Goal: Use online tool/utility: Utilize a website feature to perform a specific function

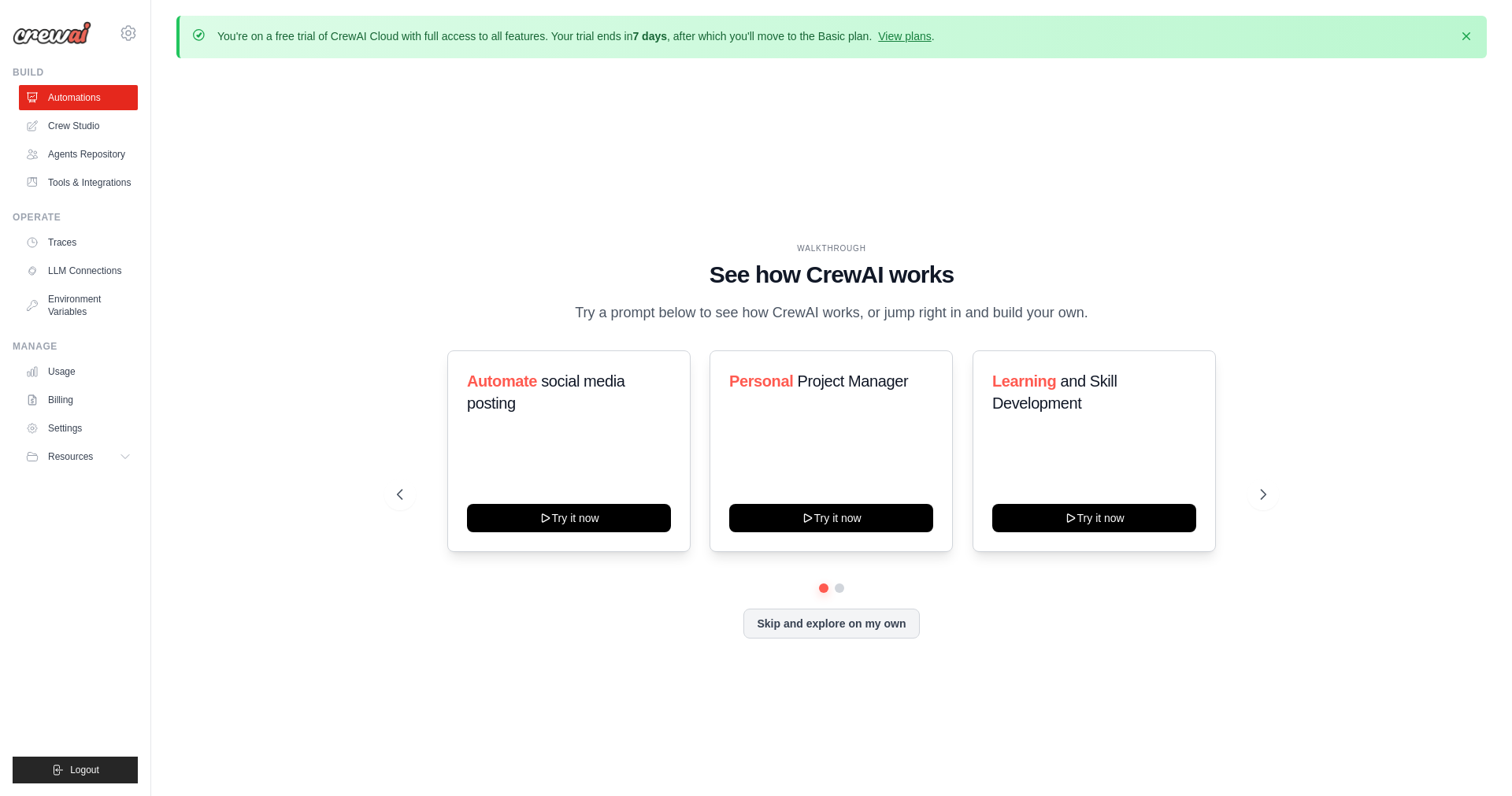
drag, startPoint x: 481, startPoint y: 35, endPoint x: 1154, endPoint y: 51, distance: 673.2
click at [1154, 51] on div "You're on a free trial of CrewAI Cloud with full access to all features. Your t…" at bounding box center [832, 37] width 1310 height 43
click at [1025, 128] on div "WALKTHROUGH See how [PERSON_NAME] works Try a prompt below to see how [PERSON_N…" at bounding box center [832, 453] width 1310 height 765
drag, startPoint x: 679, startPoint y: 28, endPoint x: 990, endPoint y: 82, distance: 315.7
click at [990, 82] on div "You're on a free trial of CrewAI Cloud with full access to all features. Your t…" at bounding box center [832, 426] width 1361 height 820
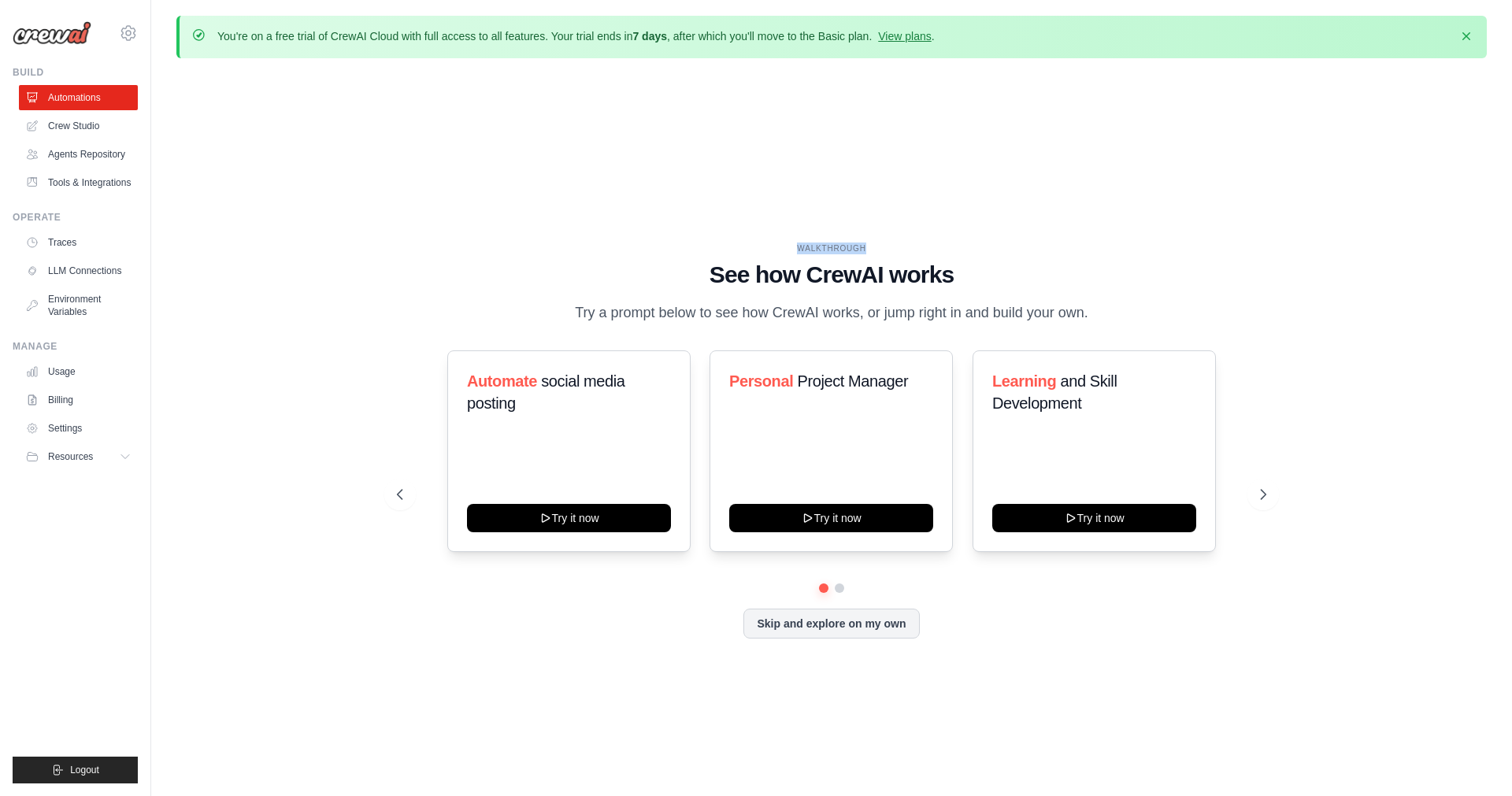
click at [990, 82] on div "WALKTHROUGH See how [PERSON_NAME] works Try a prompt below to see how [PERSON_N…" at bounding box center [832, 453] width 1310 height 765
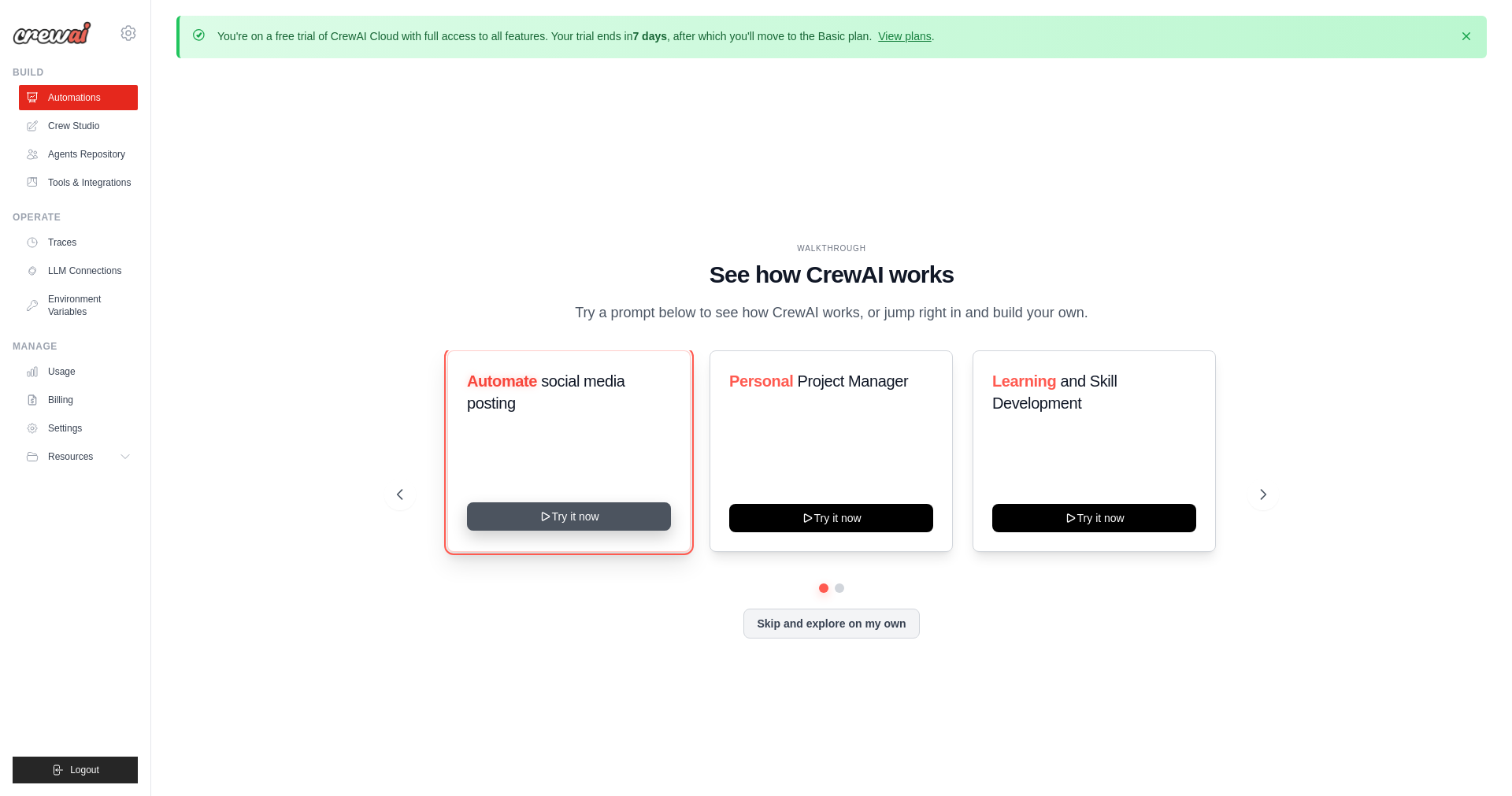
click at [570, 519] on button "Try it now" at bounding box center [569, 516] width 204 height 28
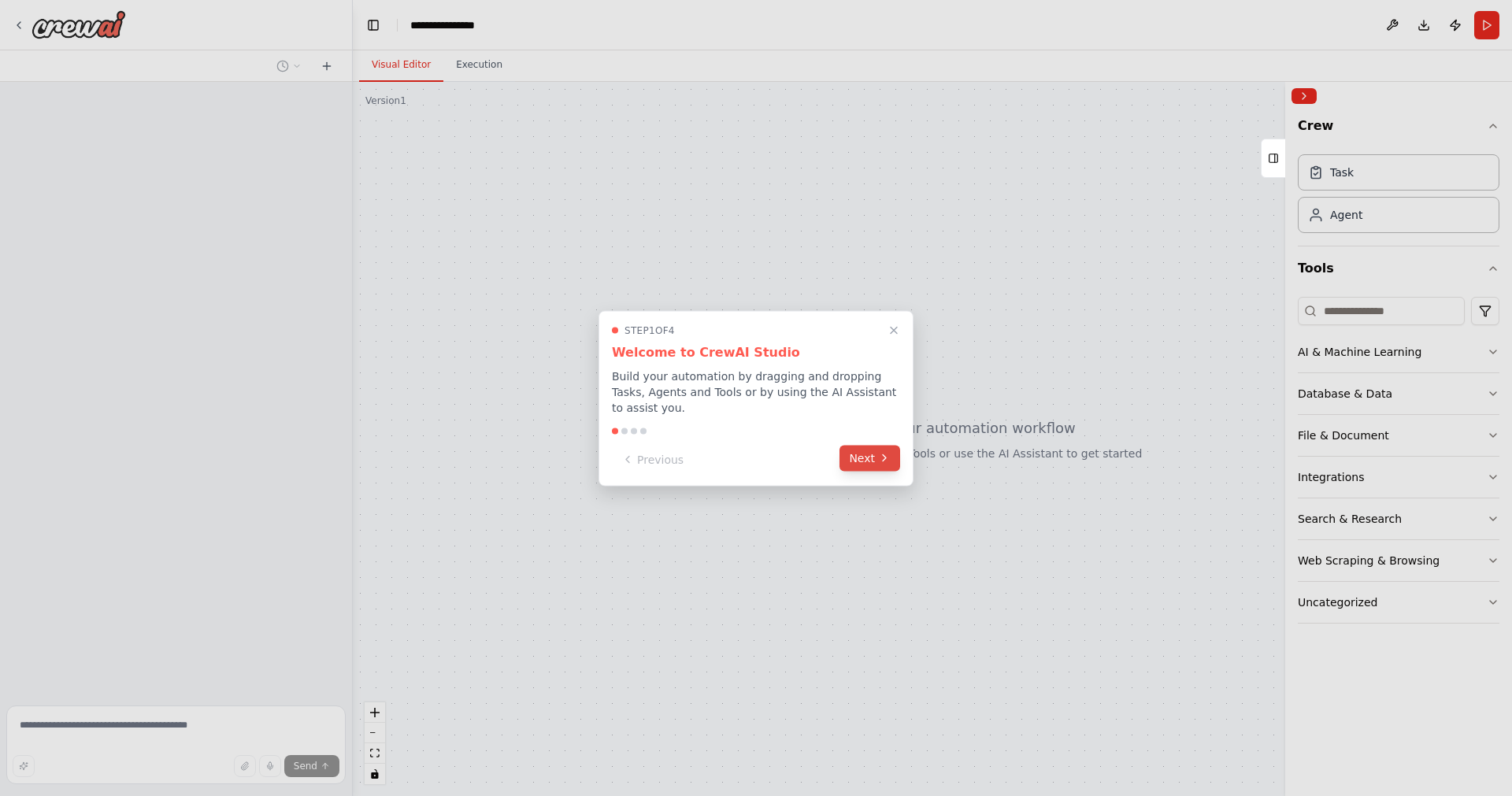
click at [869, 448] on button "Next" at bounding box center [869, 458] width 60 height 26
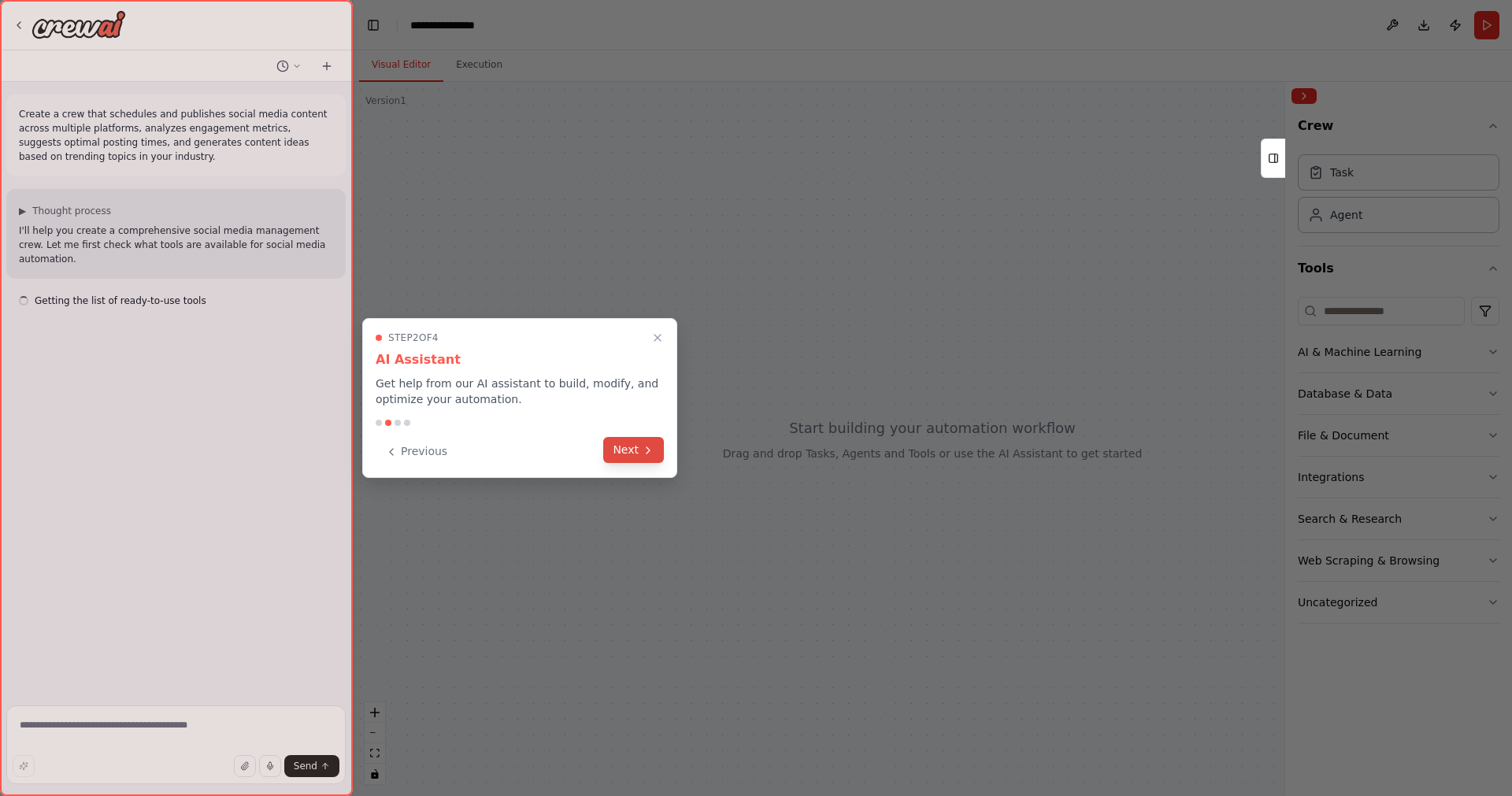
click at [643, 451] on icon at bounding box center [648, 450] width 12 height 12
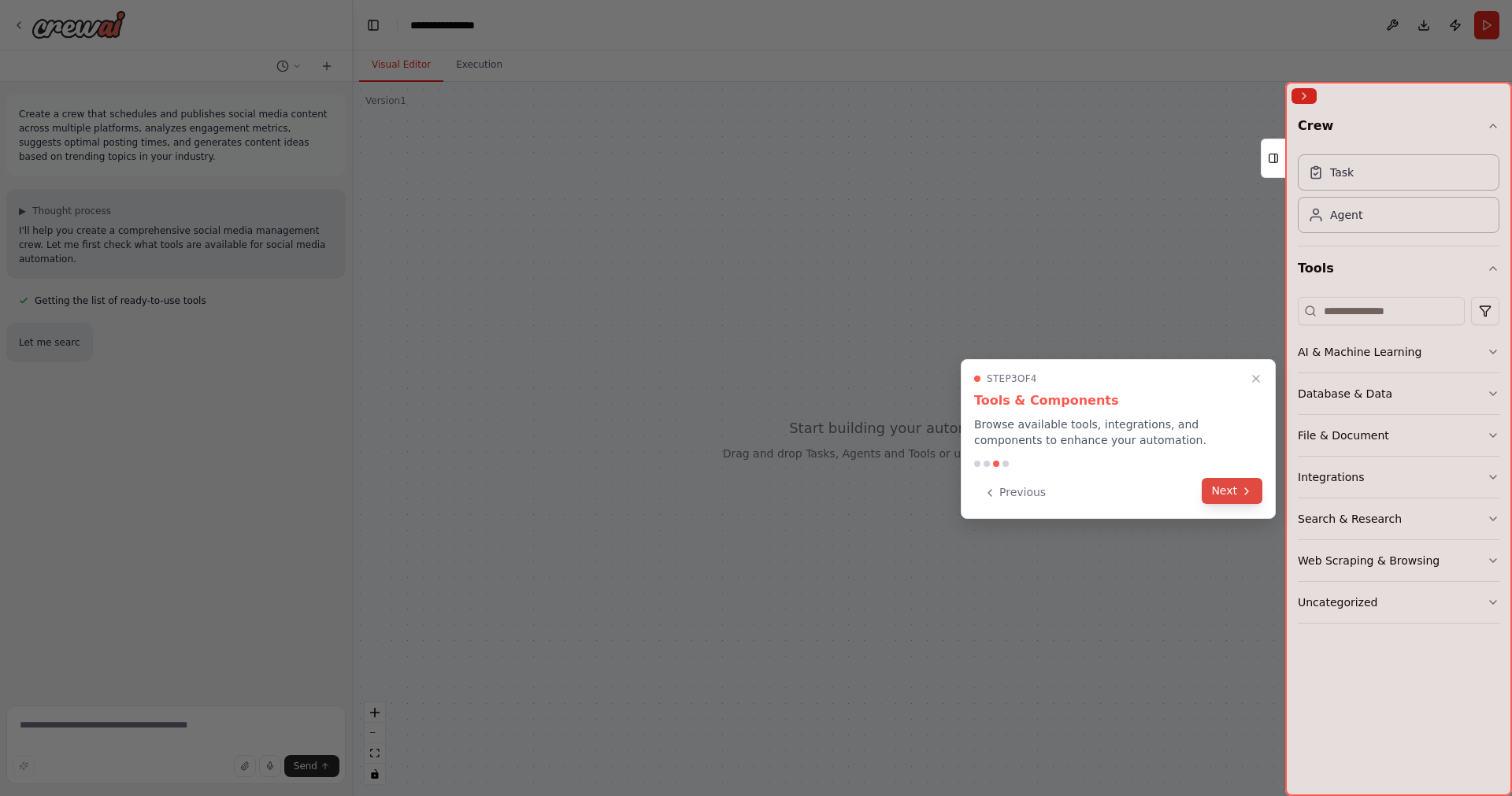
click at [1247, 484] on button "Next" at bounding box center [1231, 491] width 60 height 26
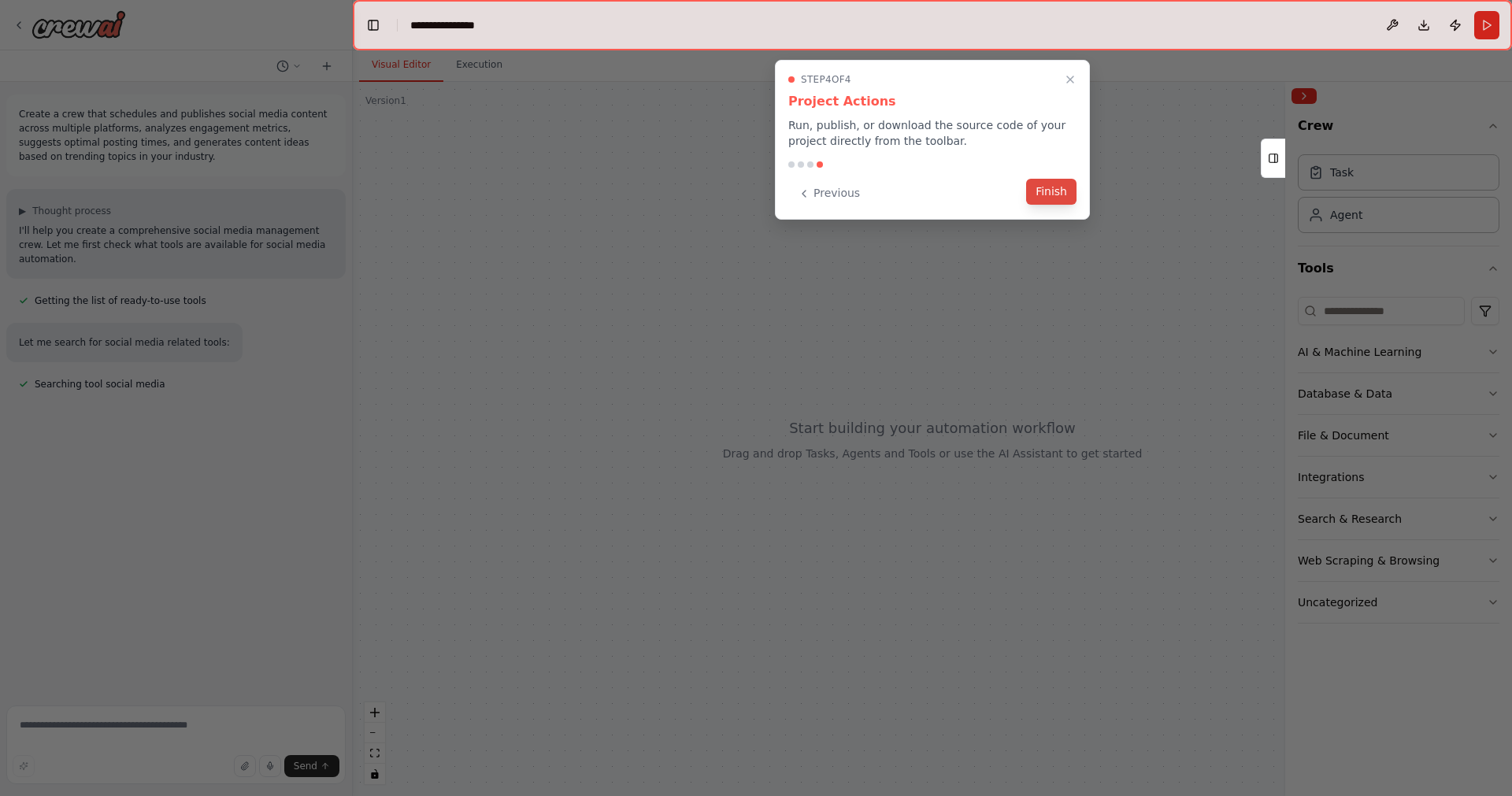
click at [1051, 191] on button "Finish" at bounding box center [1051, 192] width 51 height 26
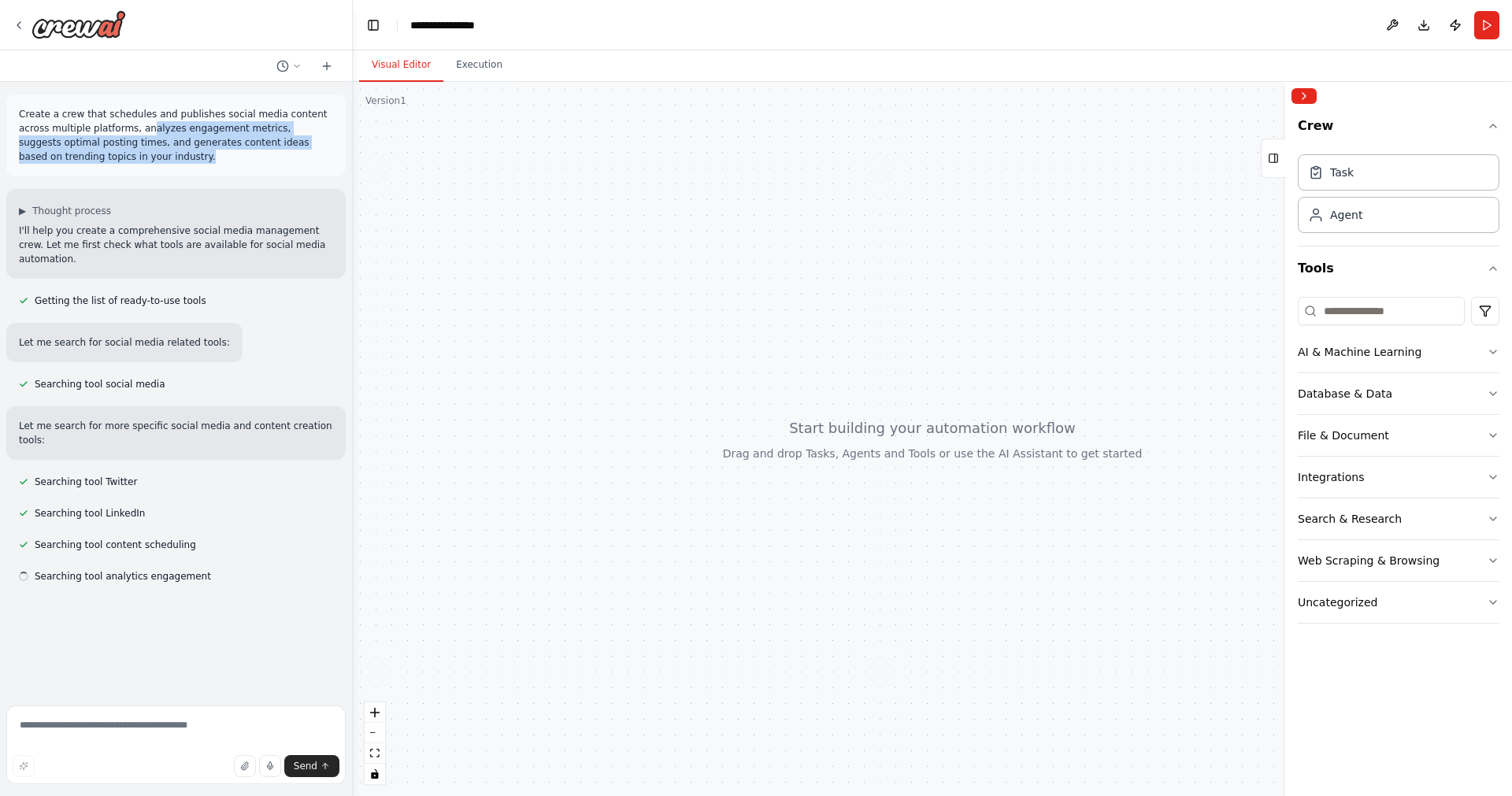
drag, startPoint x: 107, startPoint y: 123, endPoint x: 219, endPoint y: 157, distance: 117.0
click at [219, 157] on p "Create a crew that schedules and publishes social media content across multiple…" at bounding box center [176, 135] width 314 height 57
drag, startPoint x: 219, startPoint y: 157, endPoint x: 14, endPoint y: 112, distance: 209.9
click at [19, 112] on div "Create a crew that schedules and publishes social media content across multiple…" at bounding box center [176, 135] width 314 height 57
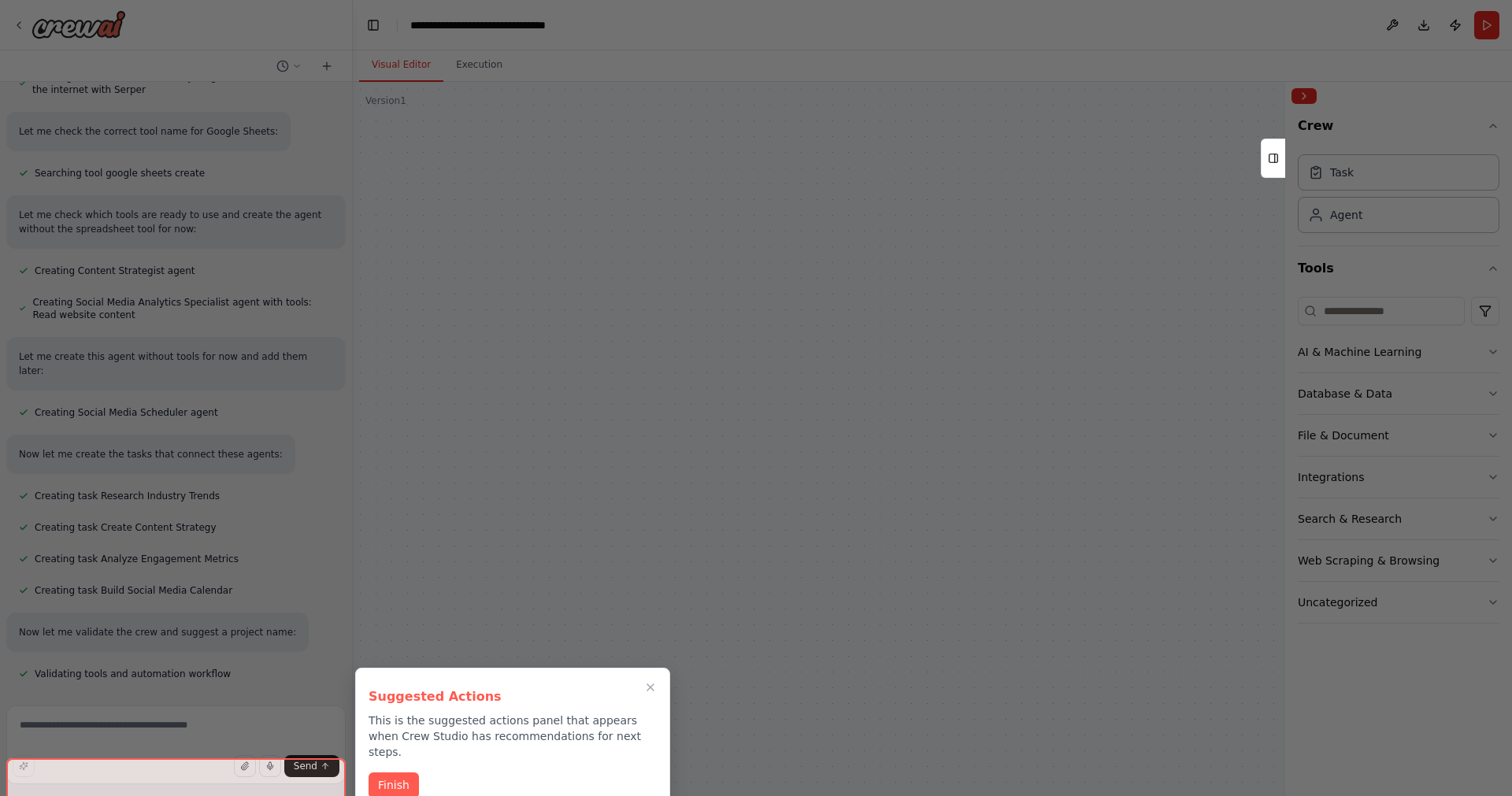
scroll to position [1002, 0]
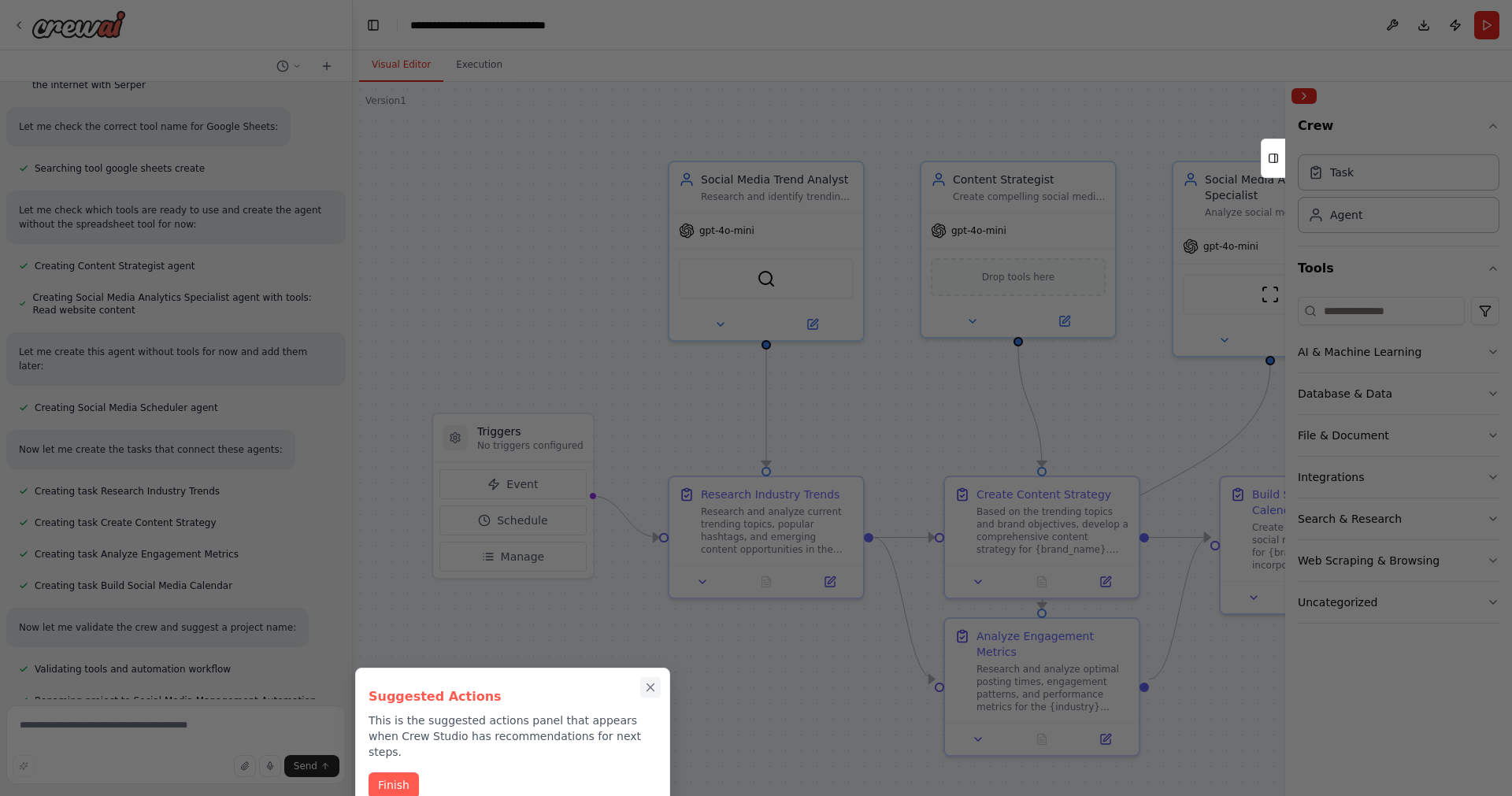
click at [652, 689] on icon "Close walkthrough" at bounding box center [651, 688] width 7 height 7
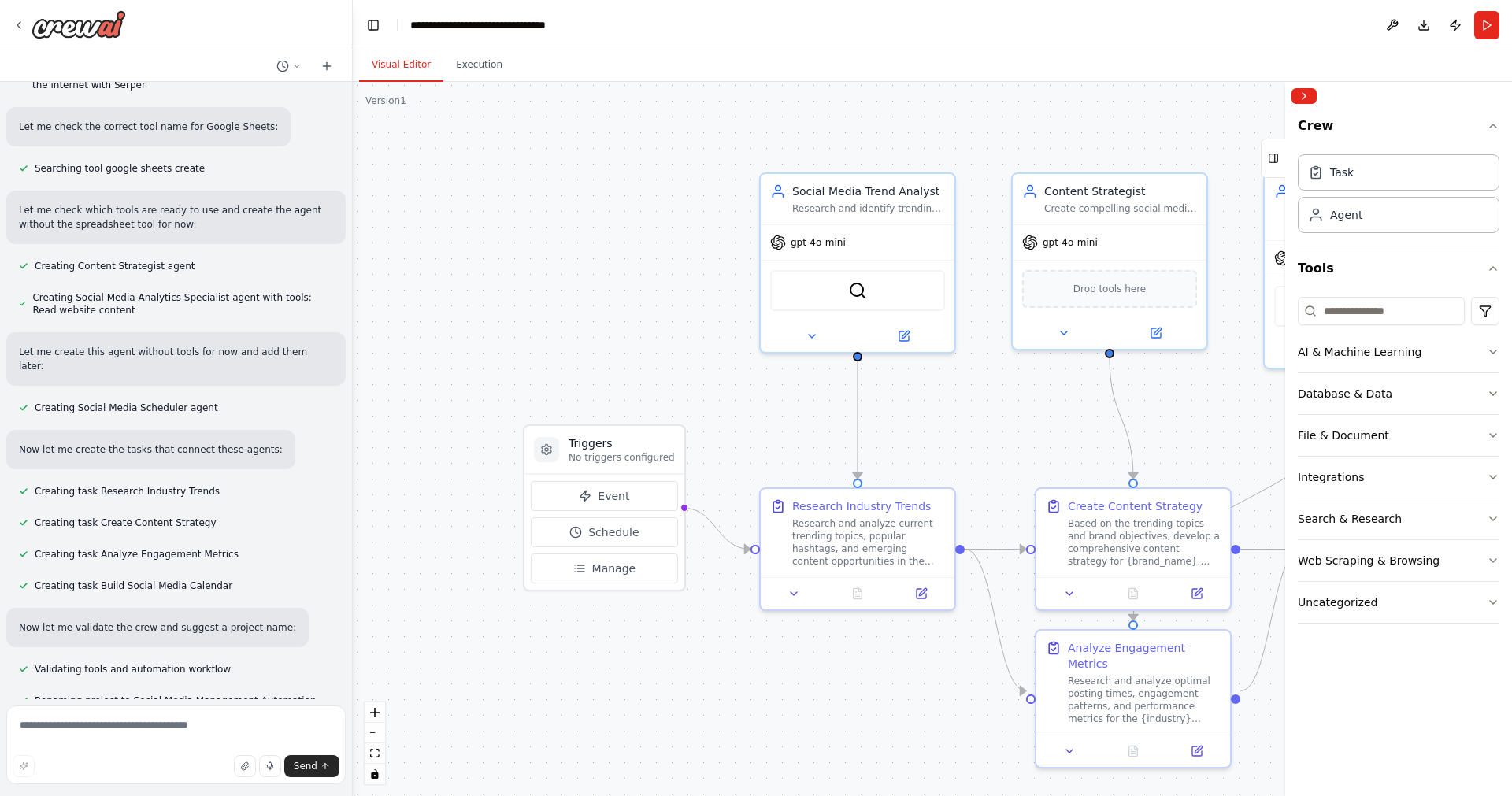
drag, startPoint x: 1196, startPoint y: 729, endPoint x: 1288, endPoint y: 740, distance: 92.7
click at [1288, 740] on div ".deletable-edge-delete-btn { width: 20px; height: 20px; border: 0px solid #ffff…" at bounding box center [932, 440] width 1159 height 715
click at [347, 523] on div at bounding box center [349, 398] width 6 height 796
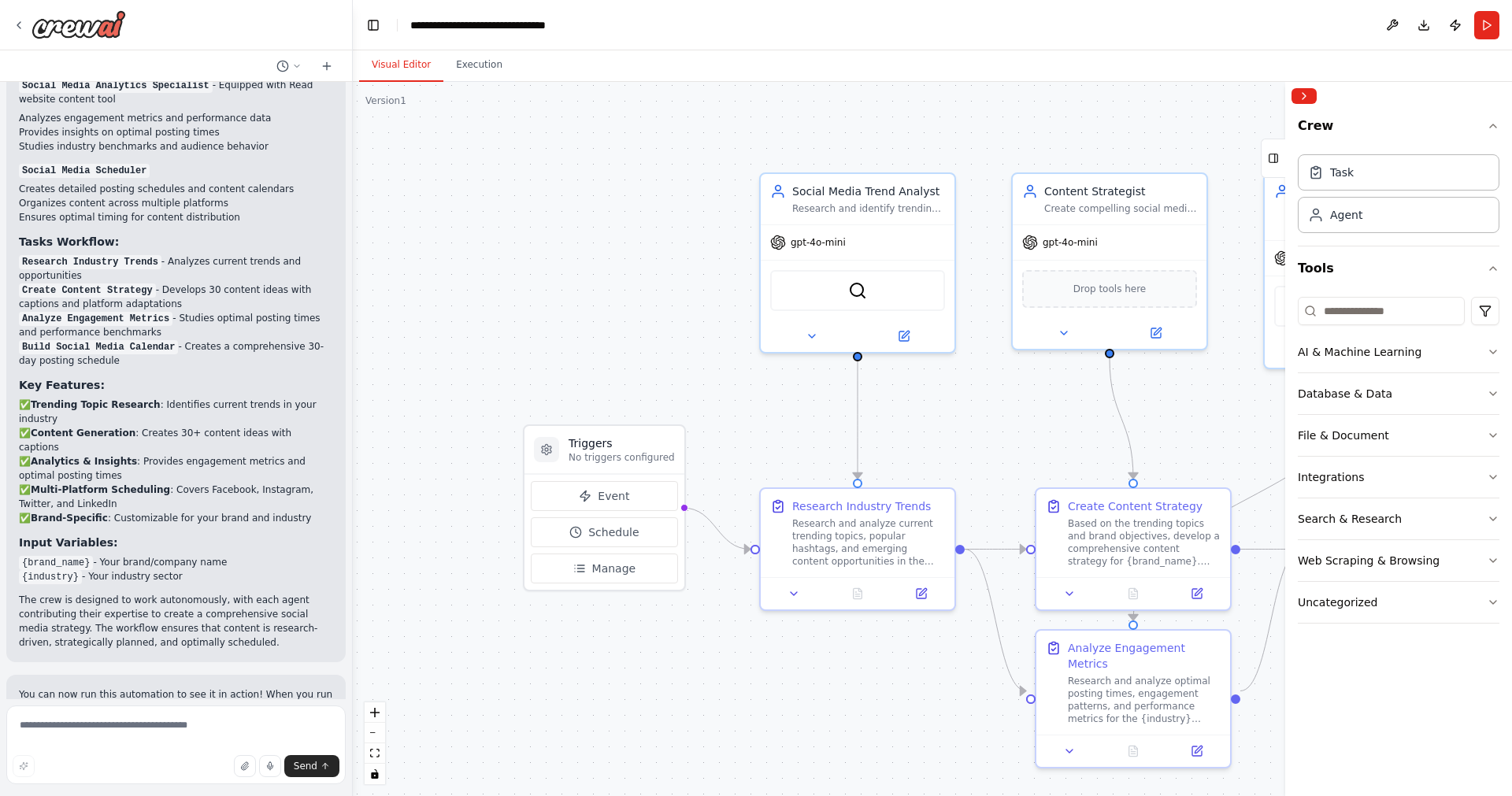
scroll to position [2002, 0]
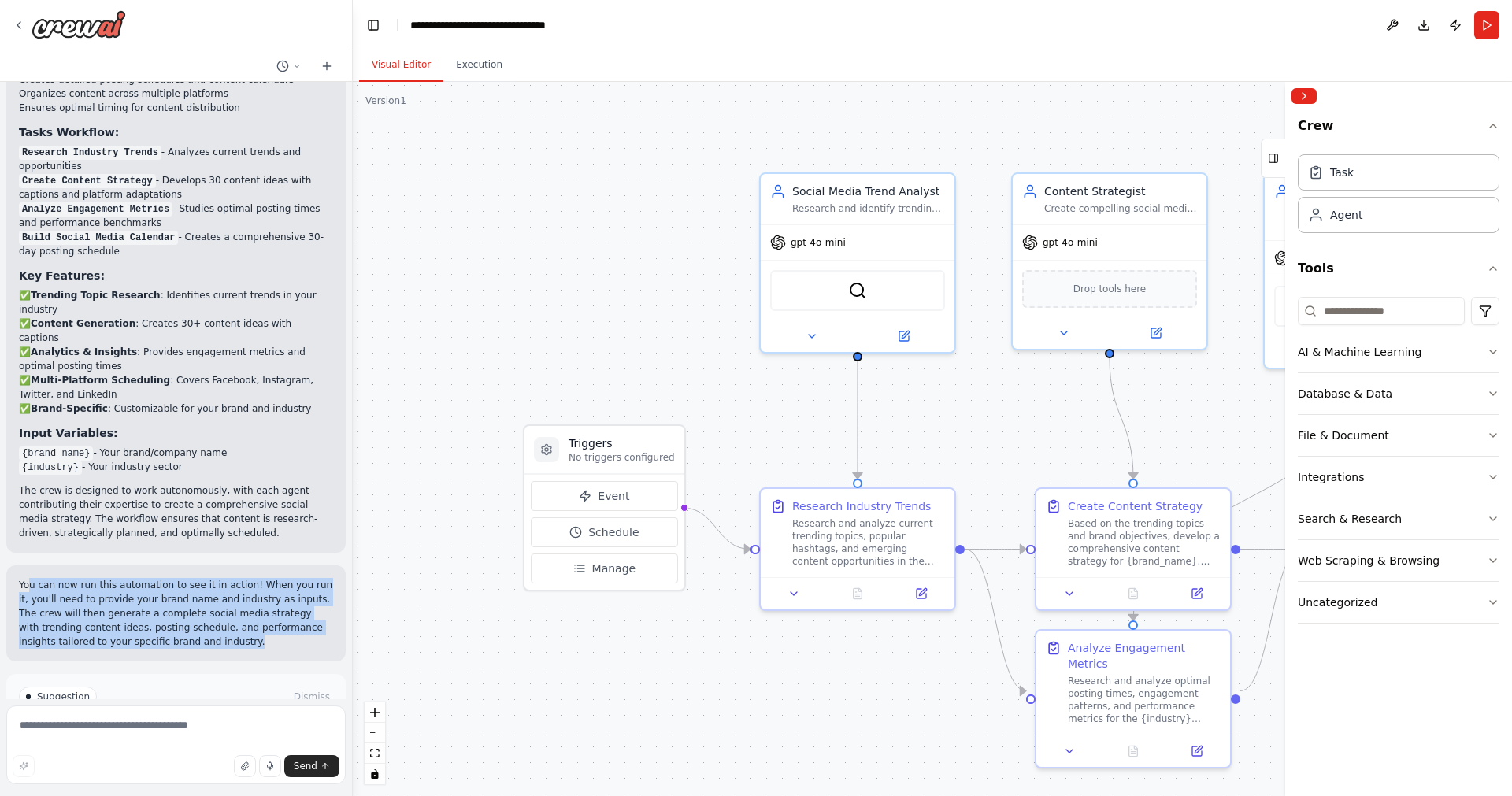
drag, startPoint x: 31, startPoint y: 495, endPoint x: 211, endPoint y: 566, distance: 193.5
click at [211, 578] on div "You can now run this automation to see it in action! When you run it, you'll ne…" at bounding box center [176, 613] width 314 height 71
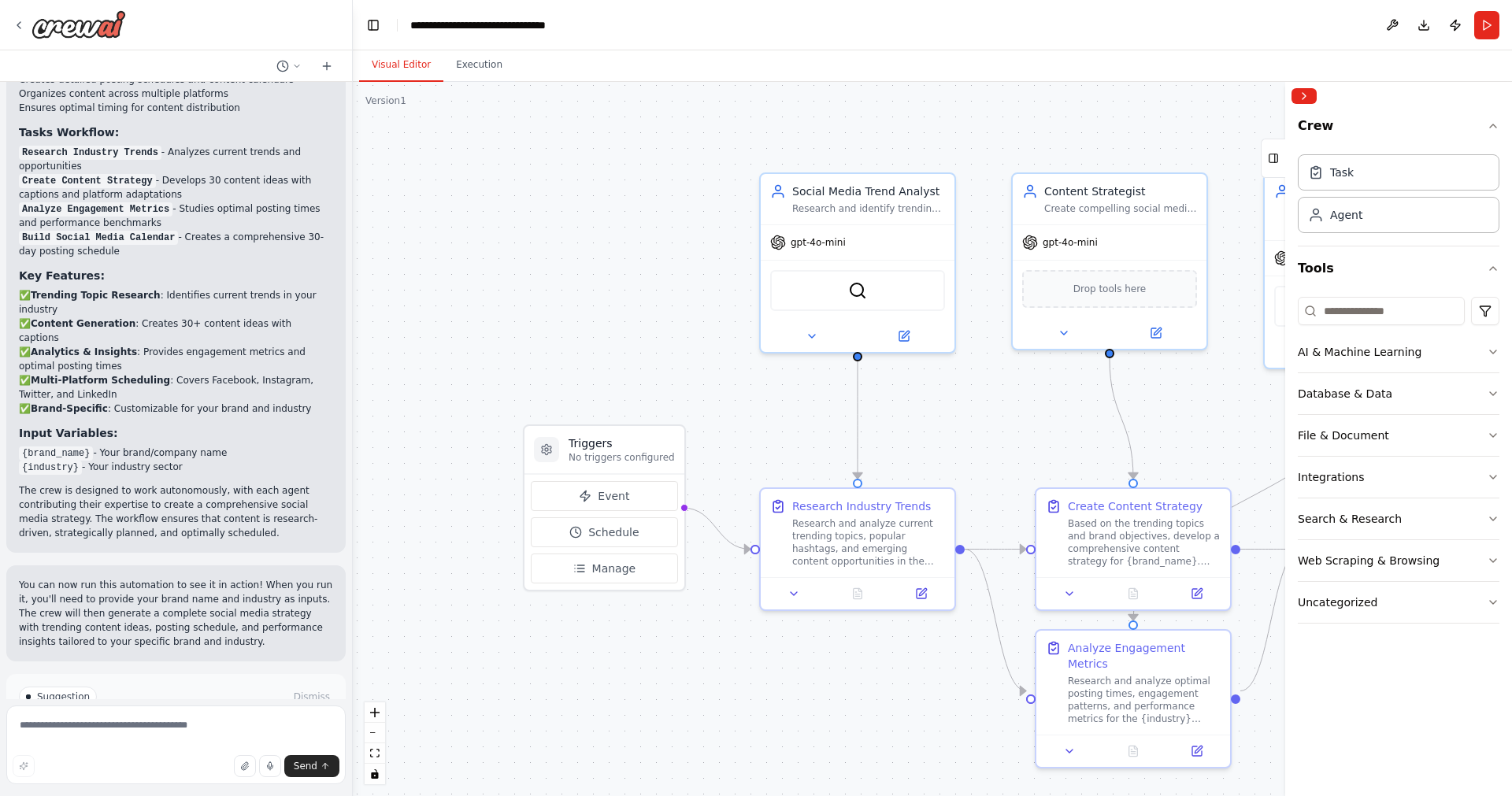
click at [211, 566] on div "You can now run this automation to see it in action! When you run it, you'll ne…" at bounding box center [176, 613] width 339 height 96
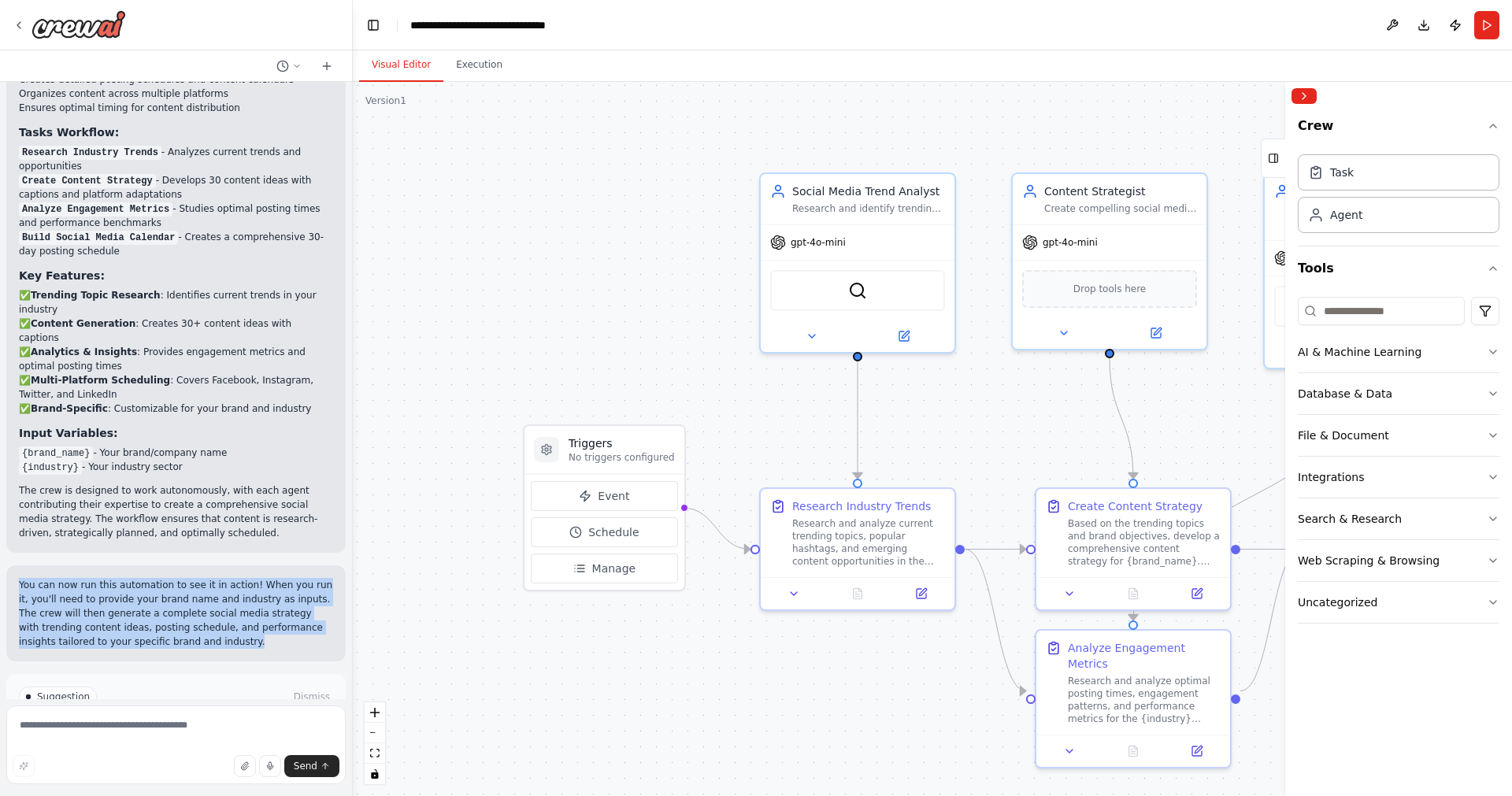
drag, startPoint x: 211, startPoint y: 566, endPoint x: 20, endPoint y: 491, distance: 205.2
click at [20, 565] on div "You can now run this automation to see it in action! When you run it, you'll ne…" at bounding box center [176, 613] width 339 height 96
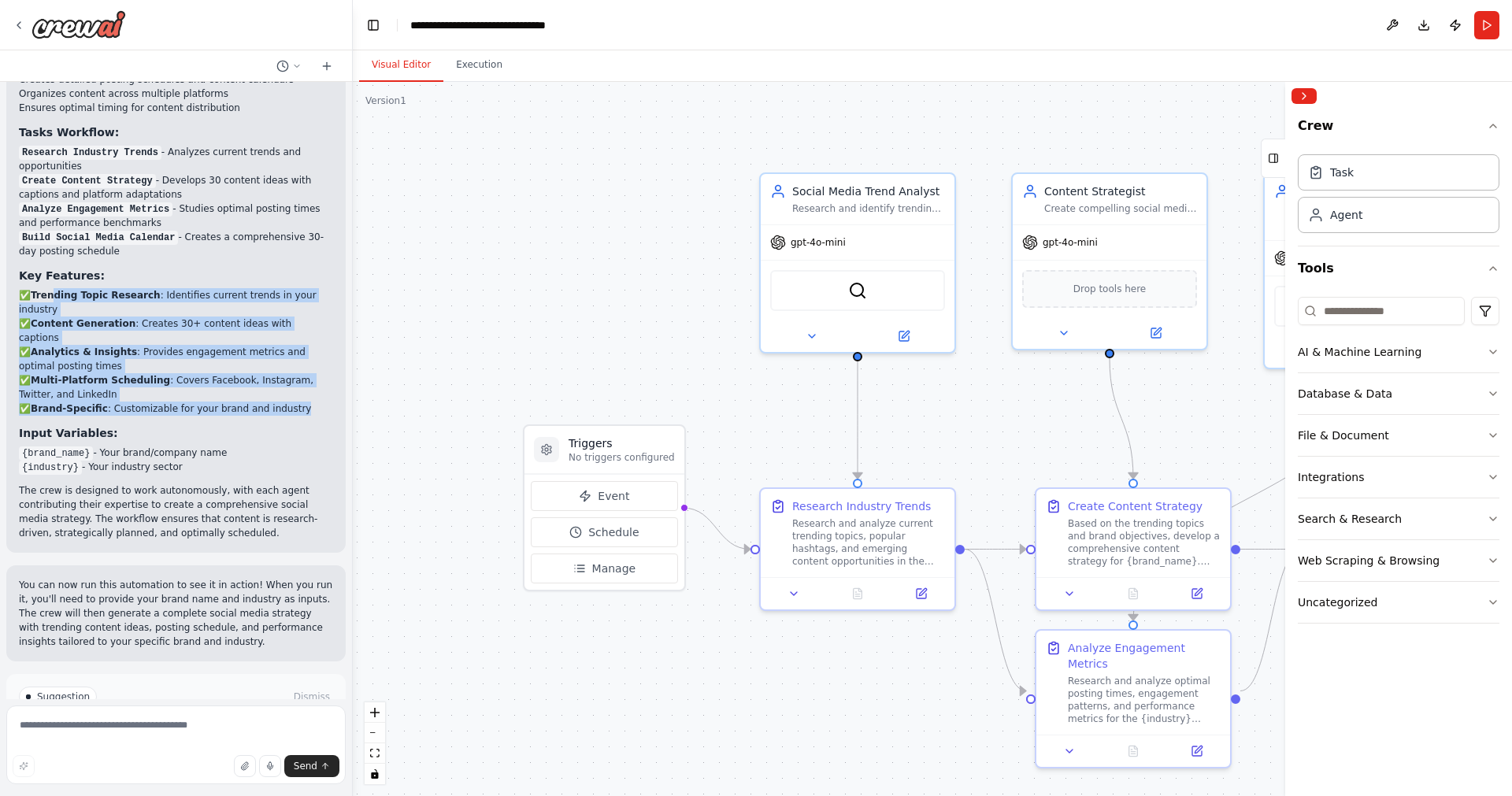
drag, startPoint x: 54, startPoint y: 237, endPoint x: 320, endPoint y: 331, distance: 282.1
click at [320, 331] on div "Perfect! I've created a comprehensive social media management crew for you. Her…" at bounding box center [176, 137] width 314 height 805
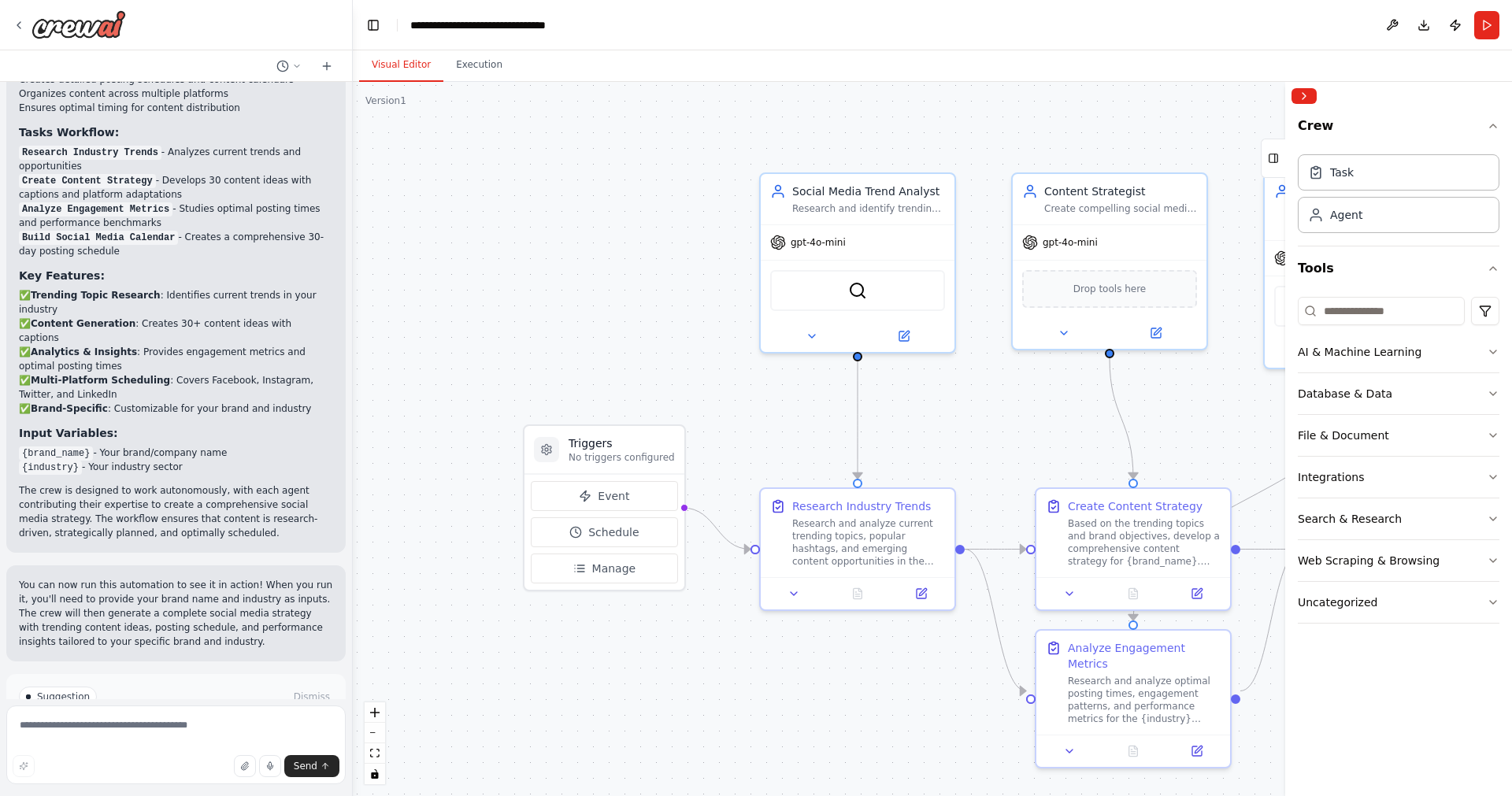
click at [320, 331] on div "Perfect! I've created a comprehensive social media management crew for you. Her…" at bounding box center [176, 137] width 314 height 805
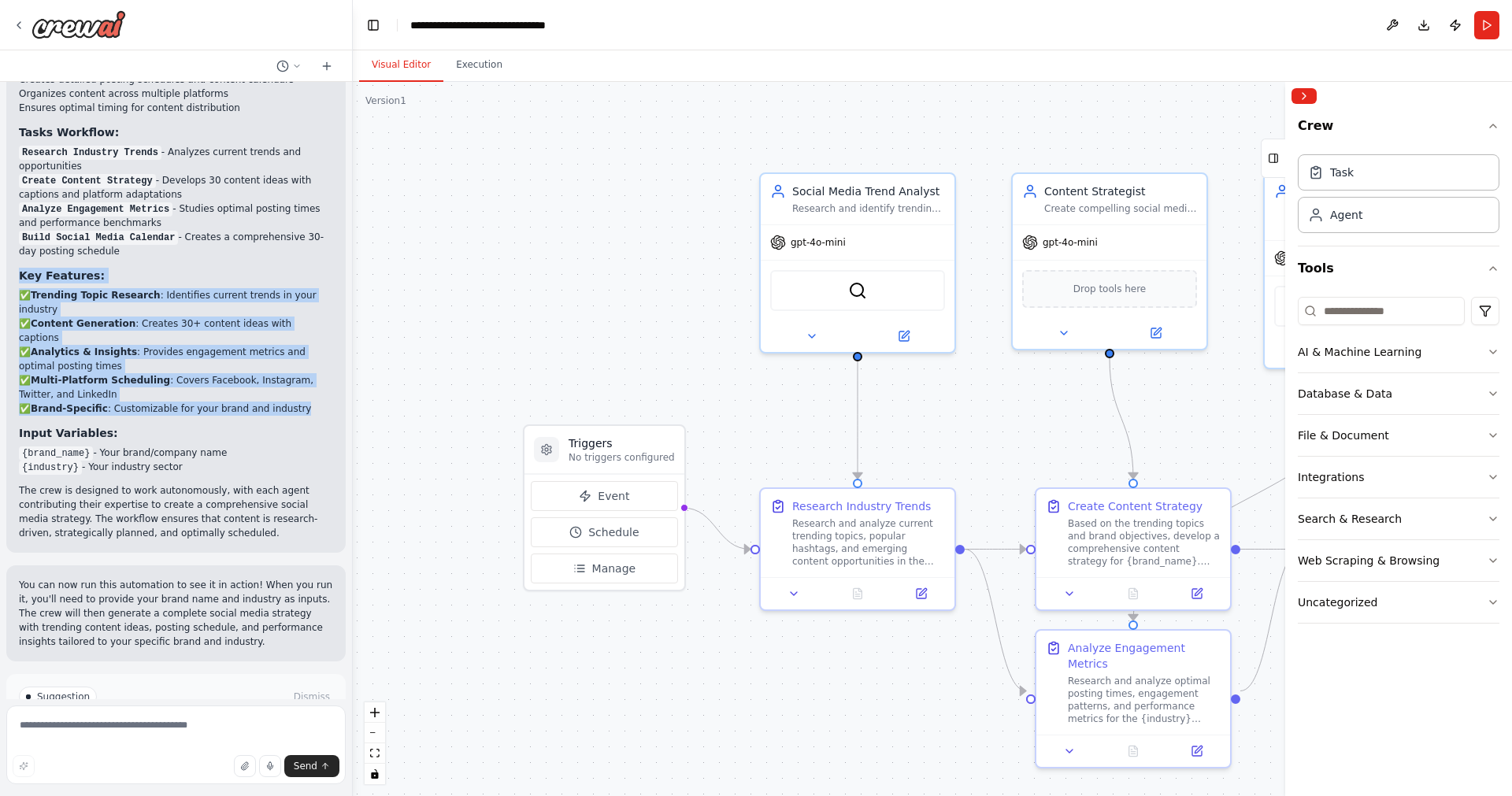
drag, startPoint x: 320, startPoint y: 331, endPoint x: 15, endPoint y: 219, distance: 324.9
click at [19, 219] on div "Perfect! I've created a comprehensive social media management crew for you. Her…" at bounding box center [176, 137] width 314 height 805
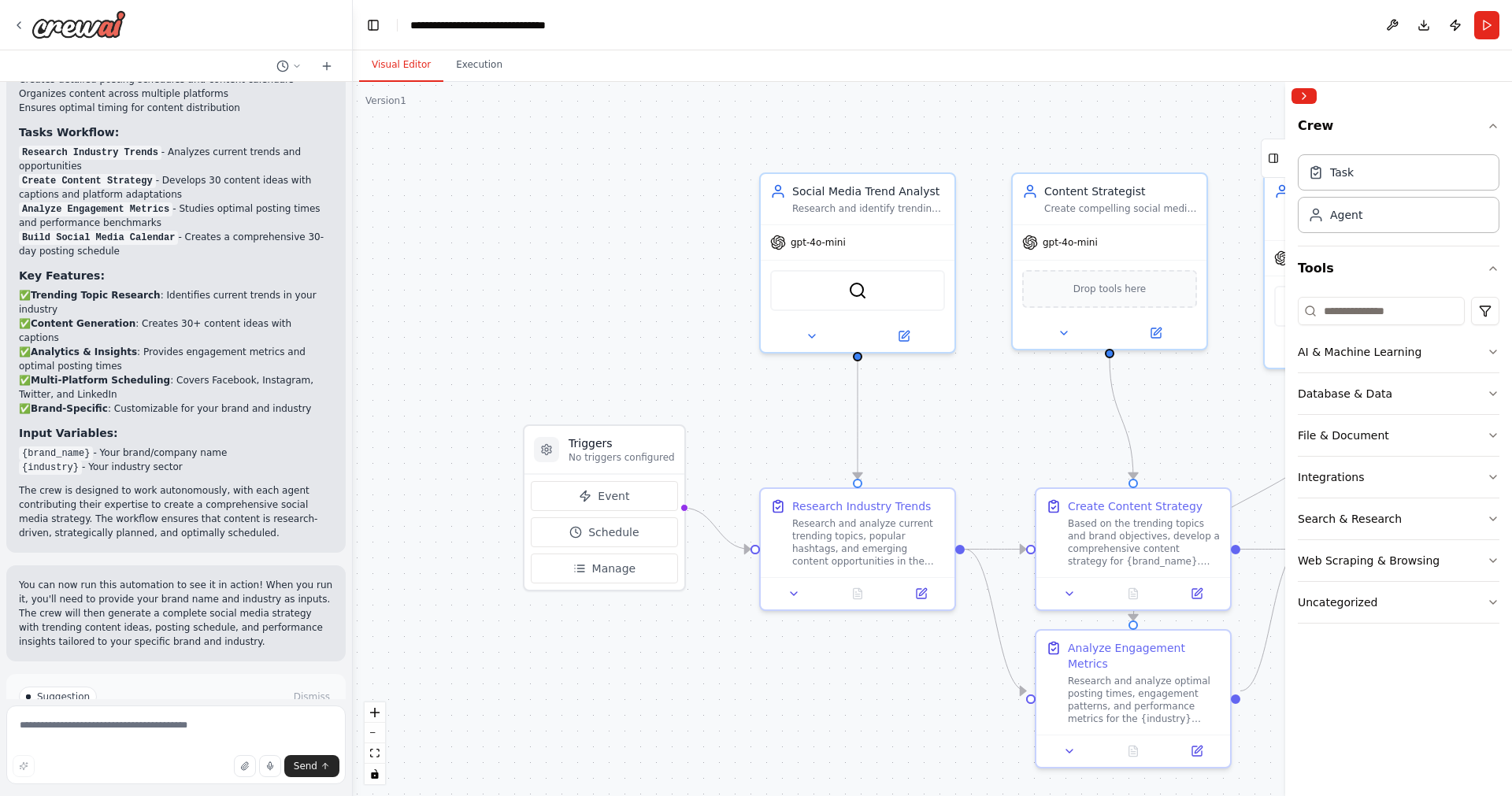
click at [15, 219] on div "Perfect! I've created a comprehensive social media management crew for you. Her…" at bounding box center [176, 138] width 339 height 830
click at [347, 606] on div at bounding box center [349, 398] width 6 height 796
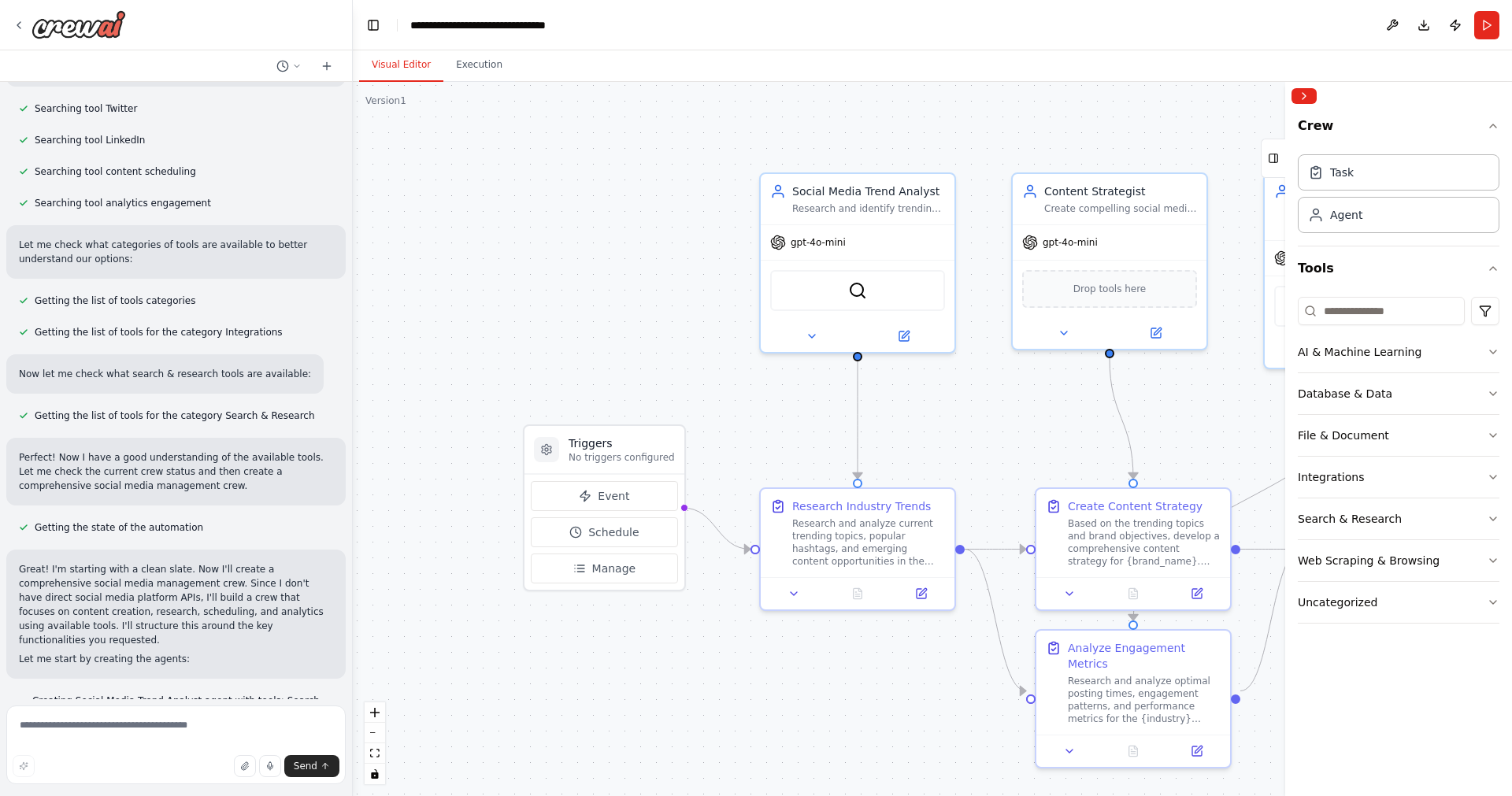
scroll to position [0, 0]
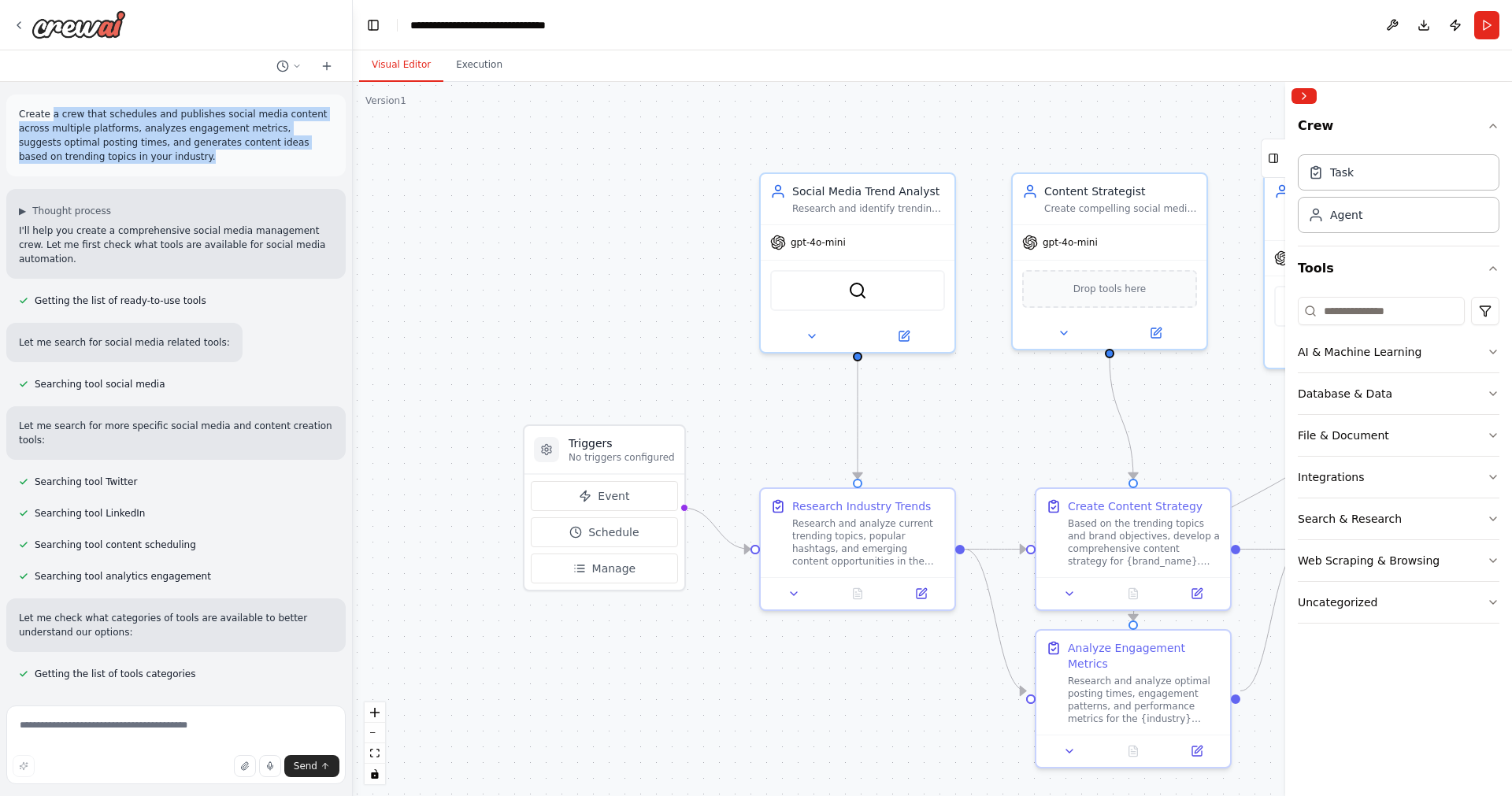
drag, startPoint x: 47, startPoint y: 113, endPoint x: 170, endPoint y: 169, distance: 135.1
click at [170, 163] on div "Create a crew that schedules and publishes social media content across multiple…" at bounding box center [176, 135] width 314 height 57
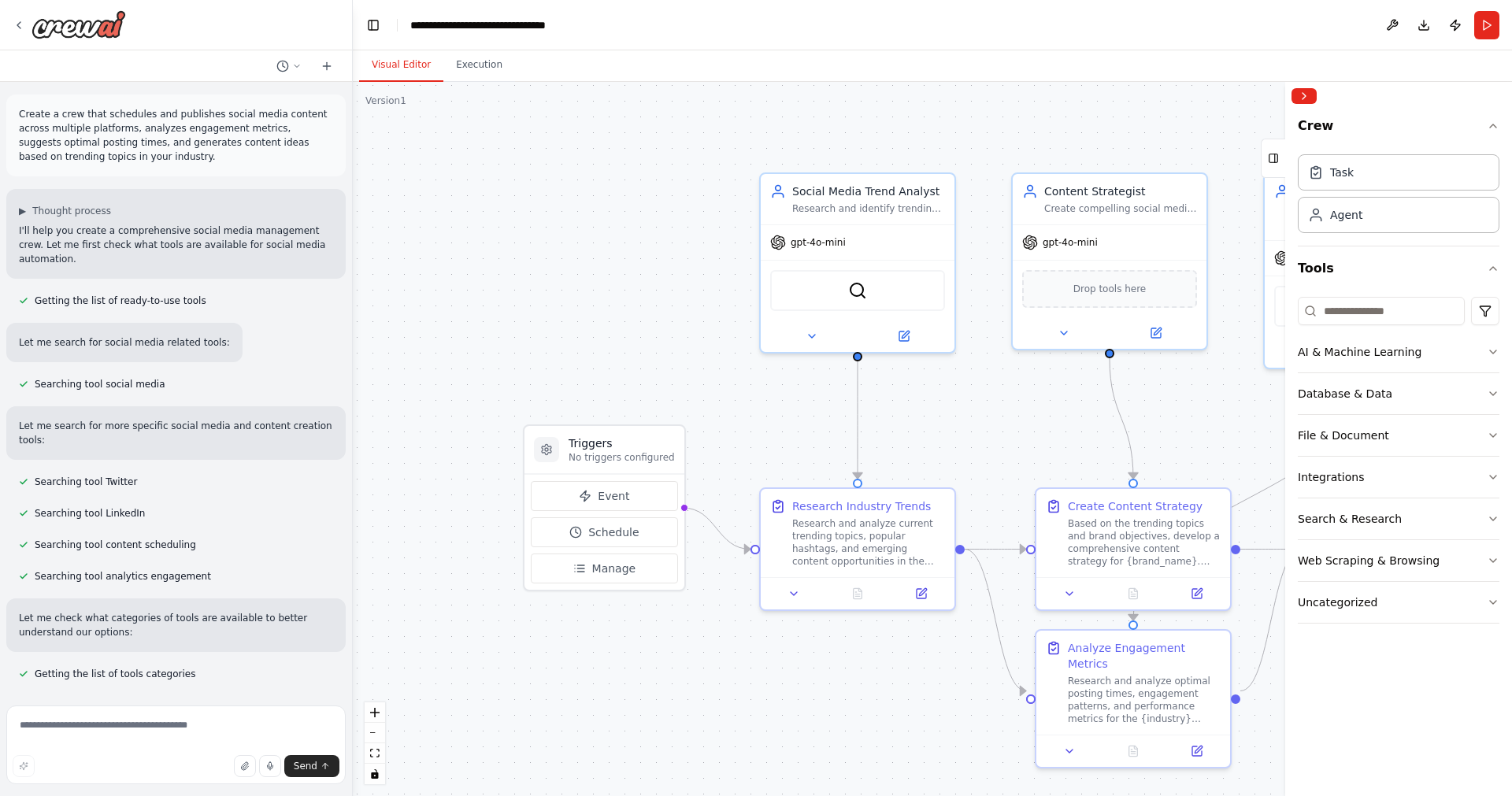
click at [170, 169] on div "Create a crew that schedules and publishes social media content across multiple…" at bounding box center [176, 135] width 339 height 82
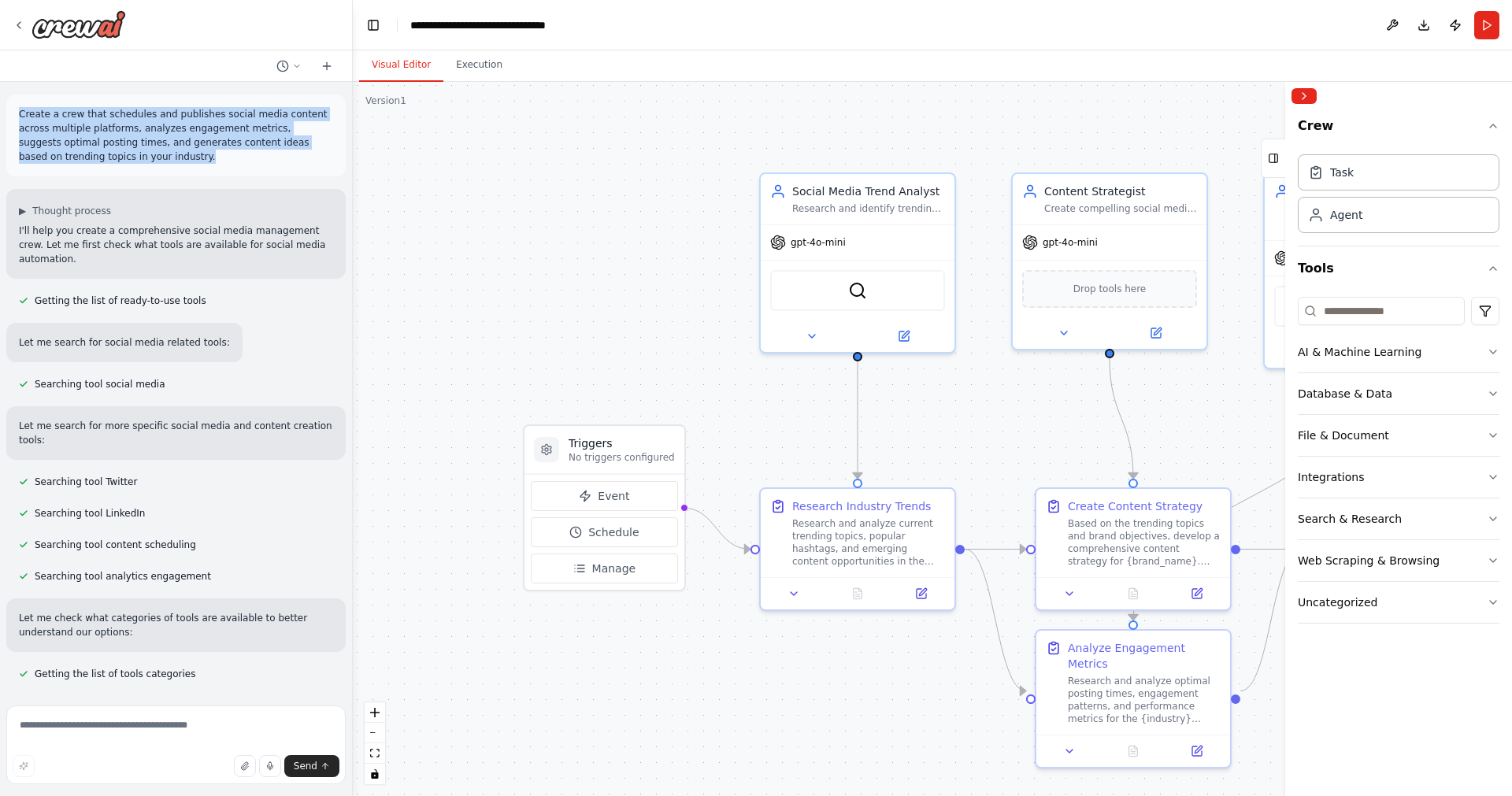
drag, startPoint x: 170, startPoint y: 169, endPoint x: 15, endPoint y: 113, distance: 164.8
click at [15, 113] on div "Create a crew that schedules and publishes social media content across multiple…" at bounding box center [176, 135] width 339 height 82
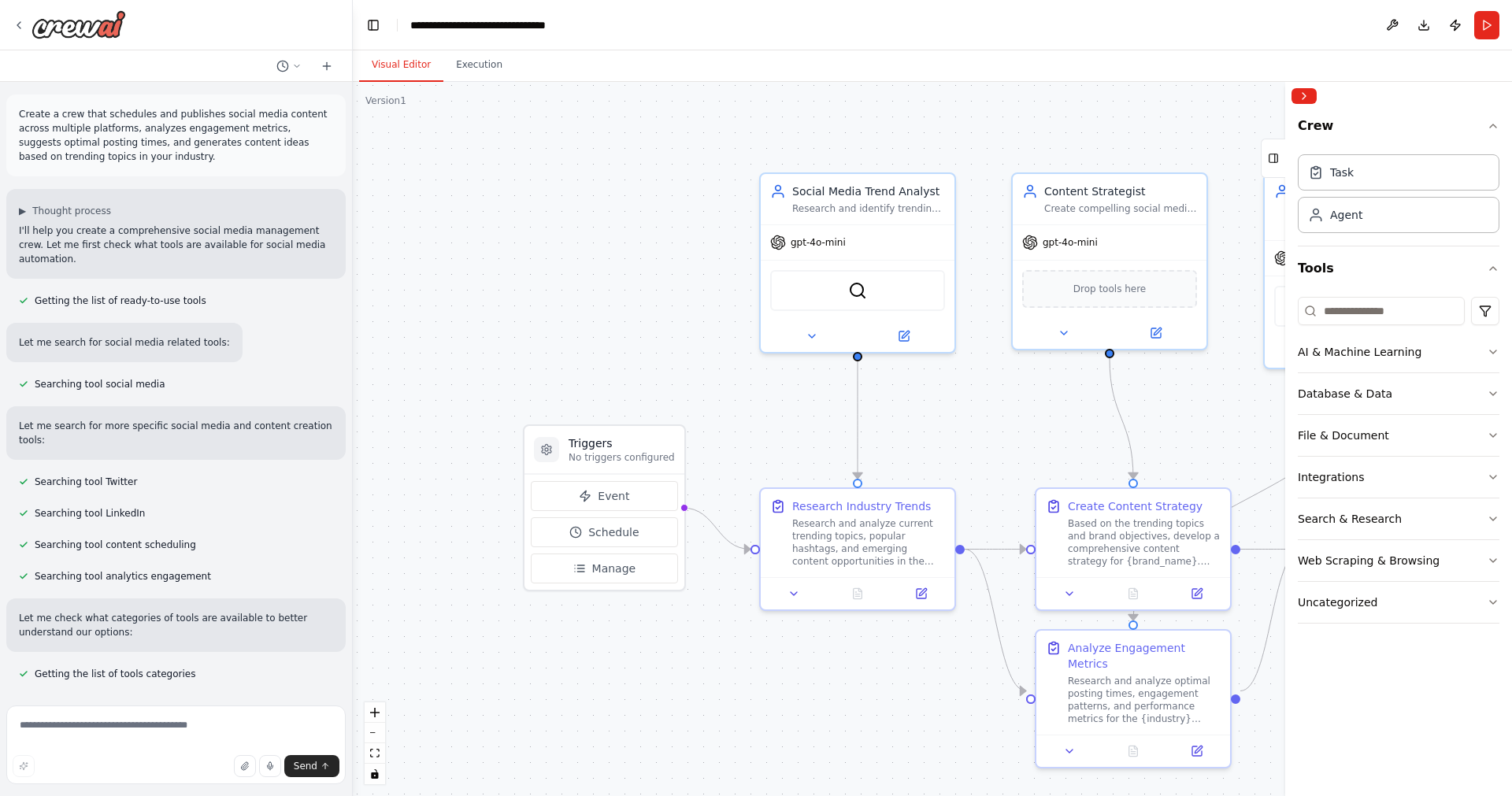
click at [15, 113] on div "Create a crew that schedules and publishes social media content across multiple…" at bounding box center [176, 135] width 339 height 82
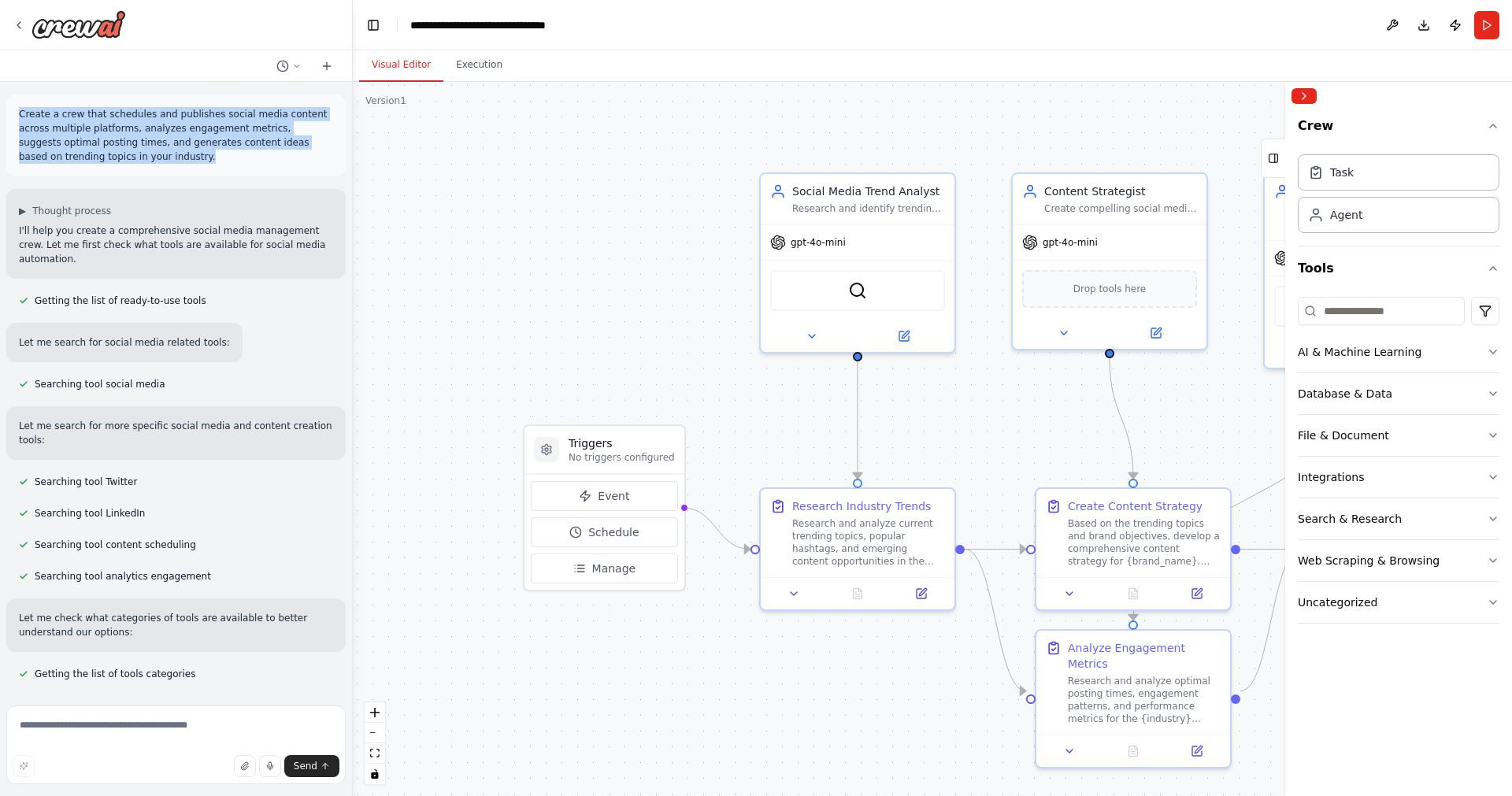
drag, startPoint x: 15, startPoint y: 113, endPoint x: 196, endPoint y: 158, distance: 186.5
click at [196, 158] on div "Create a crew that schedules and publishes social media content across multiple…" at bounding box center [176, 135] width 339 height 82
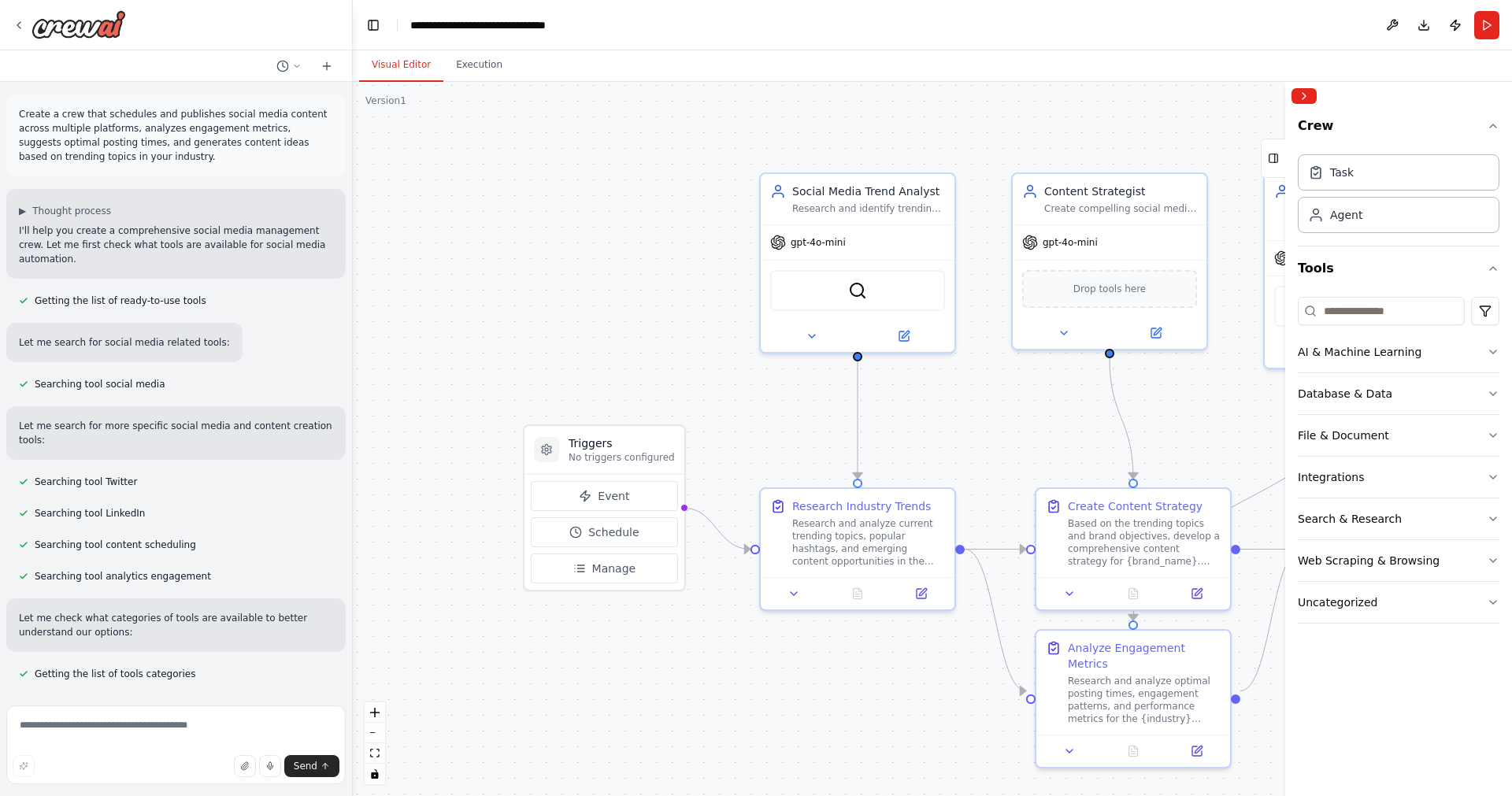
click at [196, 158] on p "Create a crew that schedules and publishes social media content across multiple…" at bounding box center [176, 135] width 314 height 57
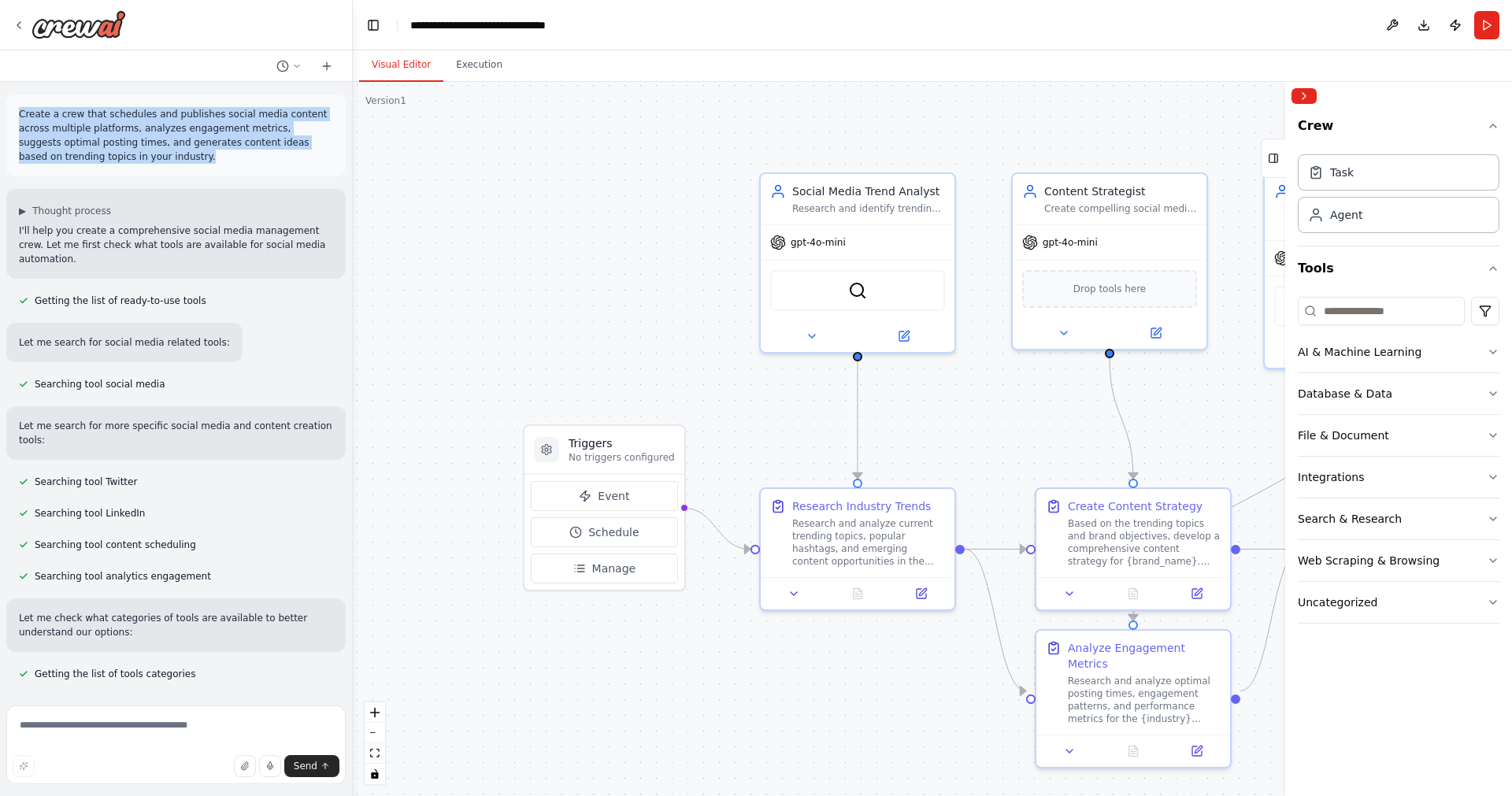
drag, startPoint x: 196, startPoint y: 158, endPoint x: 12, endPoint y: 116, distance: 188.7
click at [19, 116] on div "Create a crew that schedules and publishes social media content across multiple…" at bounding box center [176, 135] width 314 height 57
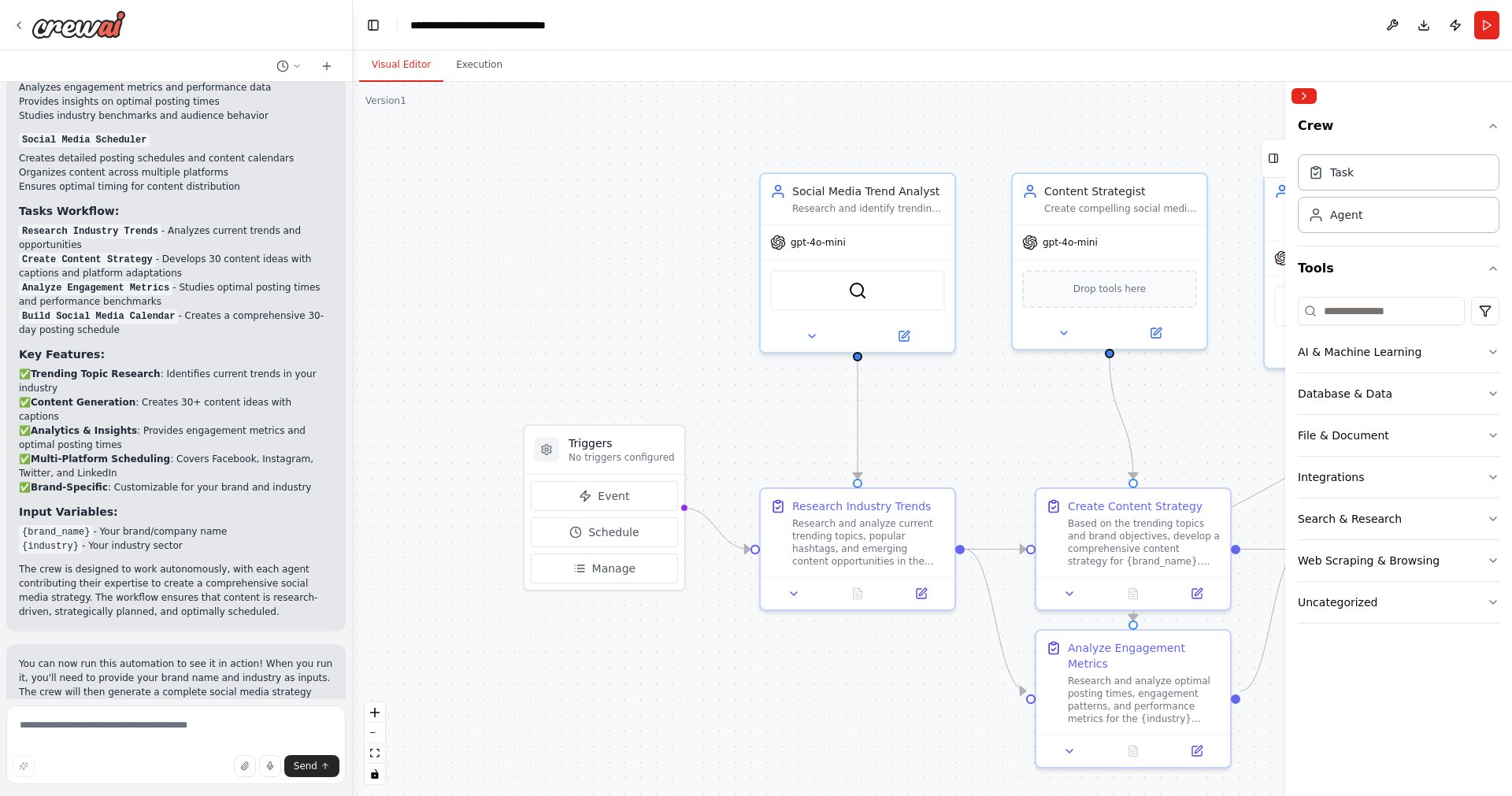
scroll to position [2002, 0]
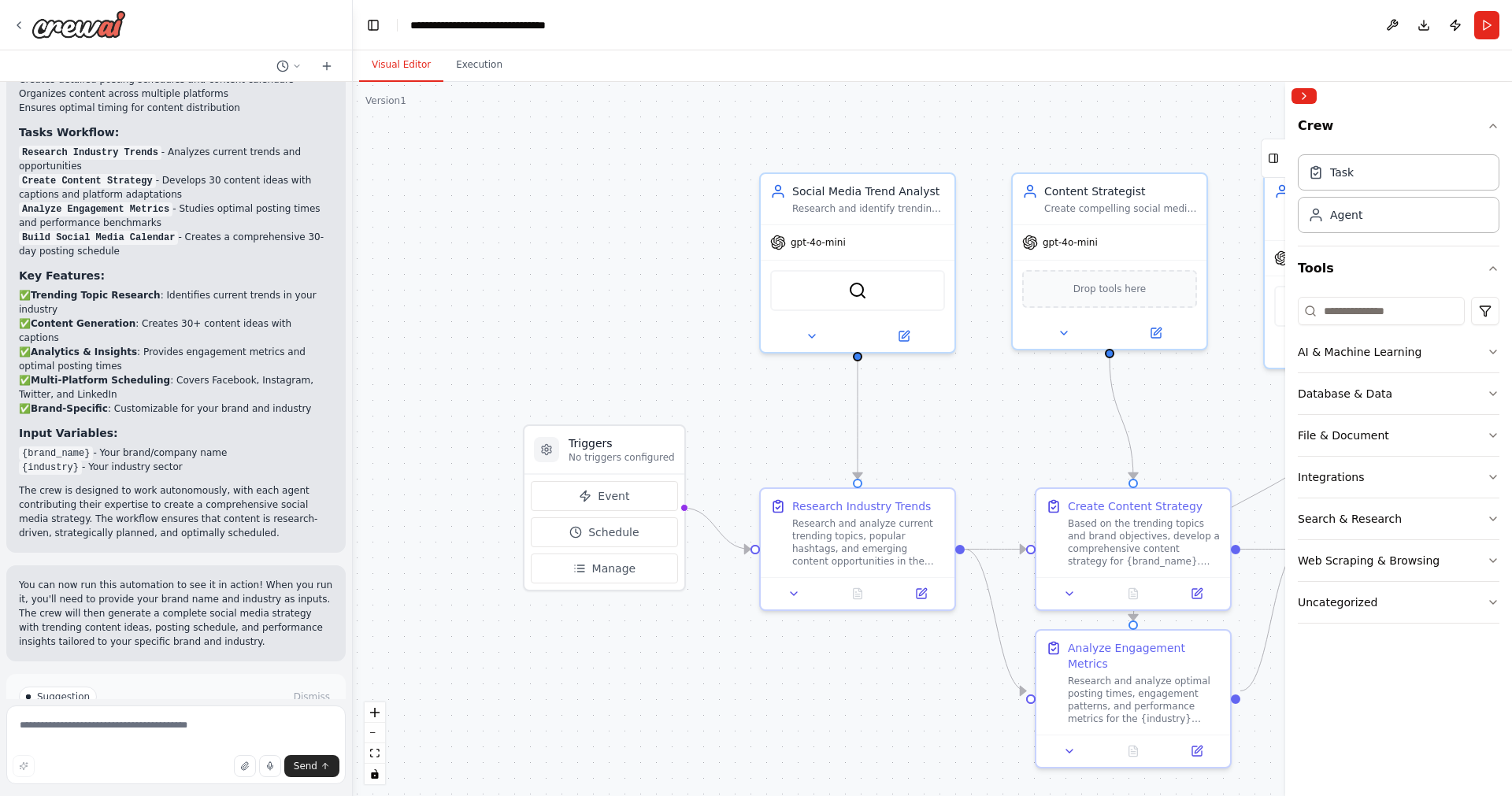
click at [140, 759] on icon at bounding box center [135, 764] width 10 height 10
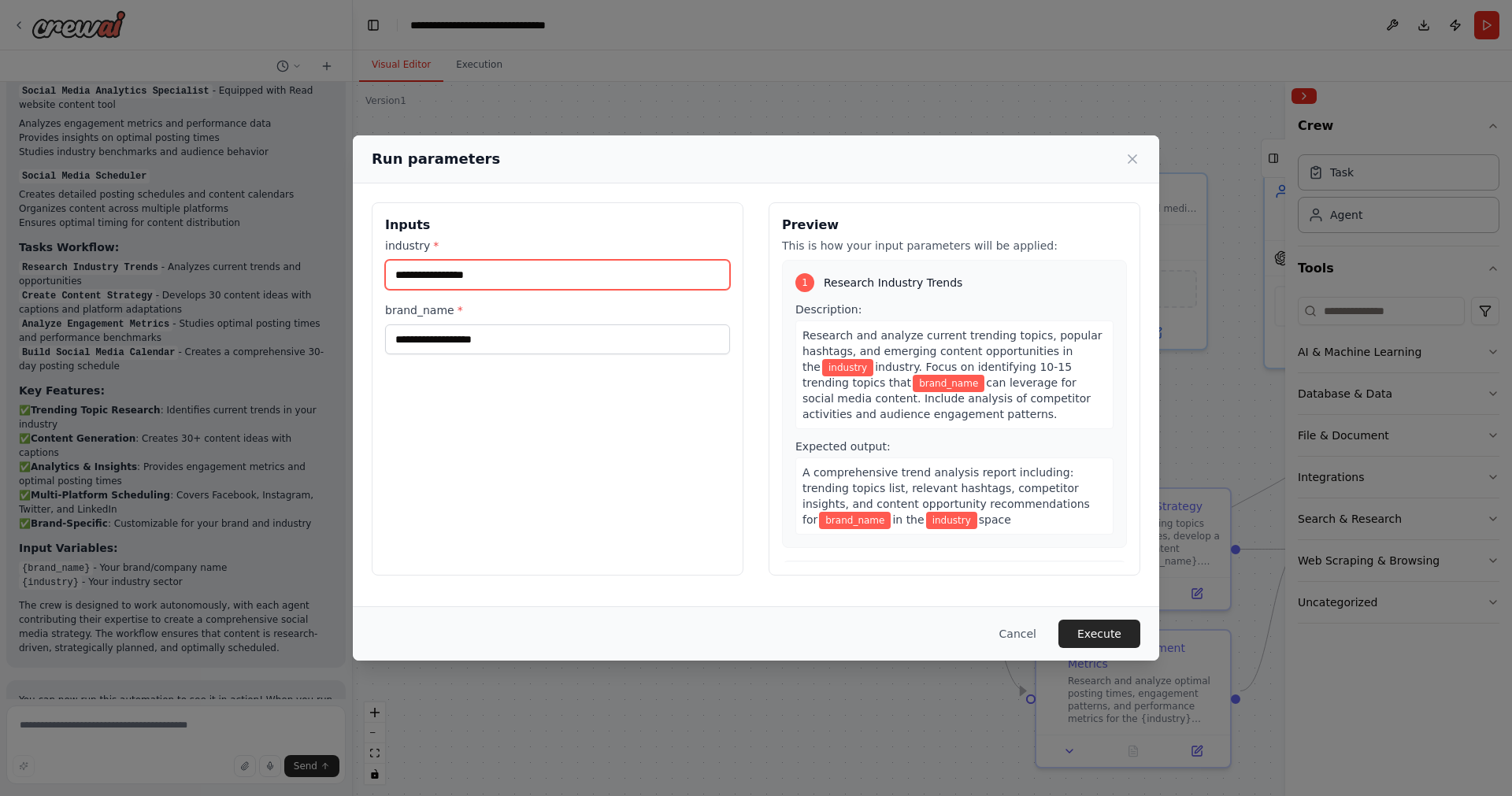
click at [456, 275] on input "industry *" at bounding box center [557, 274] width 345 height 30
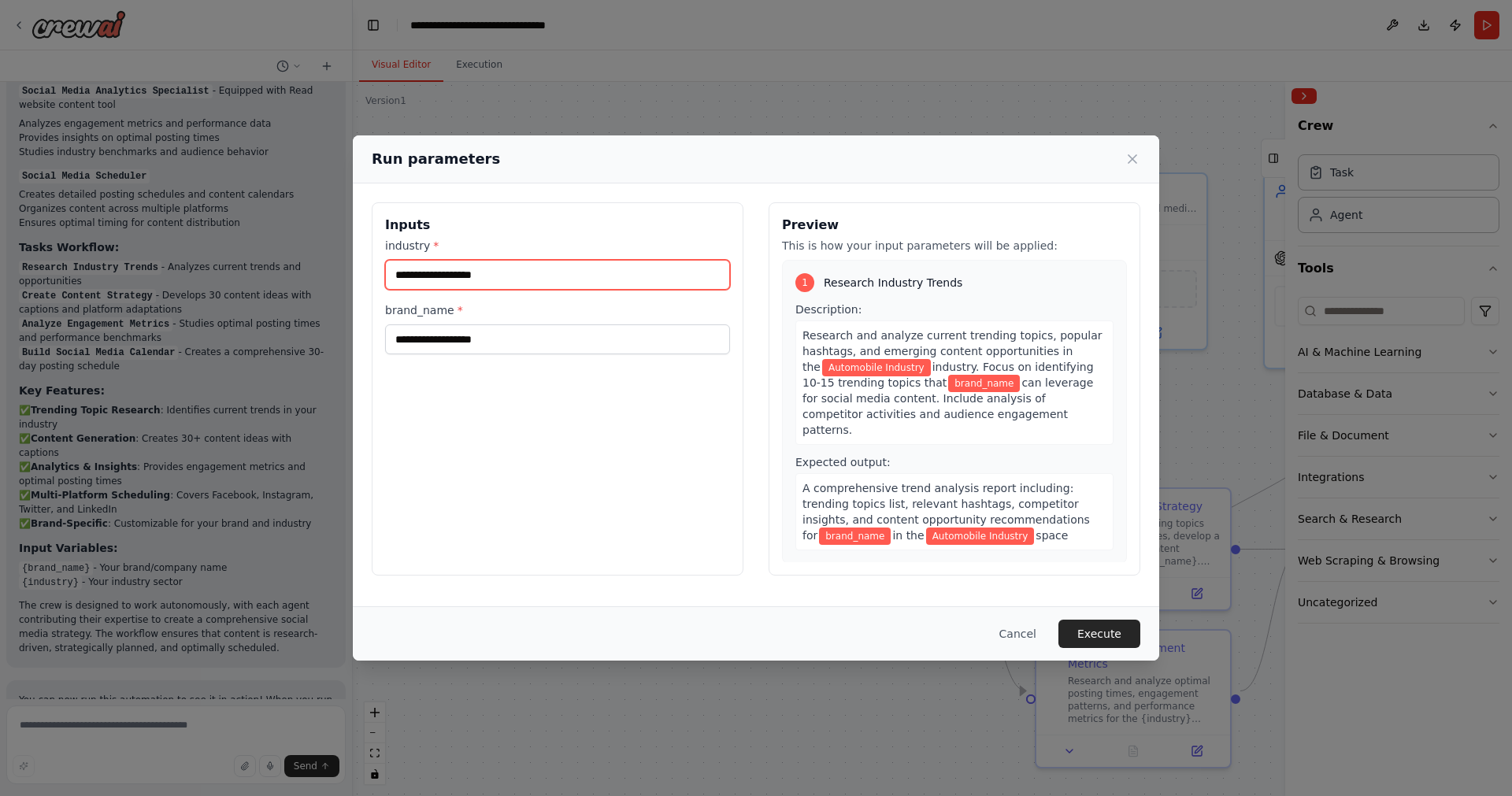
type input "**********"
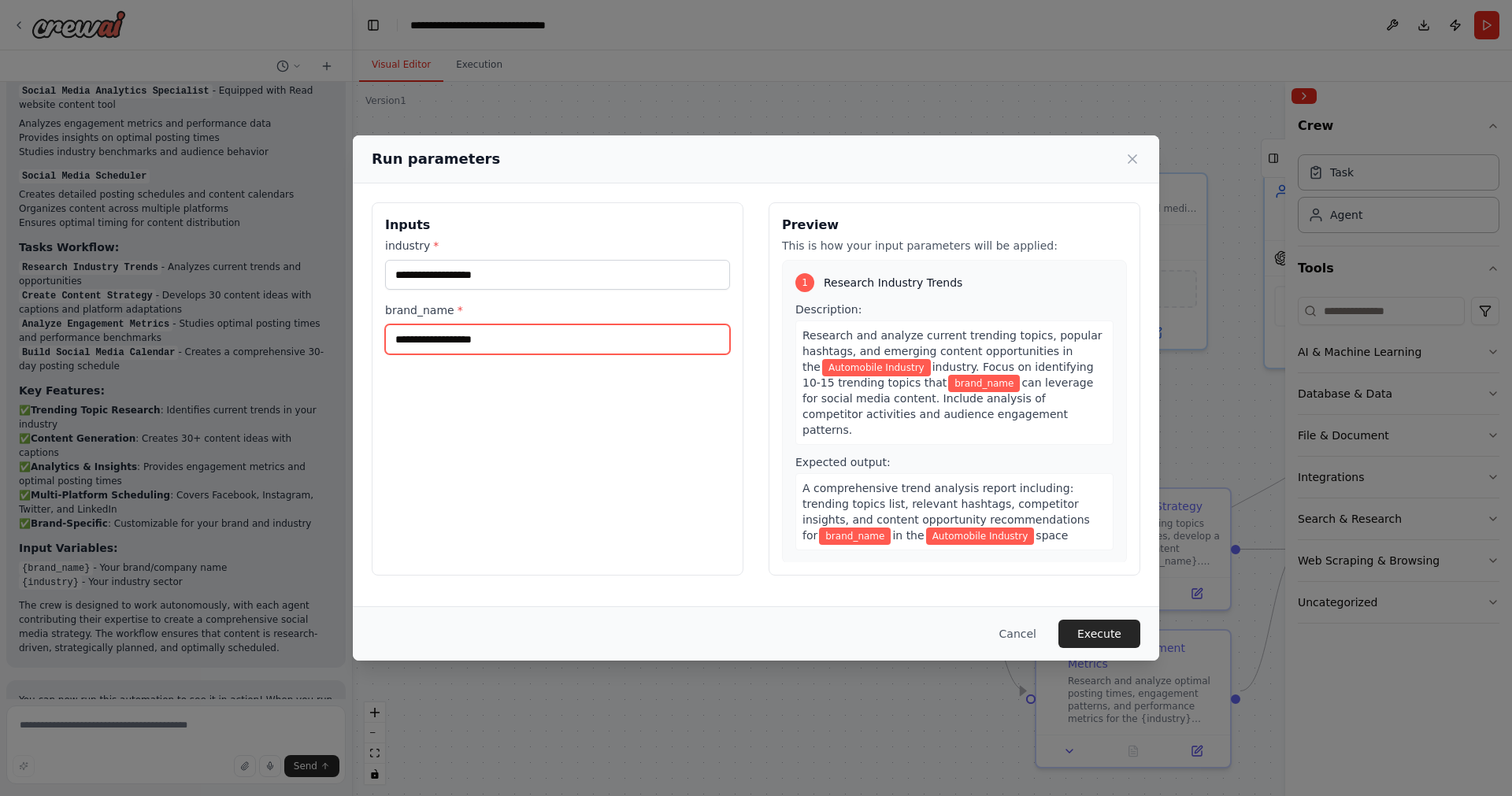
click at [448, 341] on input "brand_name *" at bounding box center [557, 339] width 345 height 30
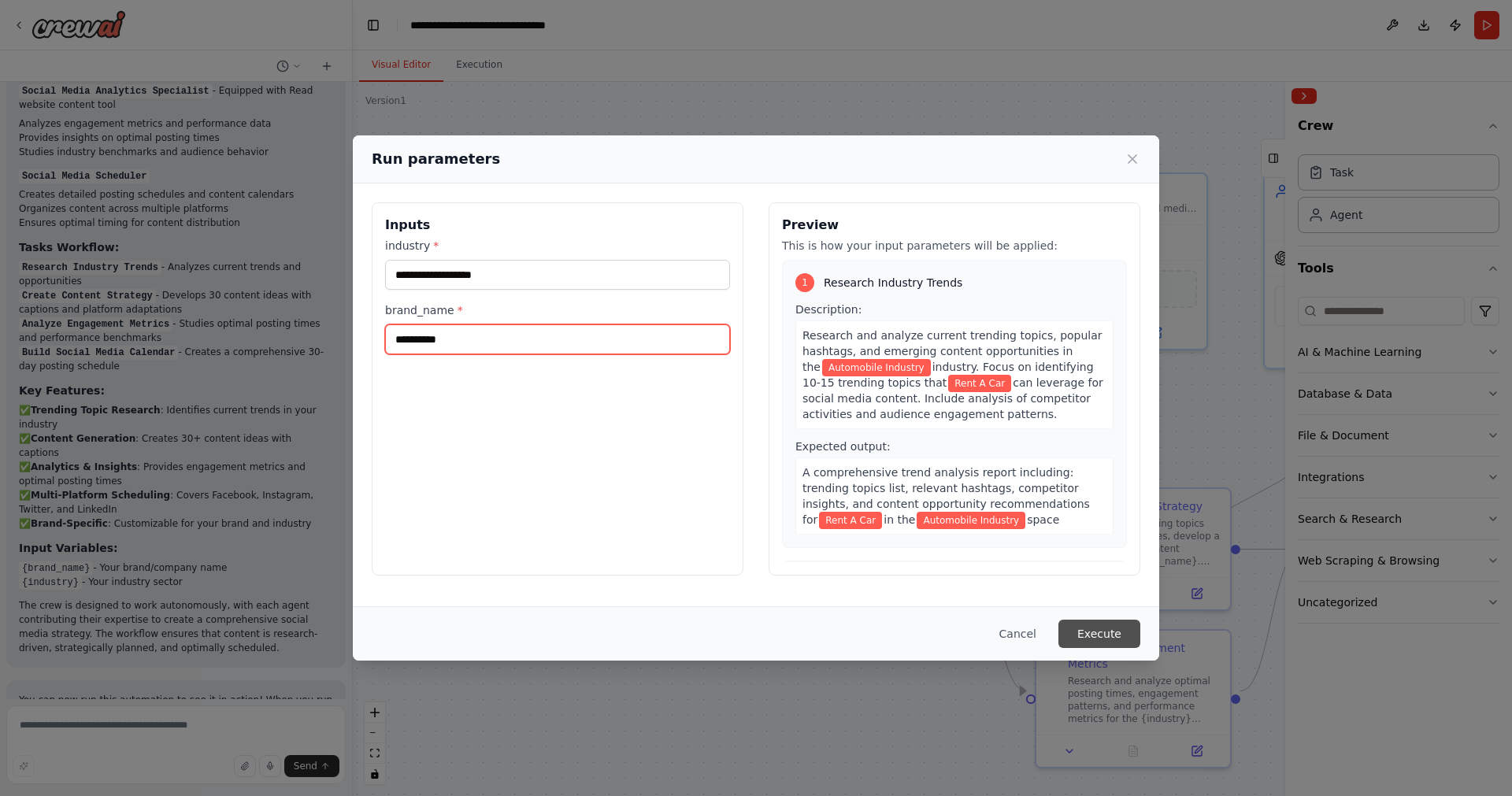
type input "**********"
click at [1118, 633] on button "Execute" at bounding box center [1099, 633] width 82 height 28
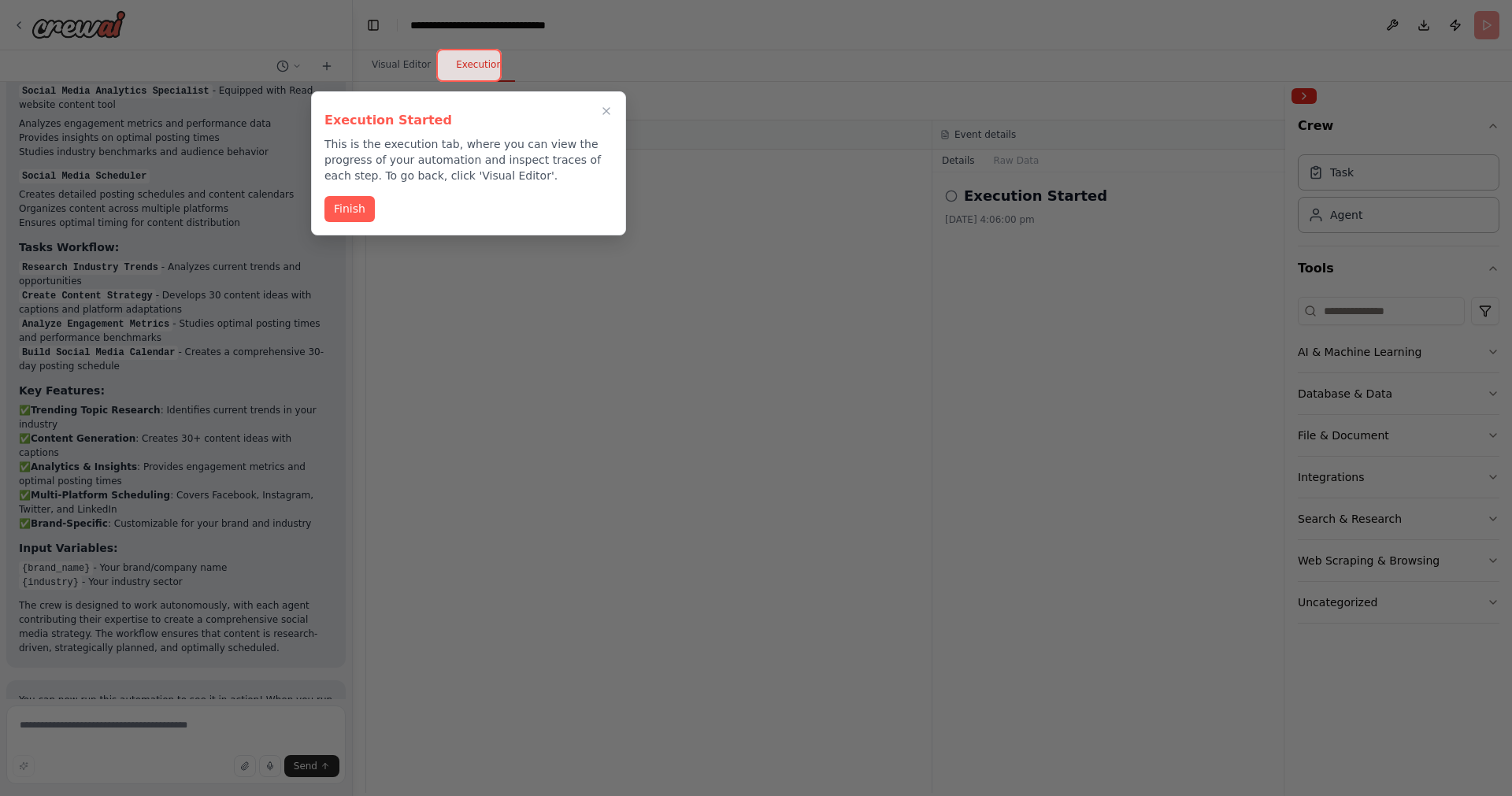
drag, startPoint x: 349, startPoint y: 211, endPoint x: 659, endPoint y: 273, distance: 316.1
click at [659, 273] on div "Create a crew that schedules and publishes social media content across multiple…" at bounding box center [756, 398] width 1512 height 796
click at [455, 254] on div at bounding box center [756, 398] width 1512 height 796
click at [350, 211] on button "Finish" at bounding box center [349, 208] width 51 height 26
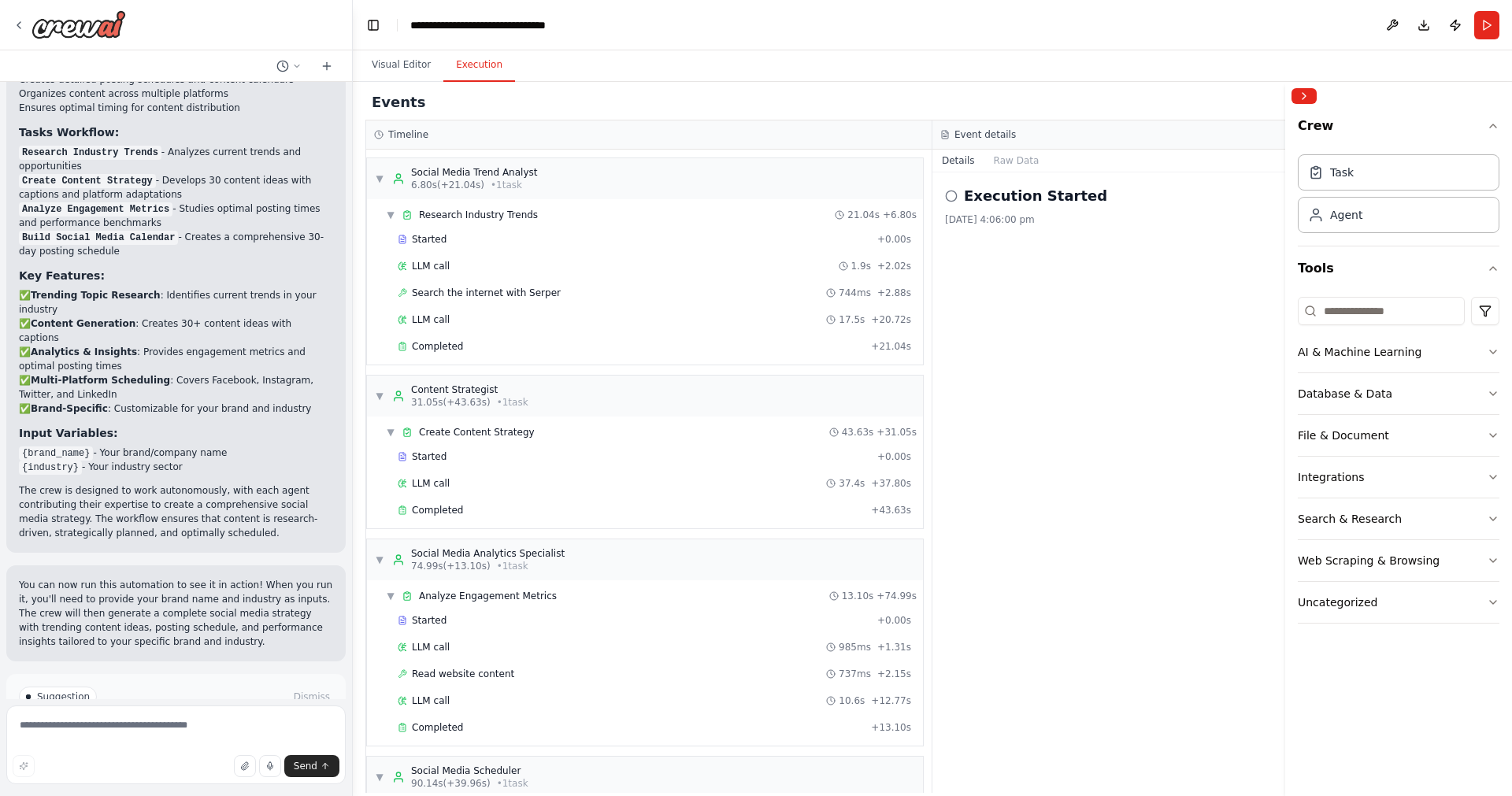
scroll to position [135, 0]
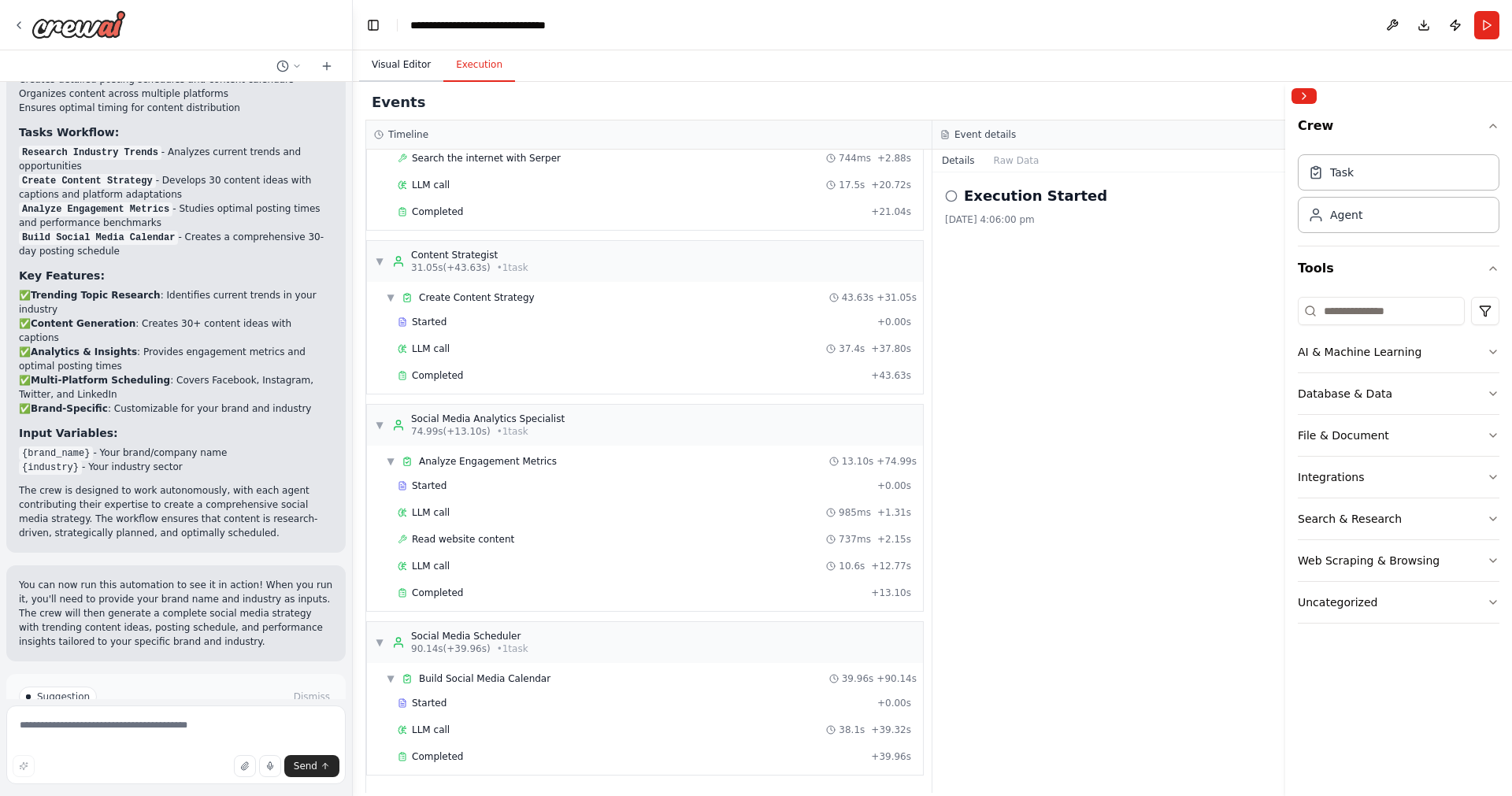
click at [390, 61] on button "Visual Editor" at bounding box center [401, 66] width 84 height 33
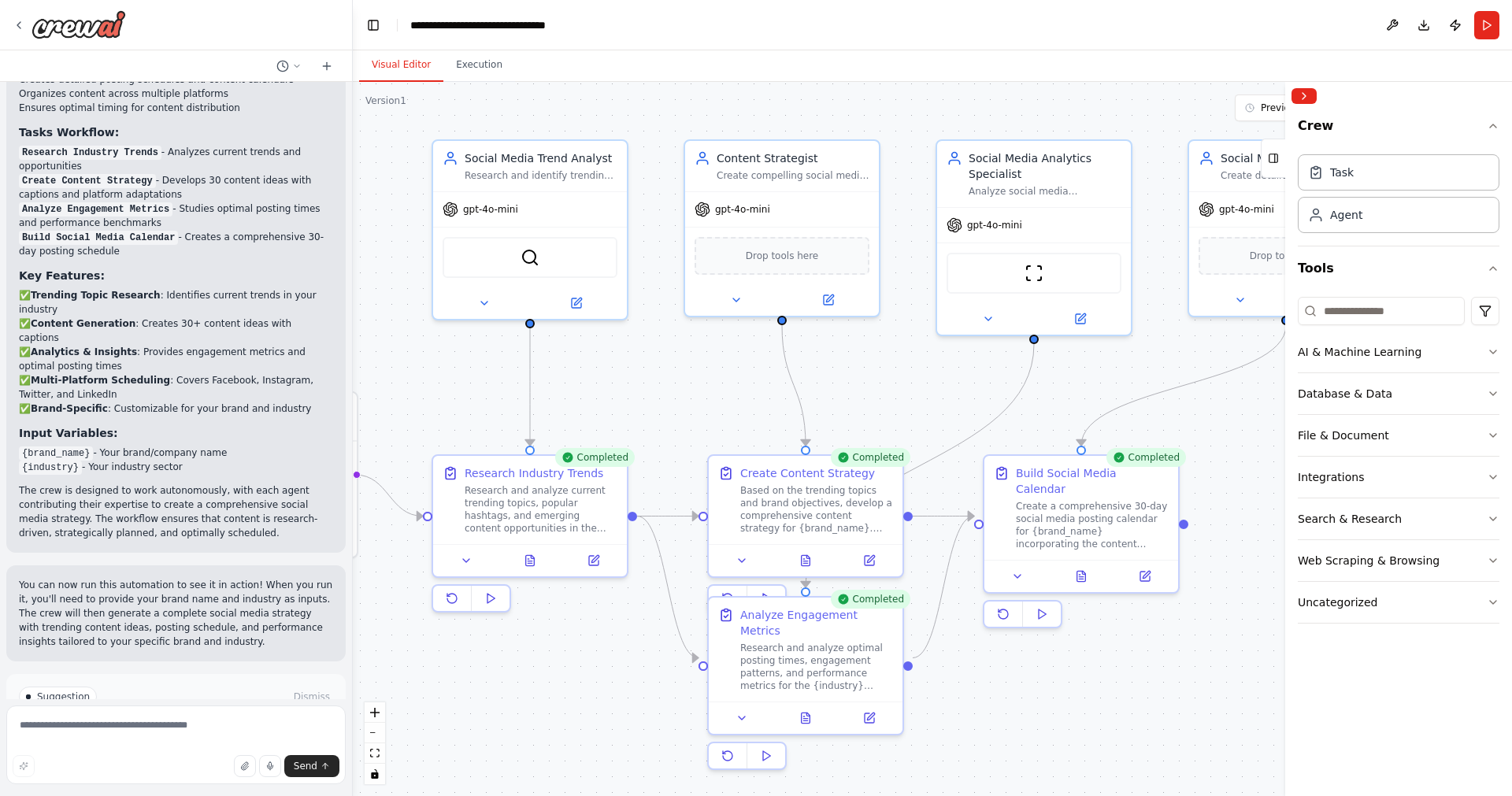
drag, startPoint x: 909, startPoint y: 691, endPoint x: 583, endPoint y: 659, distance: 327.6
click at [583, 659] on div ".deletable-edge-delete-btn { width: 20px; height: 20px; border: 0px solid #ffff…" at bounding box center [932, 440] width 1159 height 715
click at [1356, 217] on div "Agent" at bounding box center [1345, 214] width 32 height 16
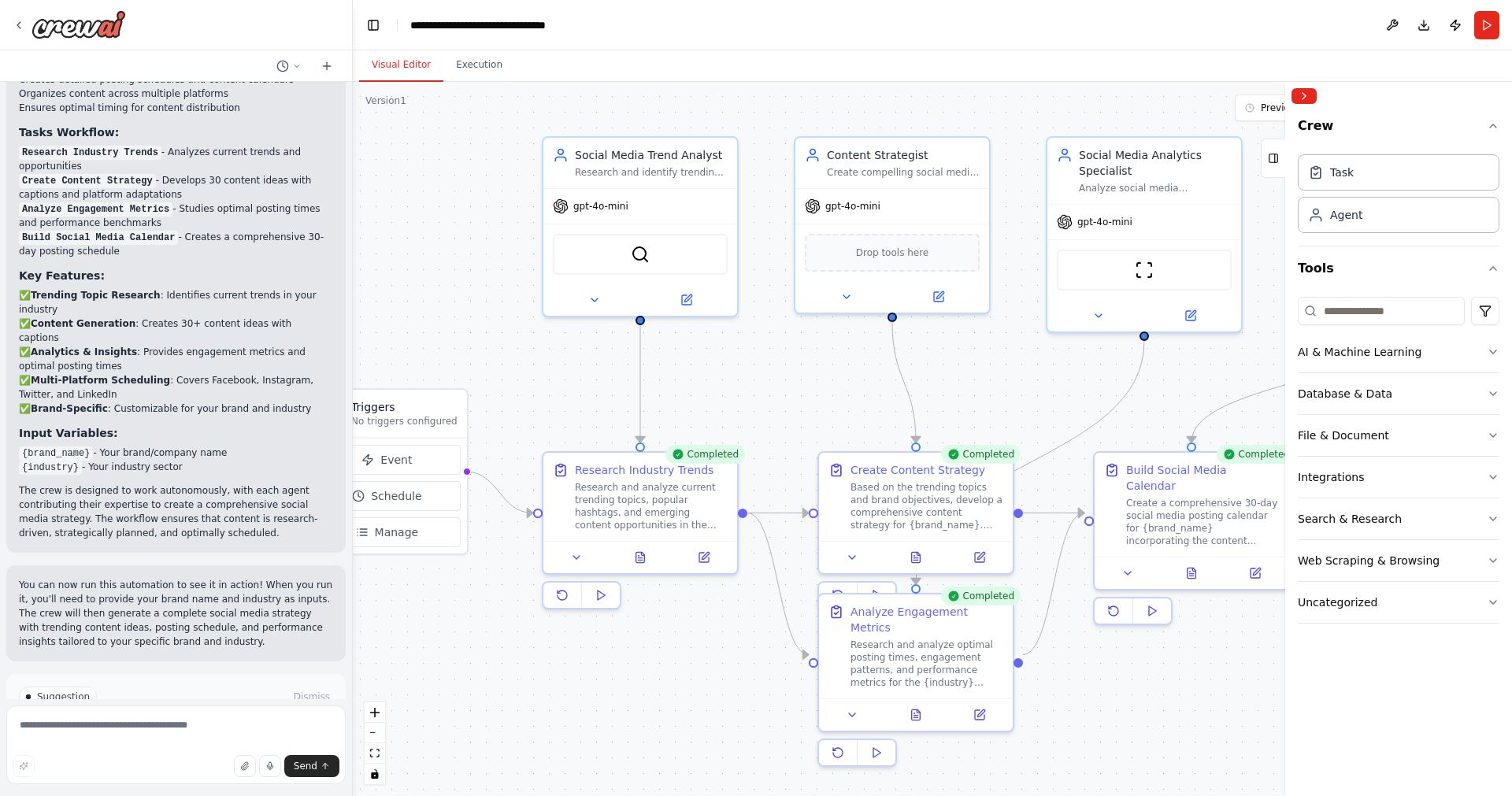
drag, startPoint x: 388, startPoint y: 195, endPoint x: 498, endPoint y: 191, distance: 110.1
click at [498, 191] on div ".deletable-edge-delete-btn { width: 20px; height: 20px; border: 0px solid #ffff…" at bounding box center [932, 440] width 1159 height 715
click at [1425, 26] on button "Download" at bounding box center [1423, 25] width 25 height 28
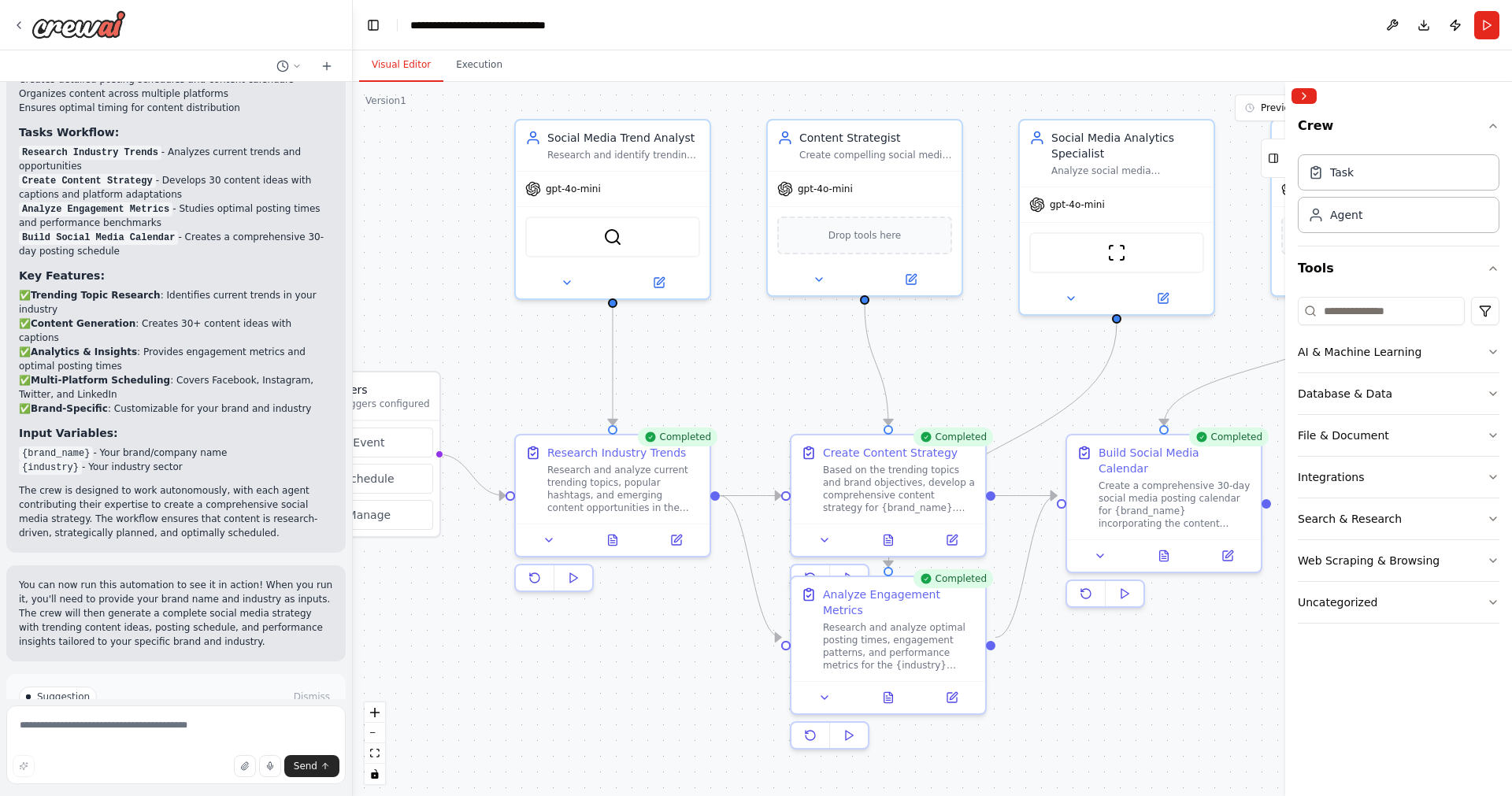
drag, startPoint x: 1156, startPoint y: 687, endPoint x: 1129, endPoint y: 669, distance: 32.4
click at [1129, 669] on div ".deletable-edge-delete-btn { width: 20px; height: 20px; border: 0px solid #ffff…" at bounding box center [932, 440] width 1159 height 715
click at [349, 610] on div at bounding box center [349, 398] width 6 height 796
click at [1304, 93] on button "Collapse right sidebar" at bounding box center [1303, 96] width 25 height 16
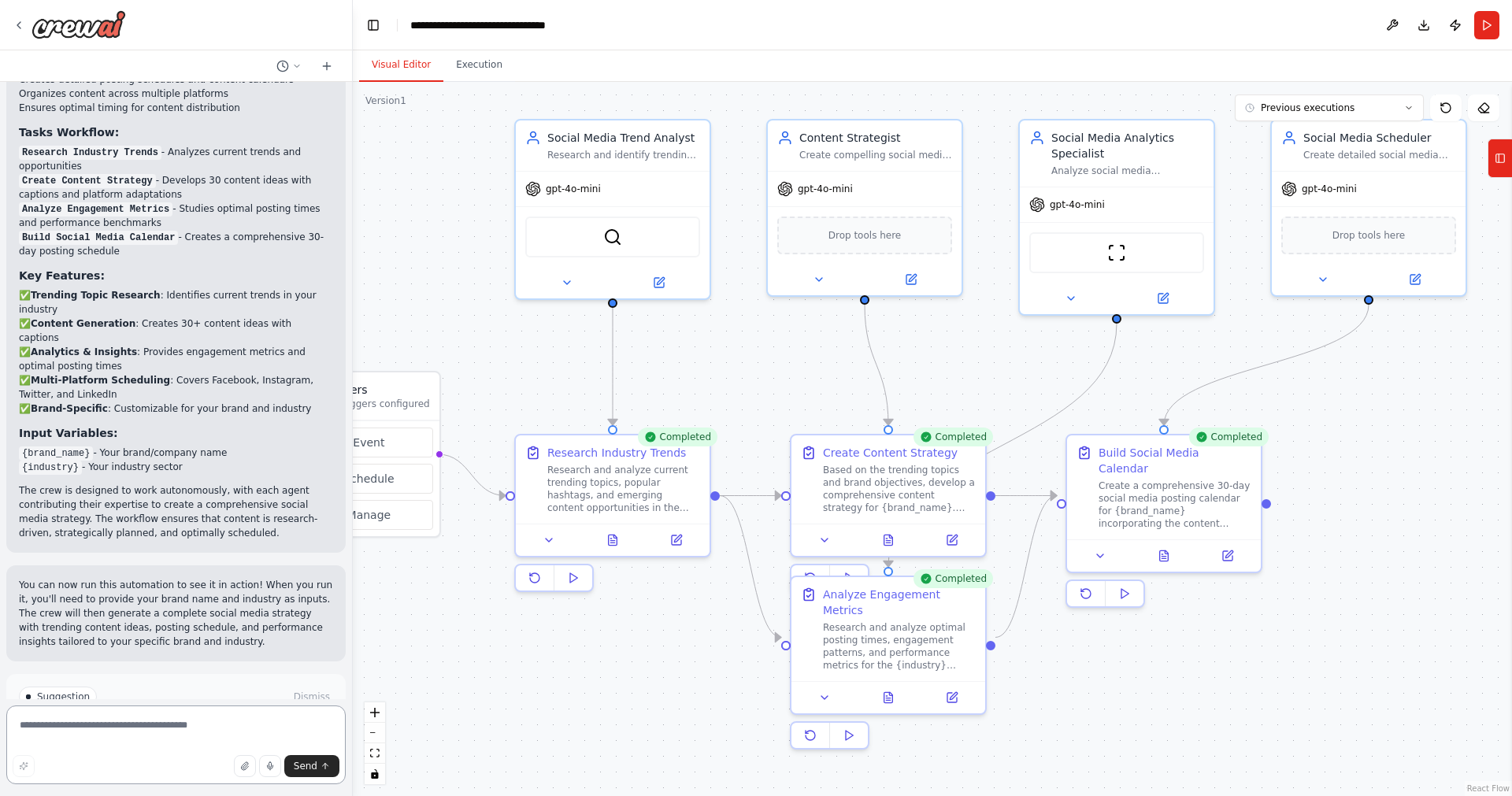
click at [112, 730] on textarea at bounding box center [176, 745] width 339 height 79
click at [323, 63] on icon at bounding box center [327, 66] width 12 height 12
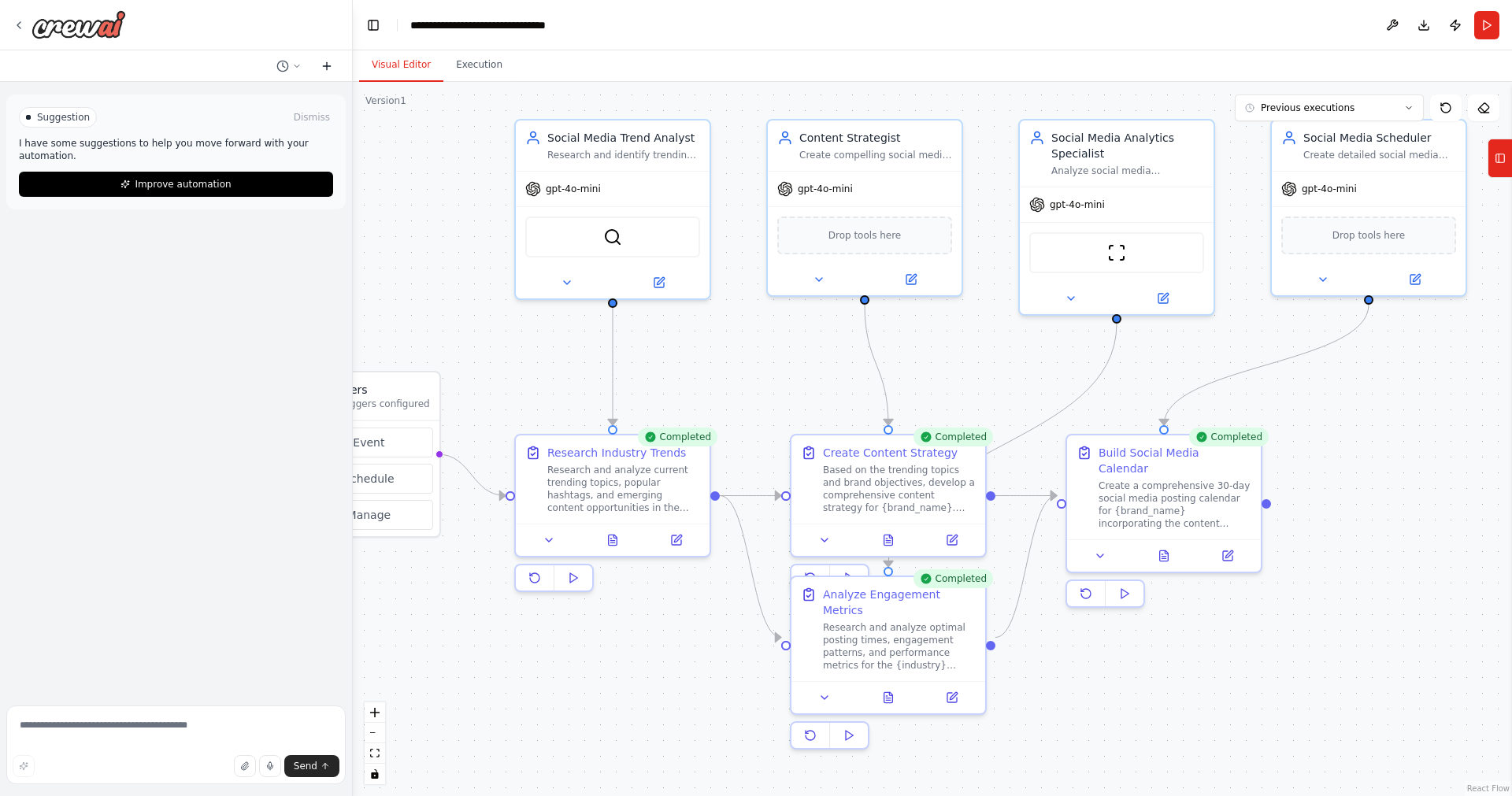
scroll to position [0, 0]
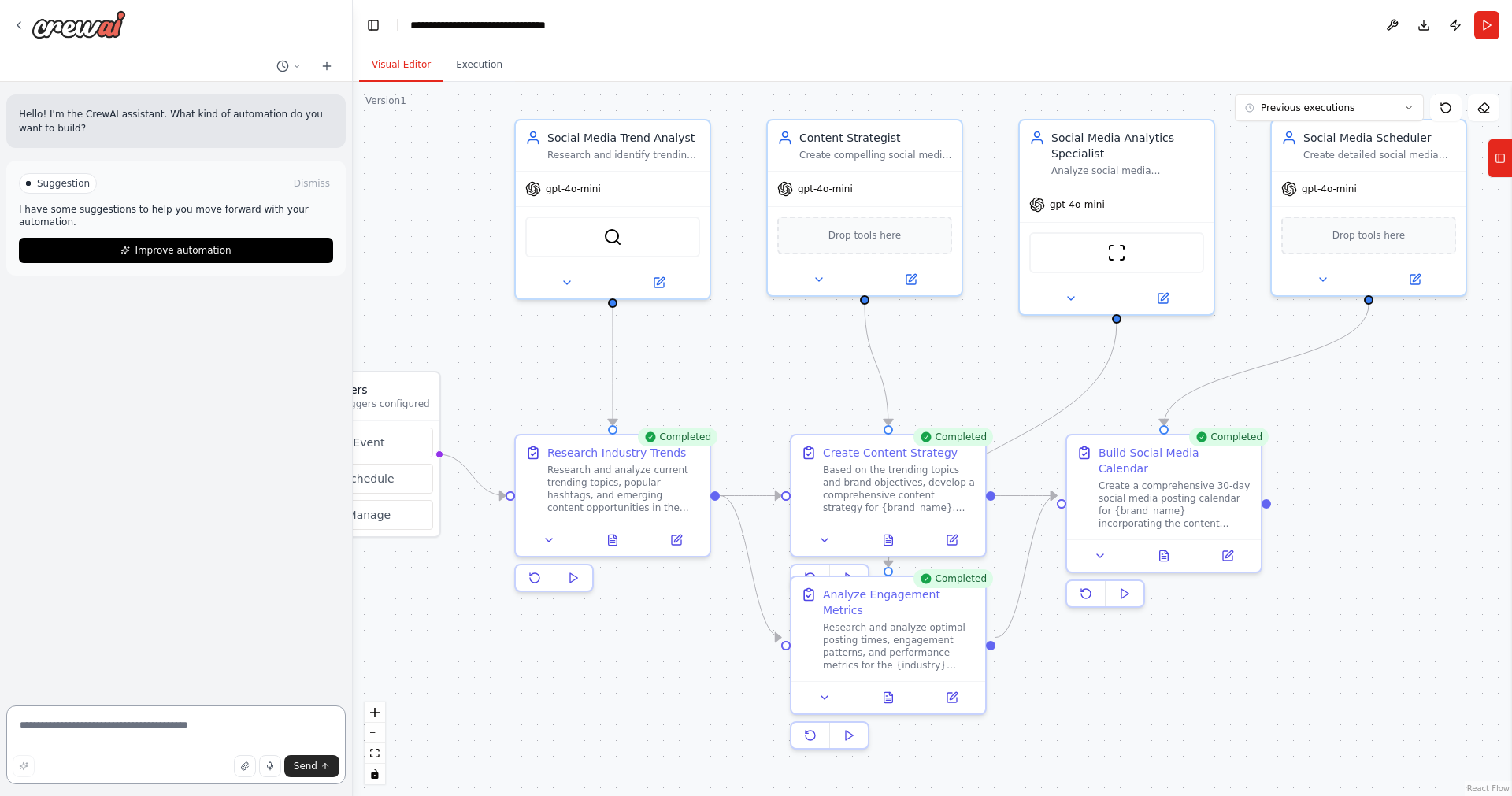
click at [76, 730] on textarea at bounding box center [176, 745] width 339 height 79
click at [70, 735] on textarea at bounding box center [176, 745] width 339 height 79
type textarea "*"
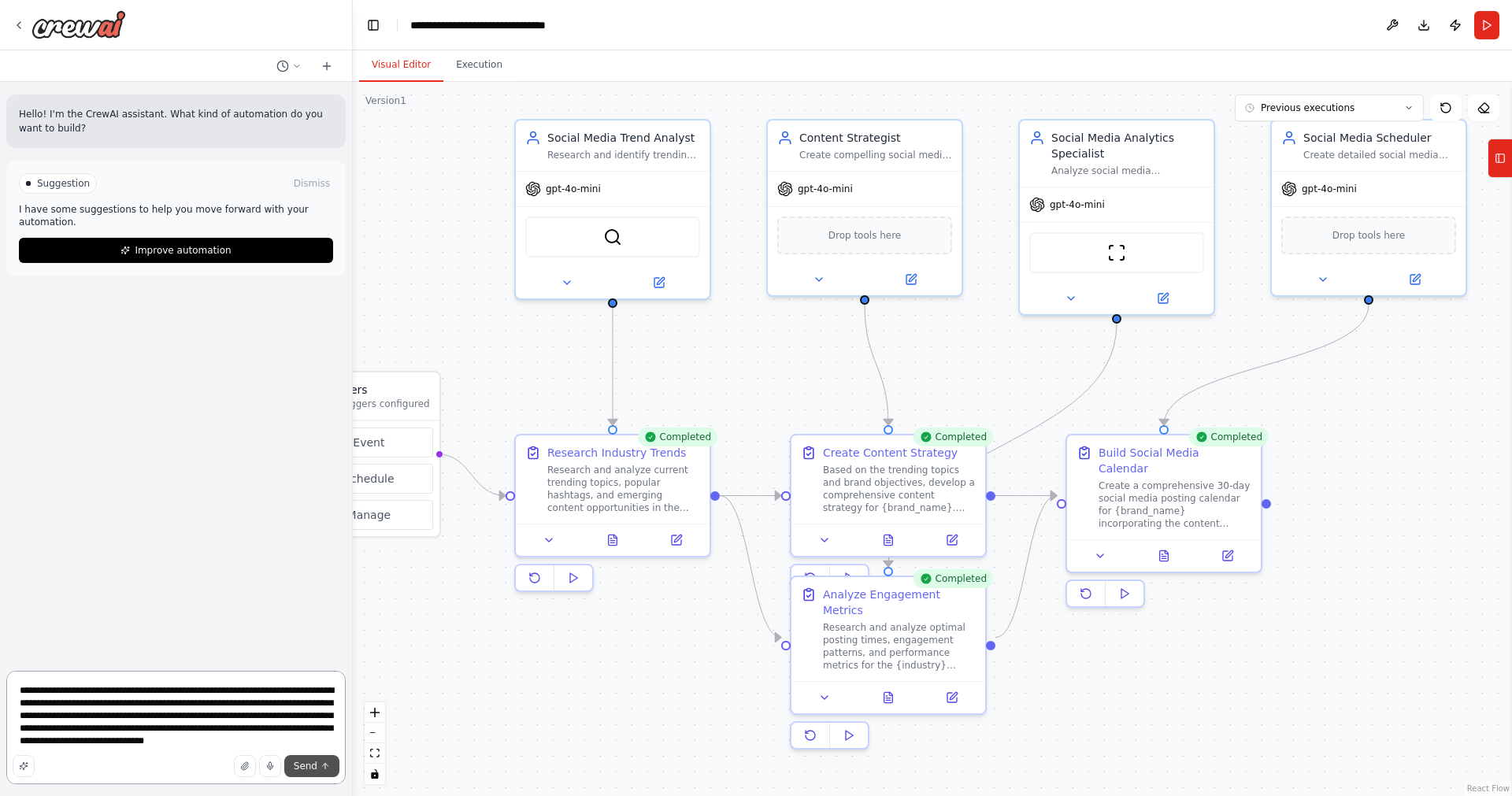
type textarea "**********"
click at [320, 762] on button "Send" at bounding box center [311, 765] width 55 height 22
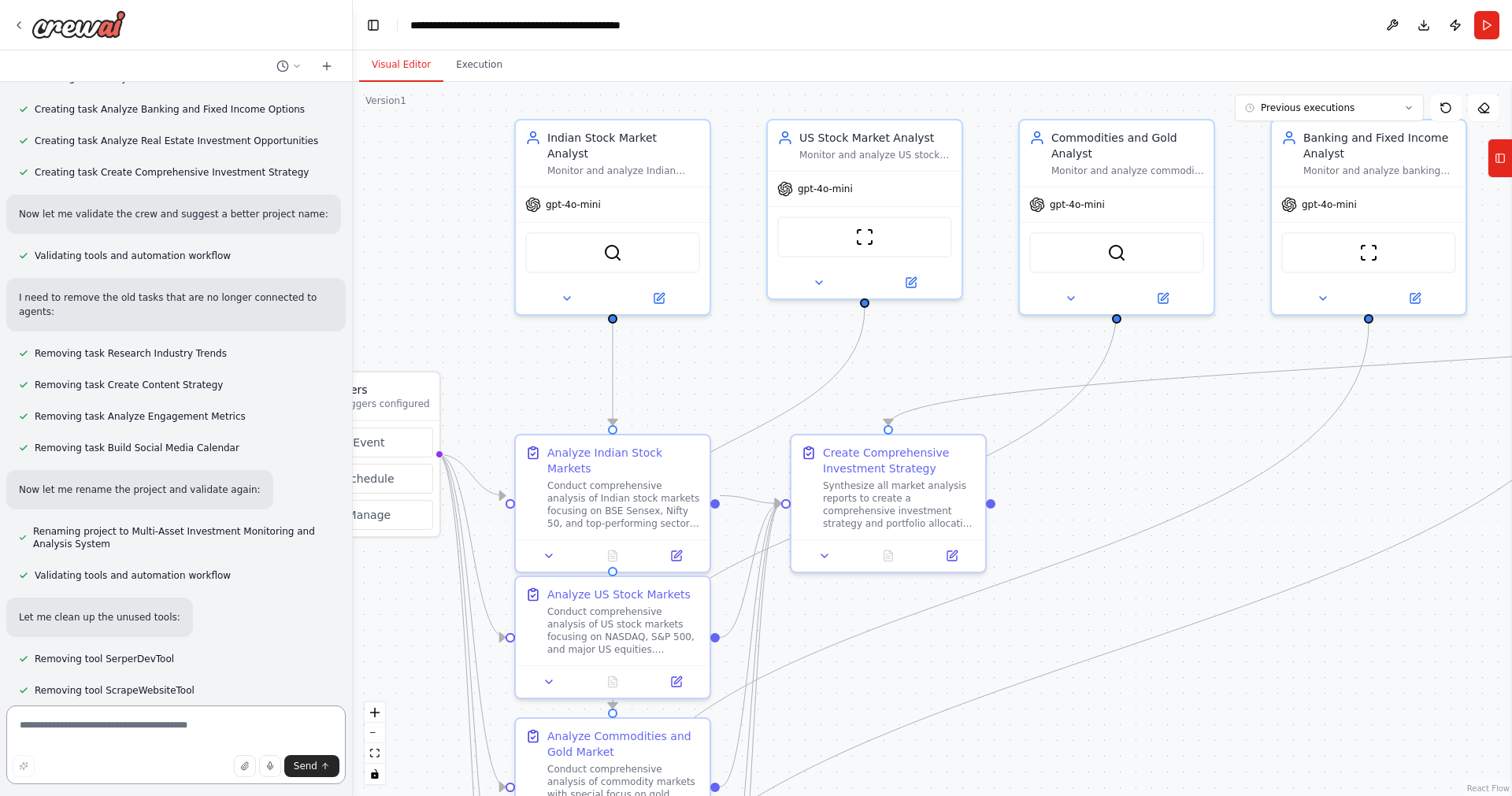
scroll to position [1525, 0]
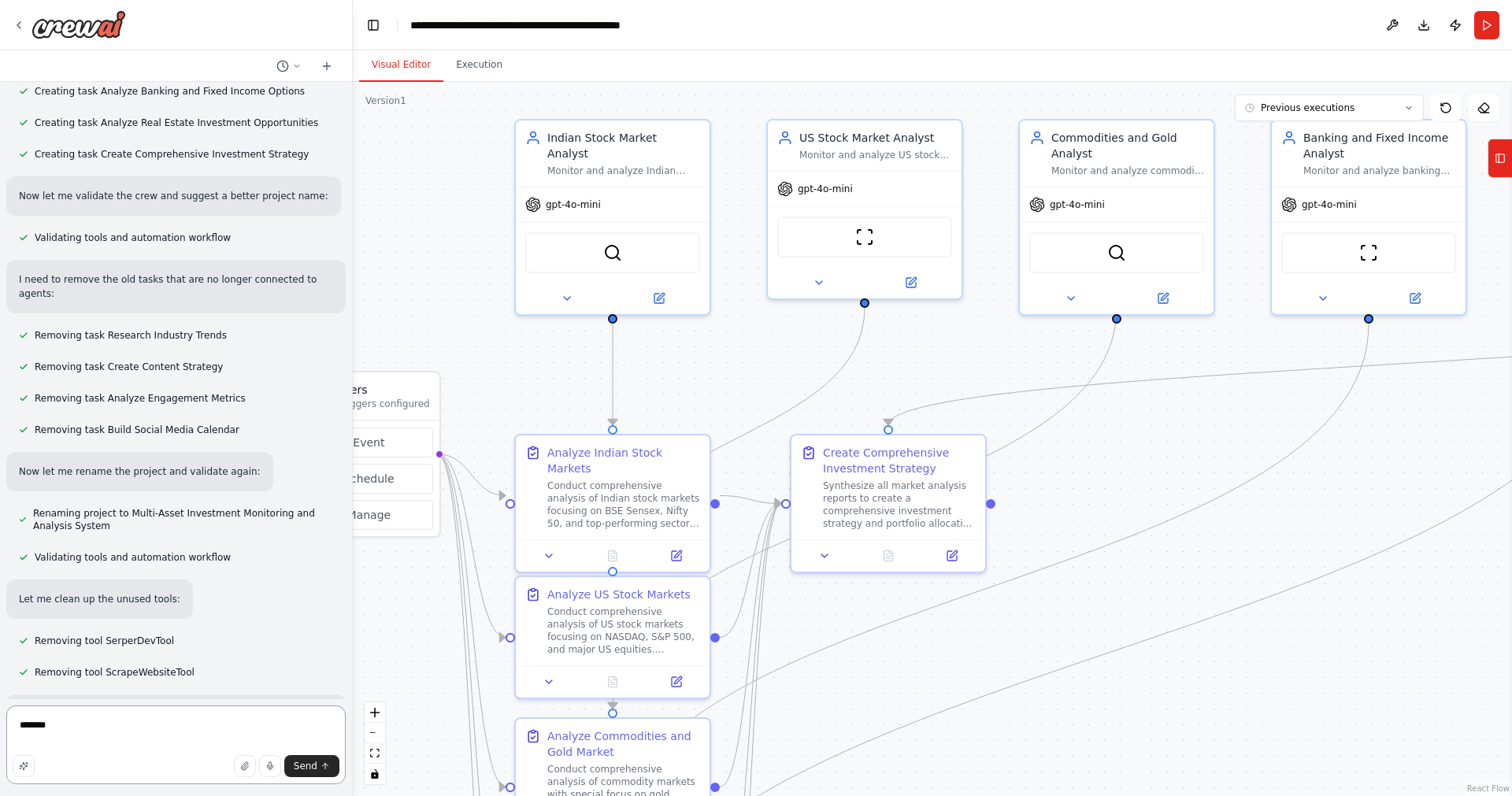
type textarea "********"
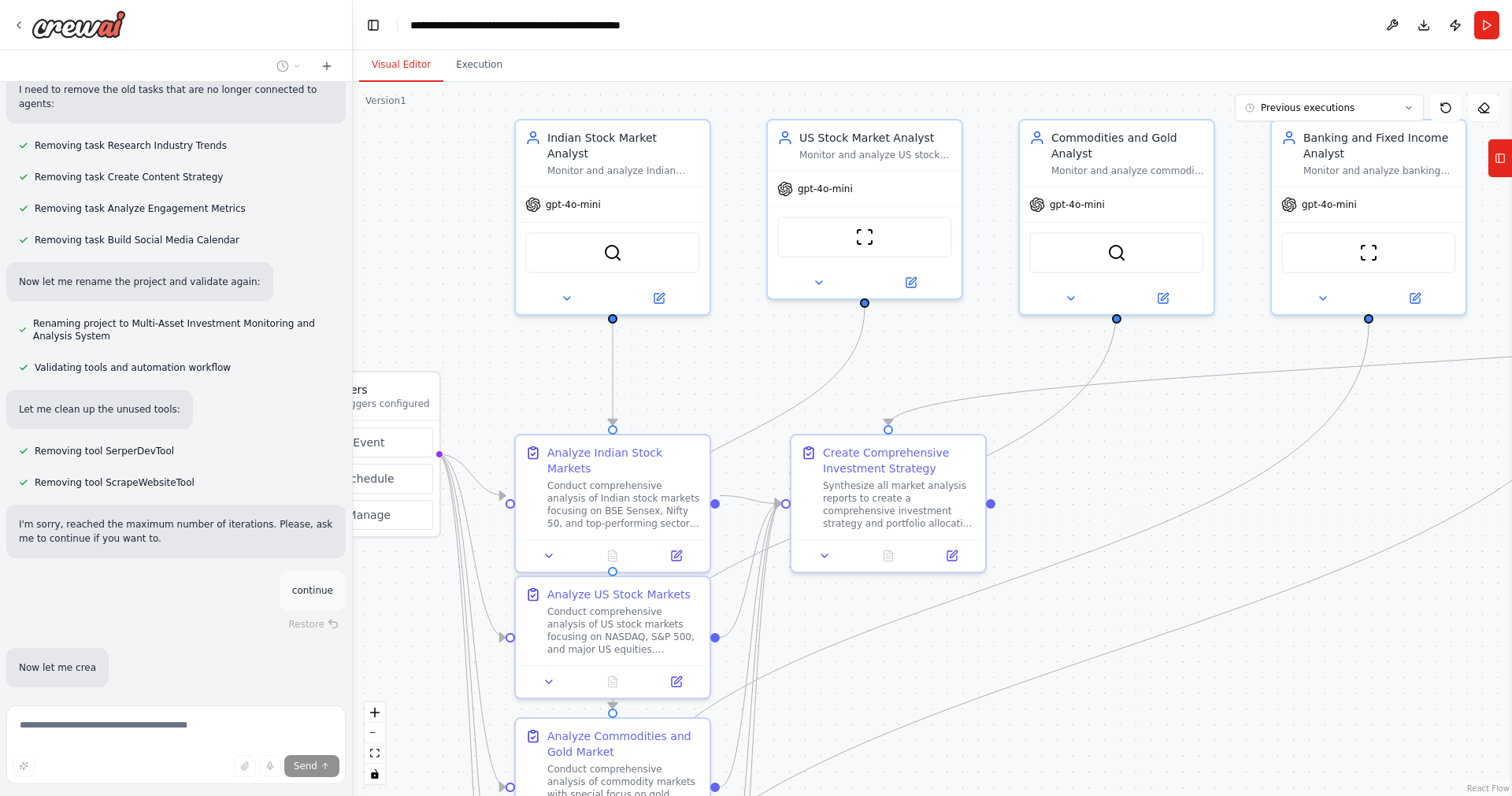
scroll to position [1715, 0]
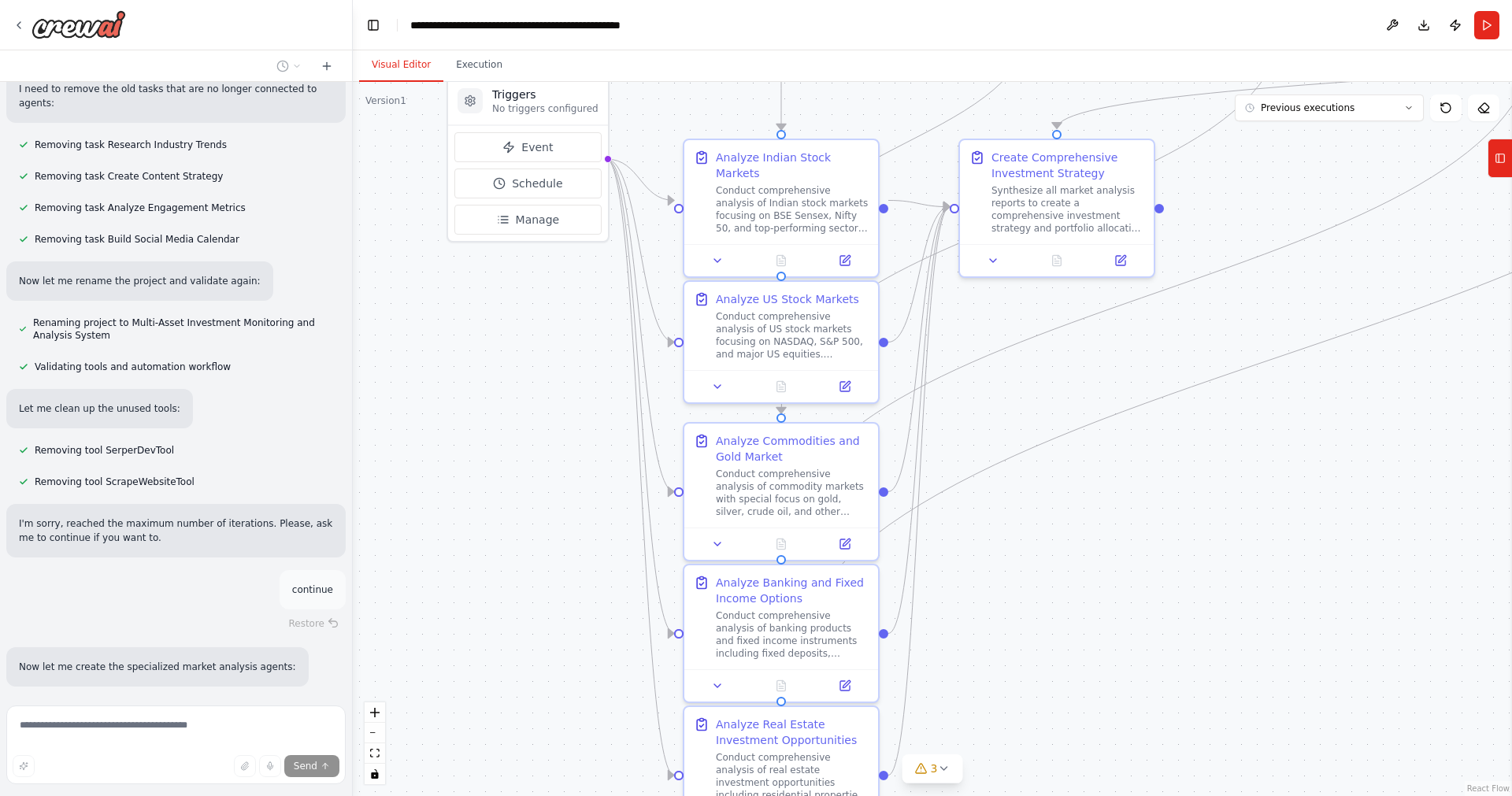
drag, startPoint x: 513, startPoint y: 379, endPoint x: 681, endPoint y: 84, distance: 339.5
click at [681, 84] on div ".deletable-edge-delete-btn { width: 20px; height: 20px; border: 0px solid #ffff…" at bounding box center [932, 440] width 1159 height 715
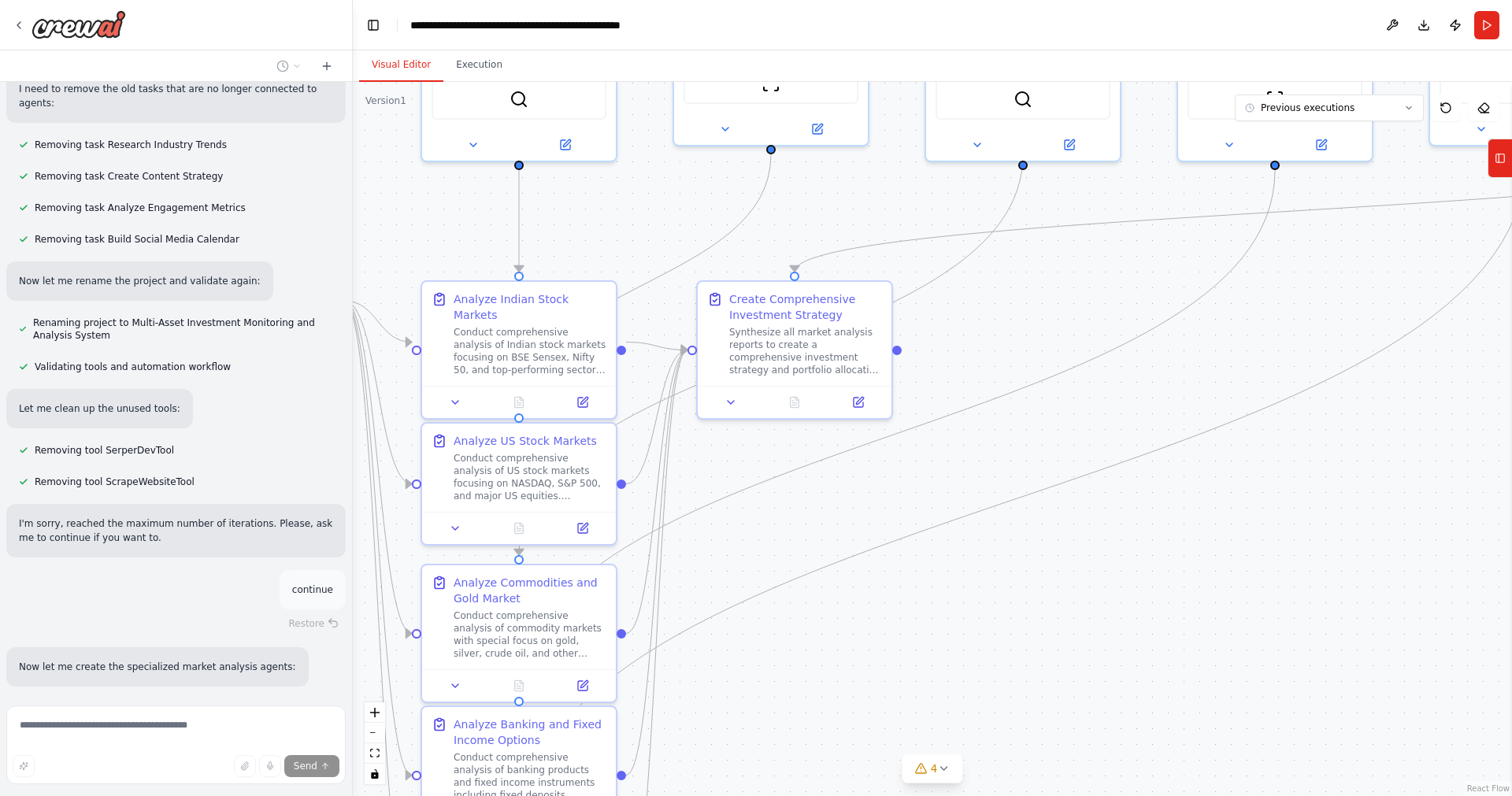
drag, startPoint x: 1243, startPoint y: 690, endPoint x: 1086, endPoint y: 730, distance: 162.0
click at [981, 795] on div ".deletable-edge-delete-btn { width: 20px; height: 20px; border: 0px solid #ffff…" at bounding box center [932, 440] width 1159 height 715
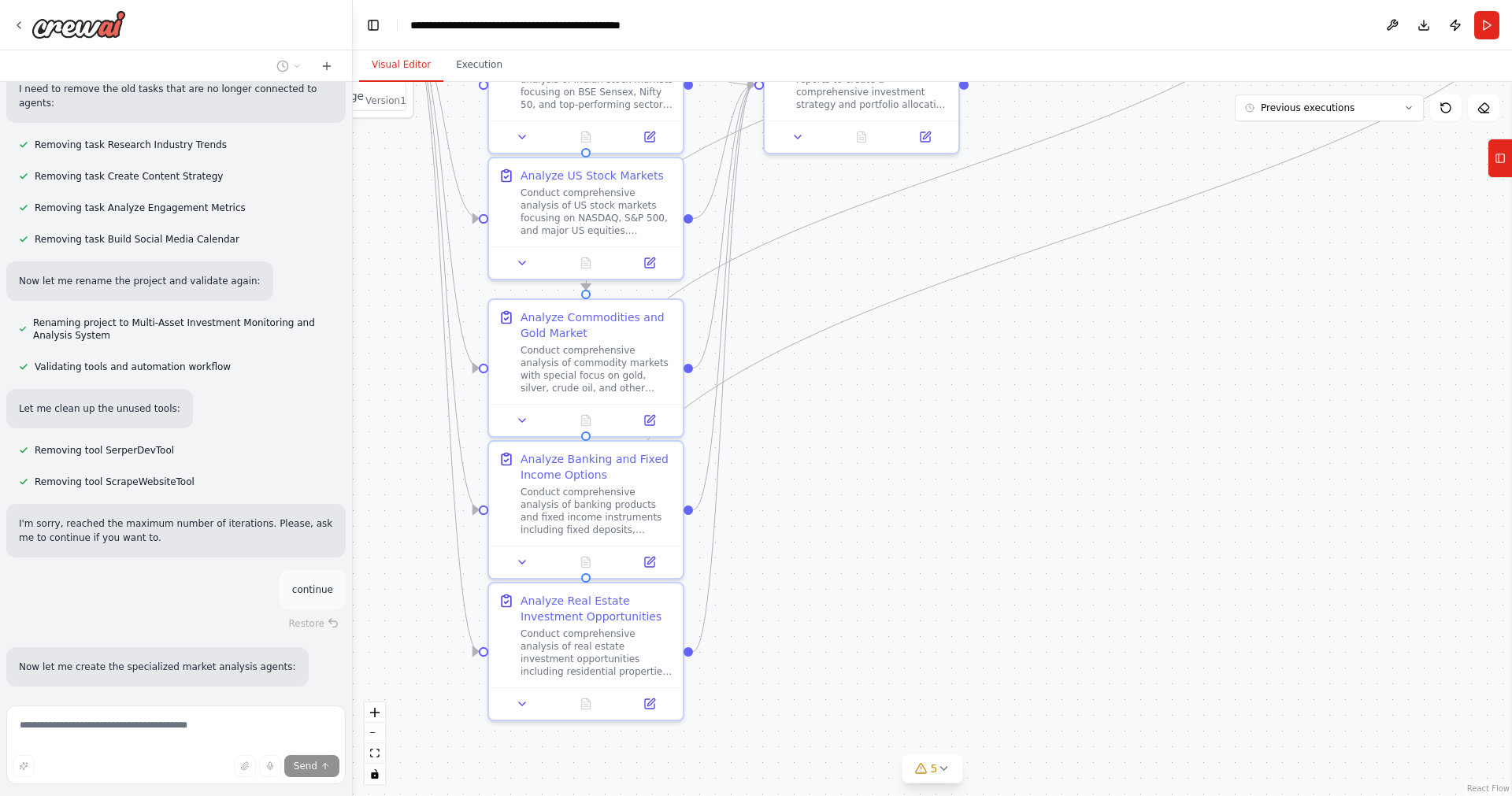
drag, startPoint x: 1304, startPoint y: 301, endPoint x: 1370, endPoint y: 36, distance: 273.1
click at [1370, 82] on div ".deletable-edge-delete-btn { width: 20px; height: 20px; border: 0px solid #ffff…" at bounding box center [932, 440] width 1159 height 715
click at [347, 549] on div at bounding box center [349, 398] width 6 height 796
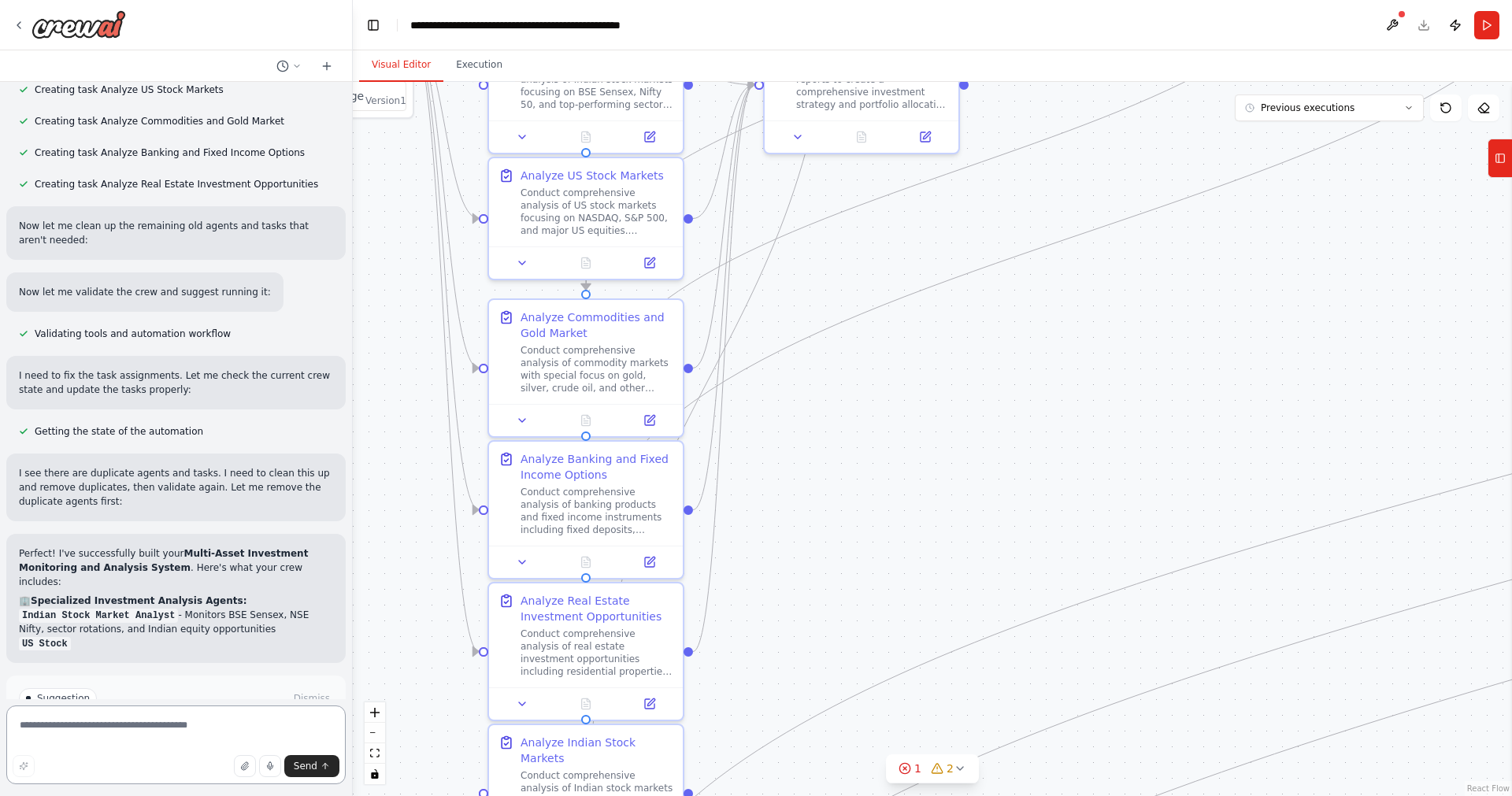
scroll to position [2654, 0]
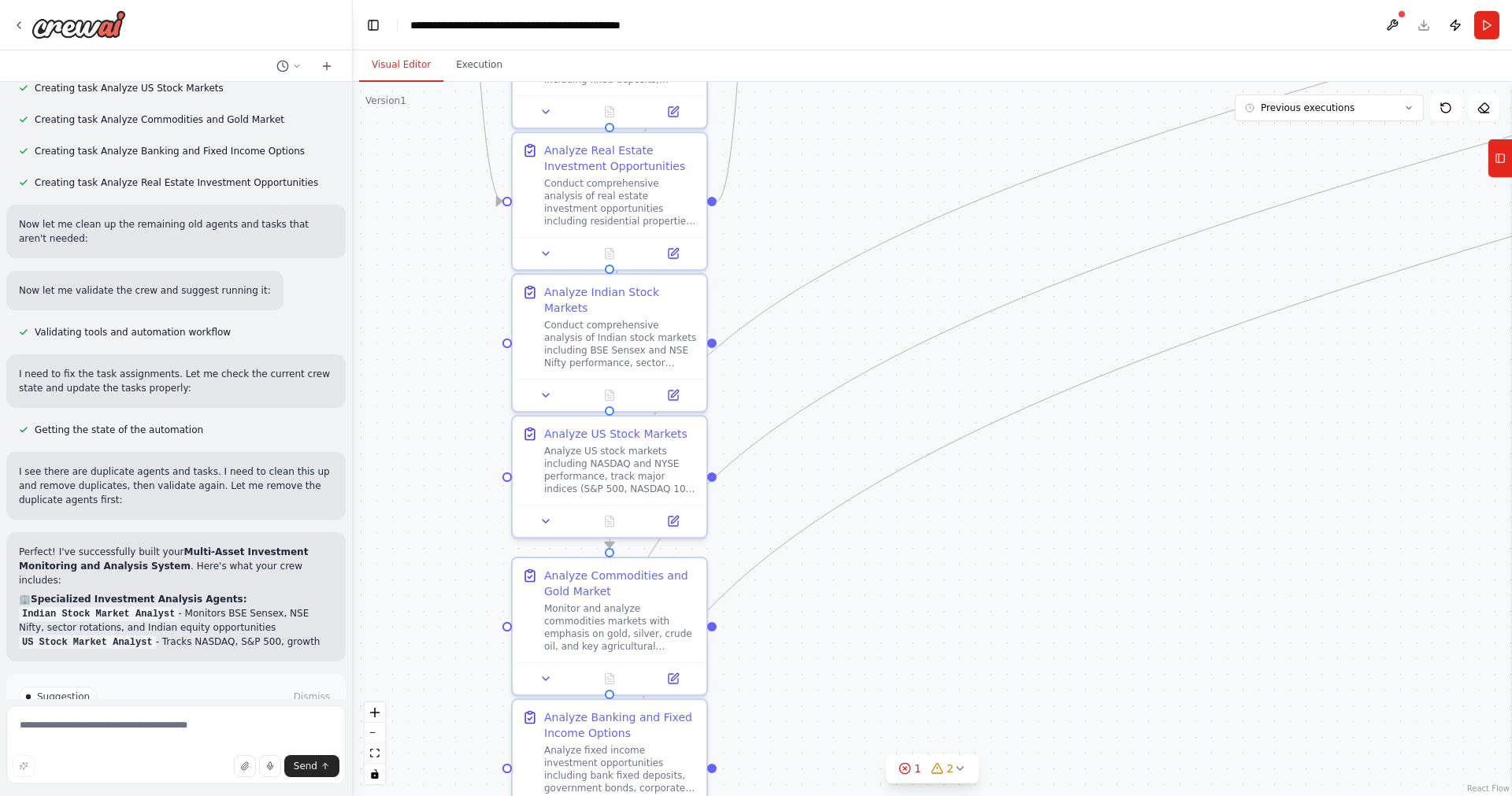
drag, startPoint x: 974, startPoint y: 393, endPoint x: 998, endPoint y: -58, distance: 451.6
click at [998, 82] on div ".deletable-edge-delete-btn { width: 20px; height: 20px; border: 0px solid #ffff…" at bounding box center [932, 440] width 1159 height 715
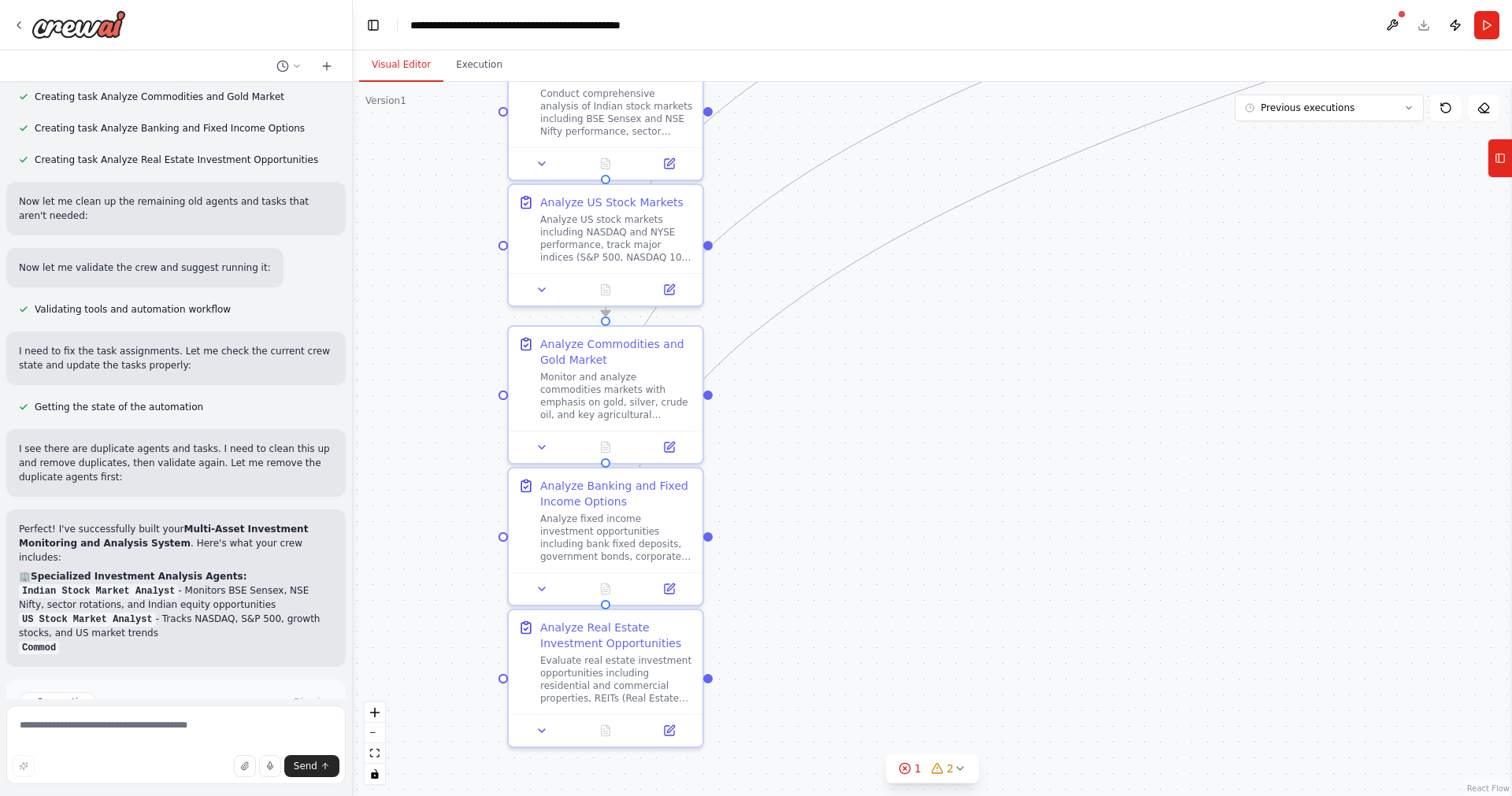
scroll to position [2682, 0]
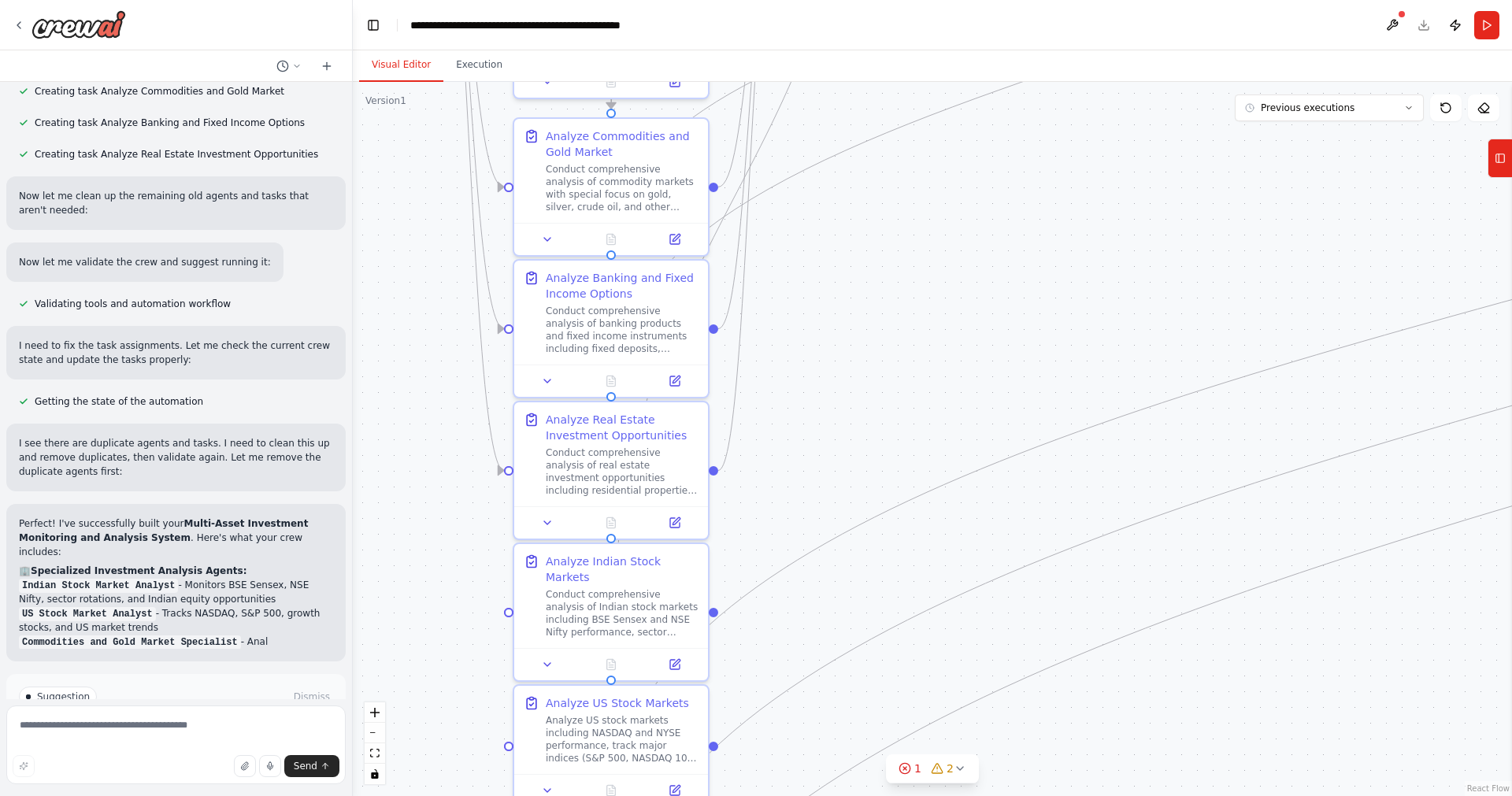
drag, startPoint x: 1088, startPoint y: 564, endPoint x: 1139, endPoint y: 834, distance: 274.8
click at [1139, 795] on div ".deletable-edge-delete-btn { width: 20px; height: 20px; border: 0px solid #ffff…" at bounding box center [932, 440] width 1159 height 715
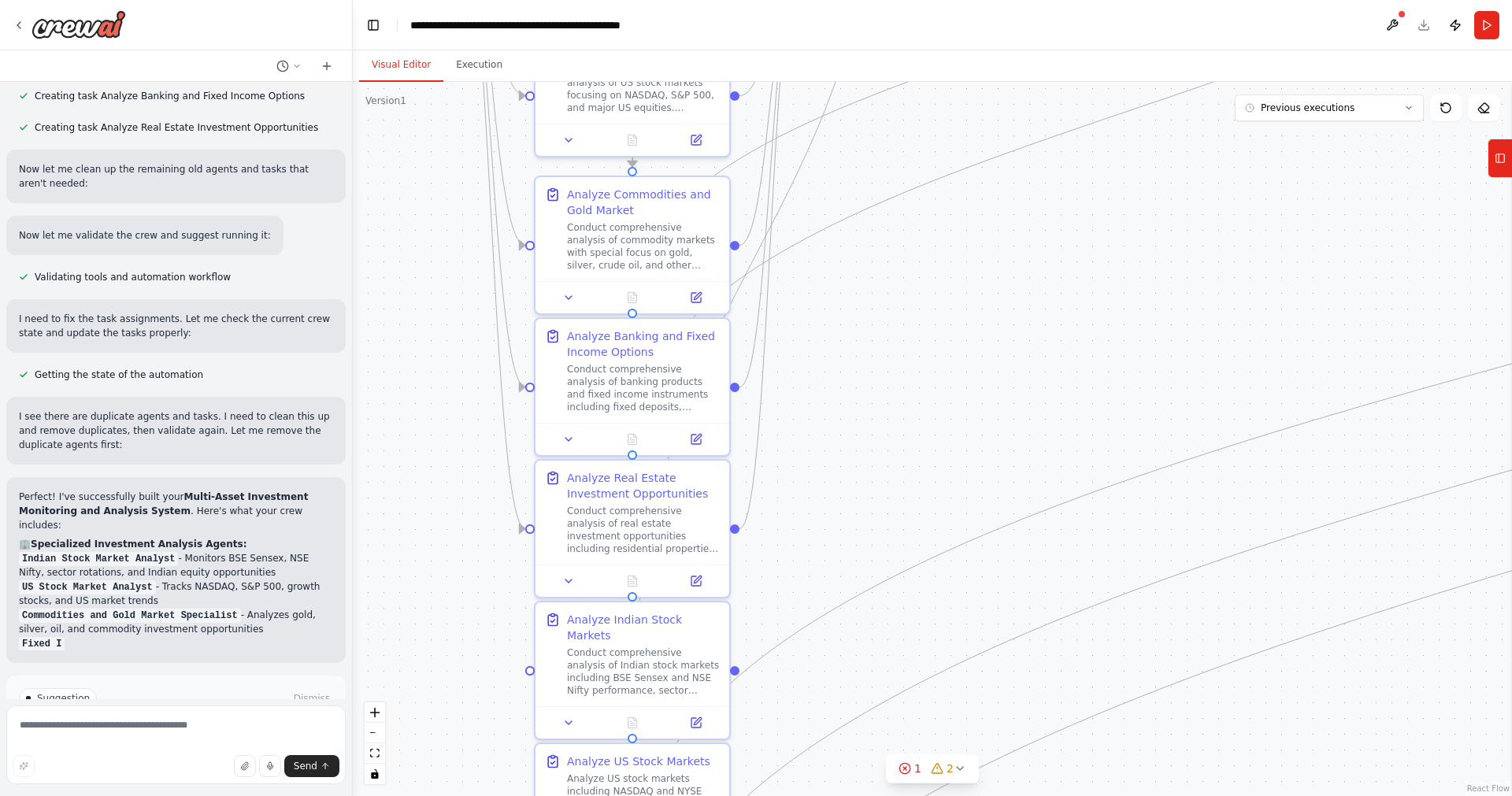
scroll to position [2710, 0]
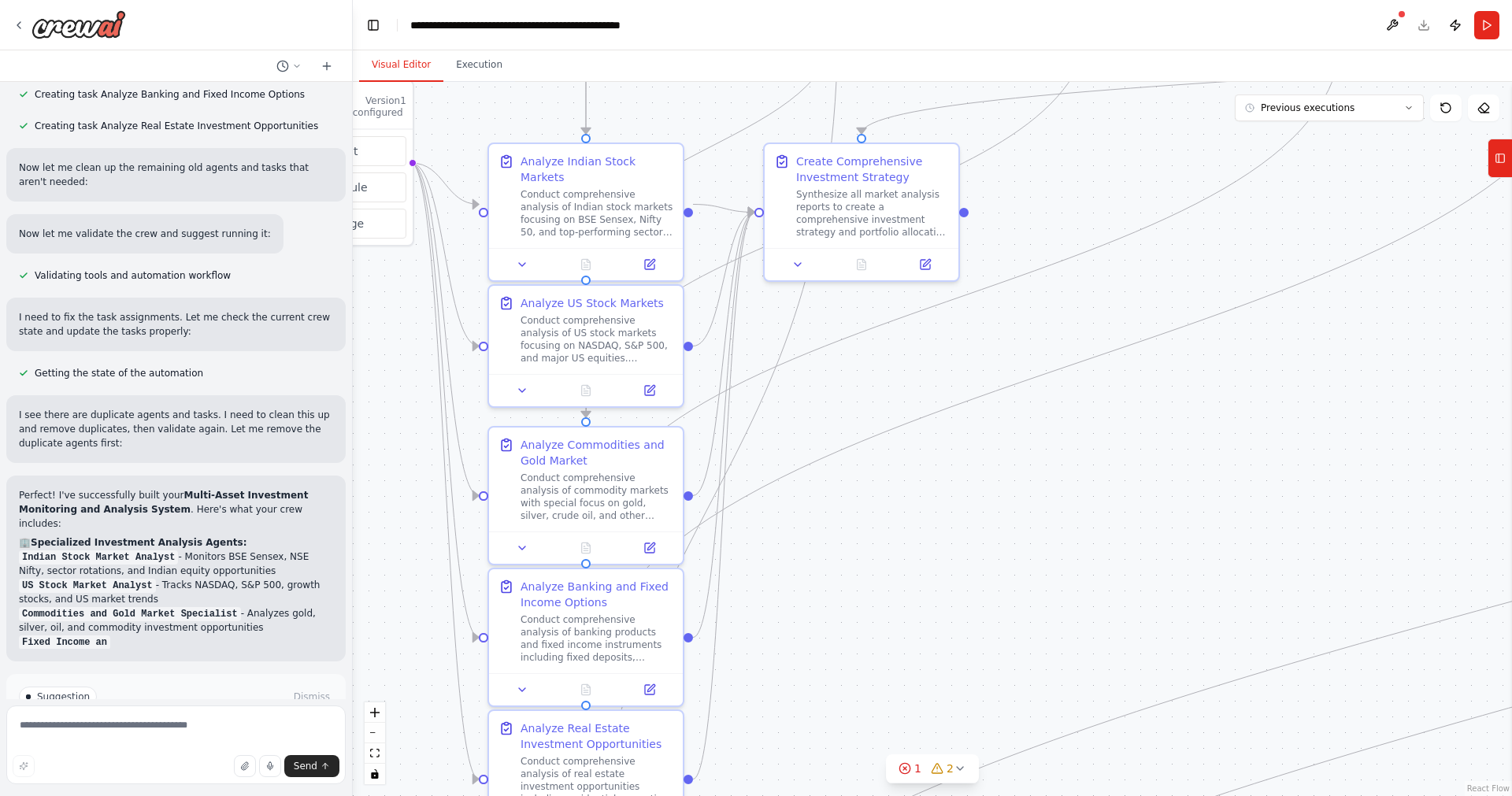
drag, startPoint x: 1166, startPoint y: 194, endPoint x: 1091, endPoint y: 502, distance: 317.0
click at [1091, 502] on div ".deletable-edge-delete-btn { width: 20px; height: 20px; border: 0px solid #ffff…" at bounding box center [932, 440] width 1159 height 715
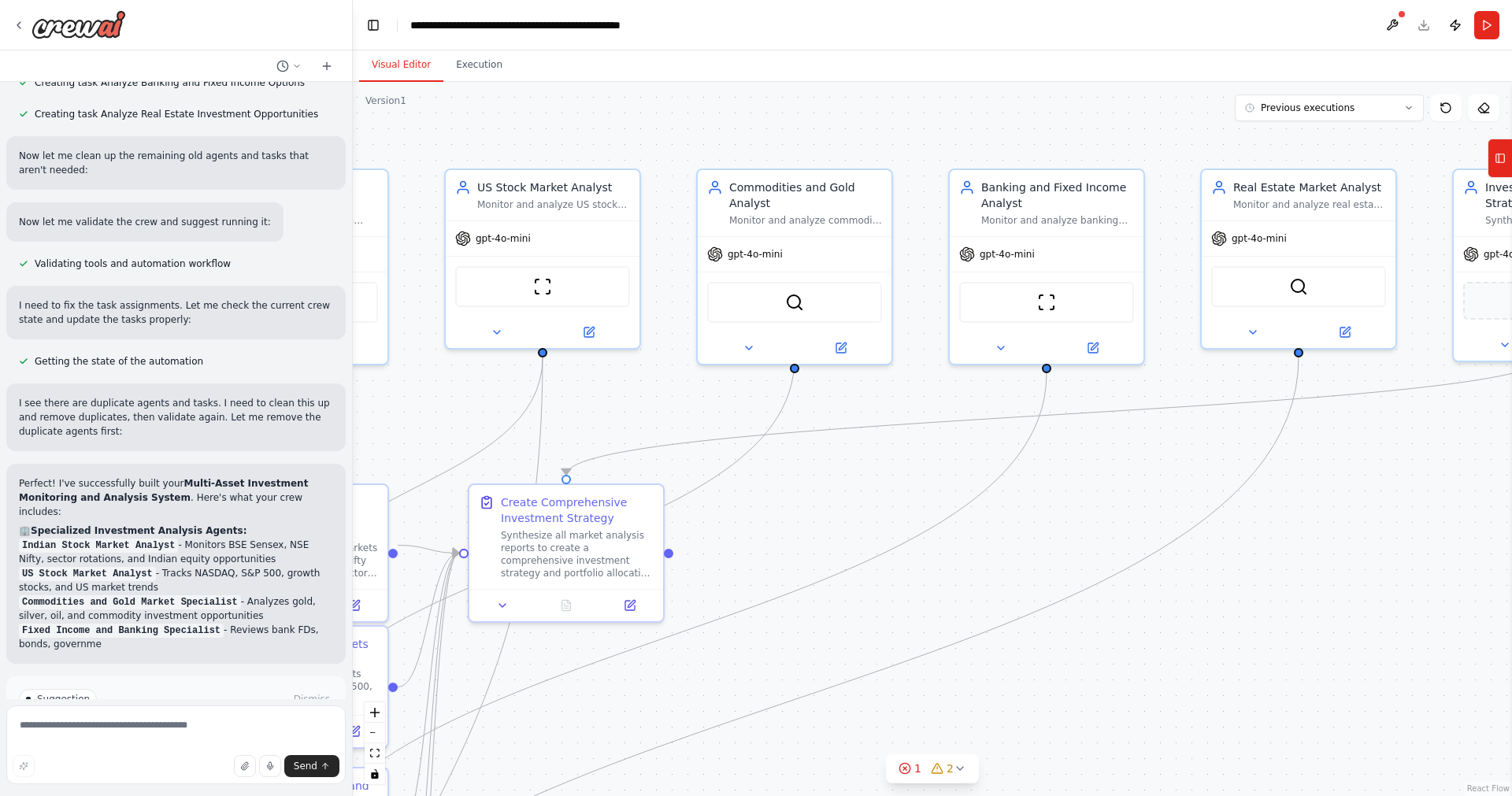
drag, startPoint x: 1288, startPoint y: 233, endPoint x: 991, endPoint y: 573, distance: 451.5
click at [991, 573] on div ".deletable-edge-delete-btn { width: 20px; height: 20px; border: 0px solid #ffff…" at bounding box center [932, 440] width 1159 height 715
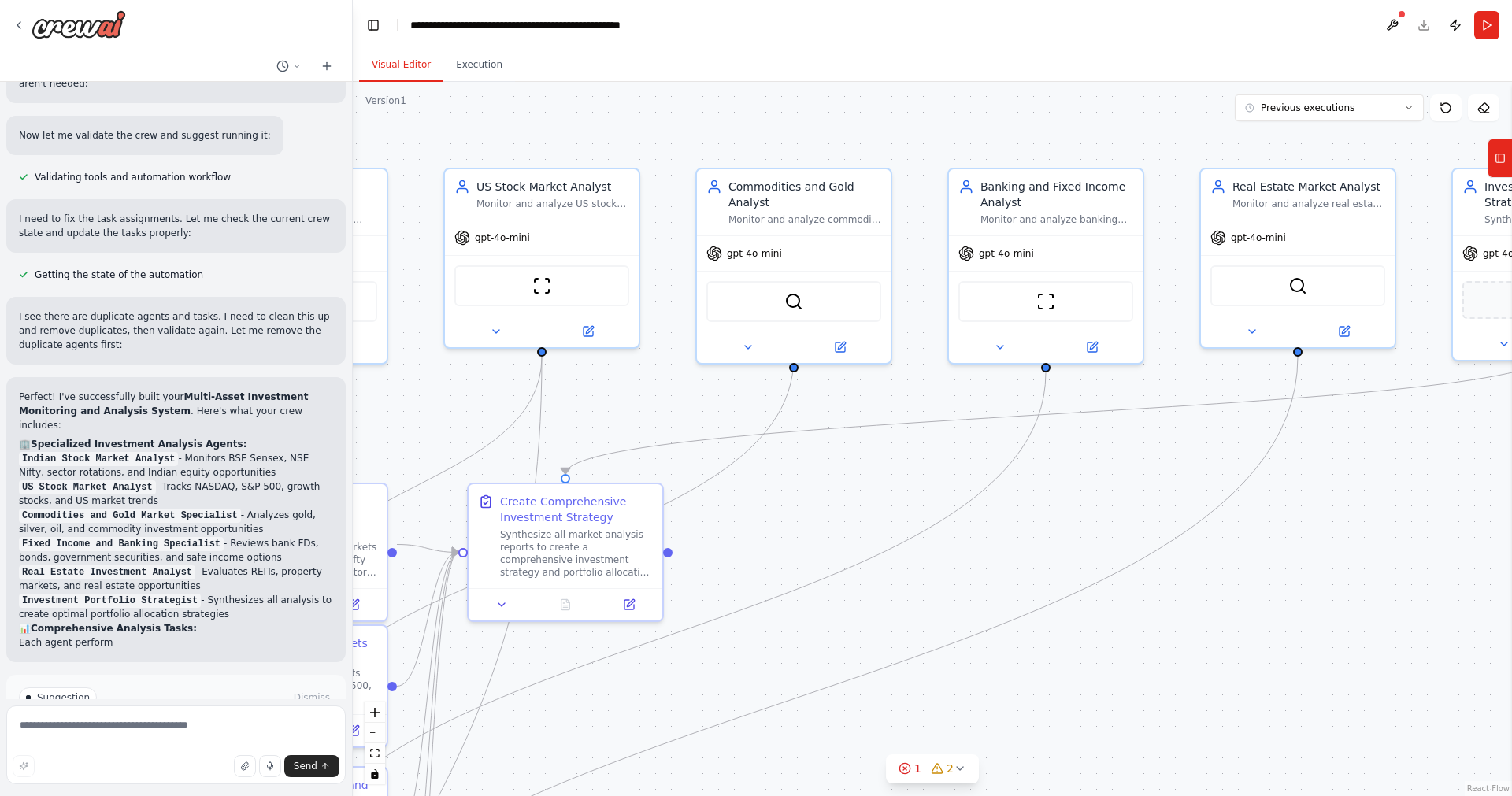
scroll to position [2810, 0]
click at [674, 138] on div ".deletable-edge-delete-btn { width: 20px; height: 20px; border: 0px solid #ffff…" at bounding box center [932, 440] width 1159 height 715
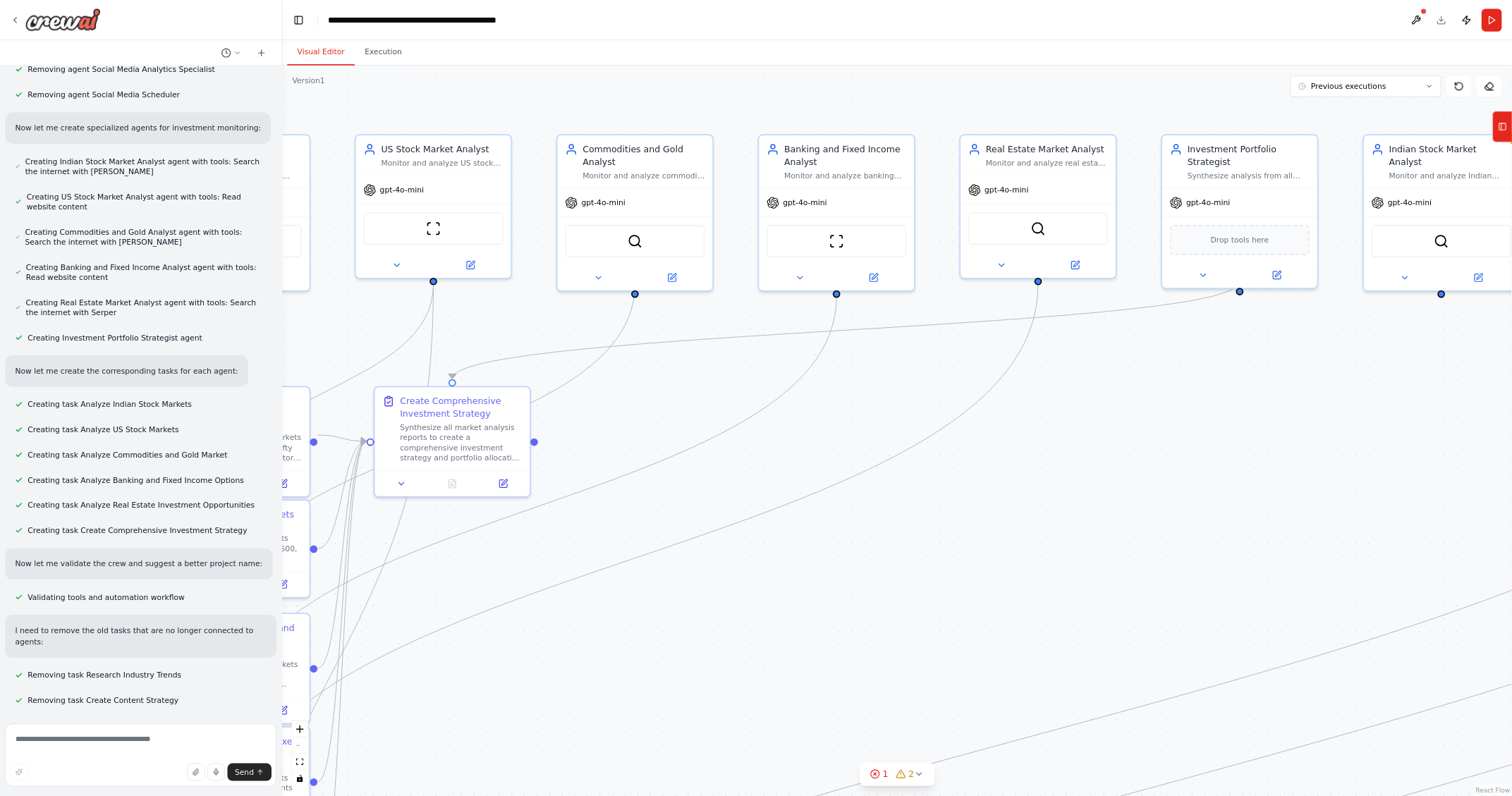
scroll to position [909, 0]
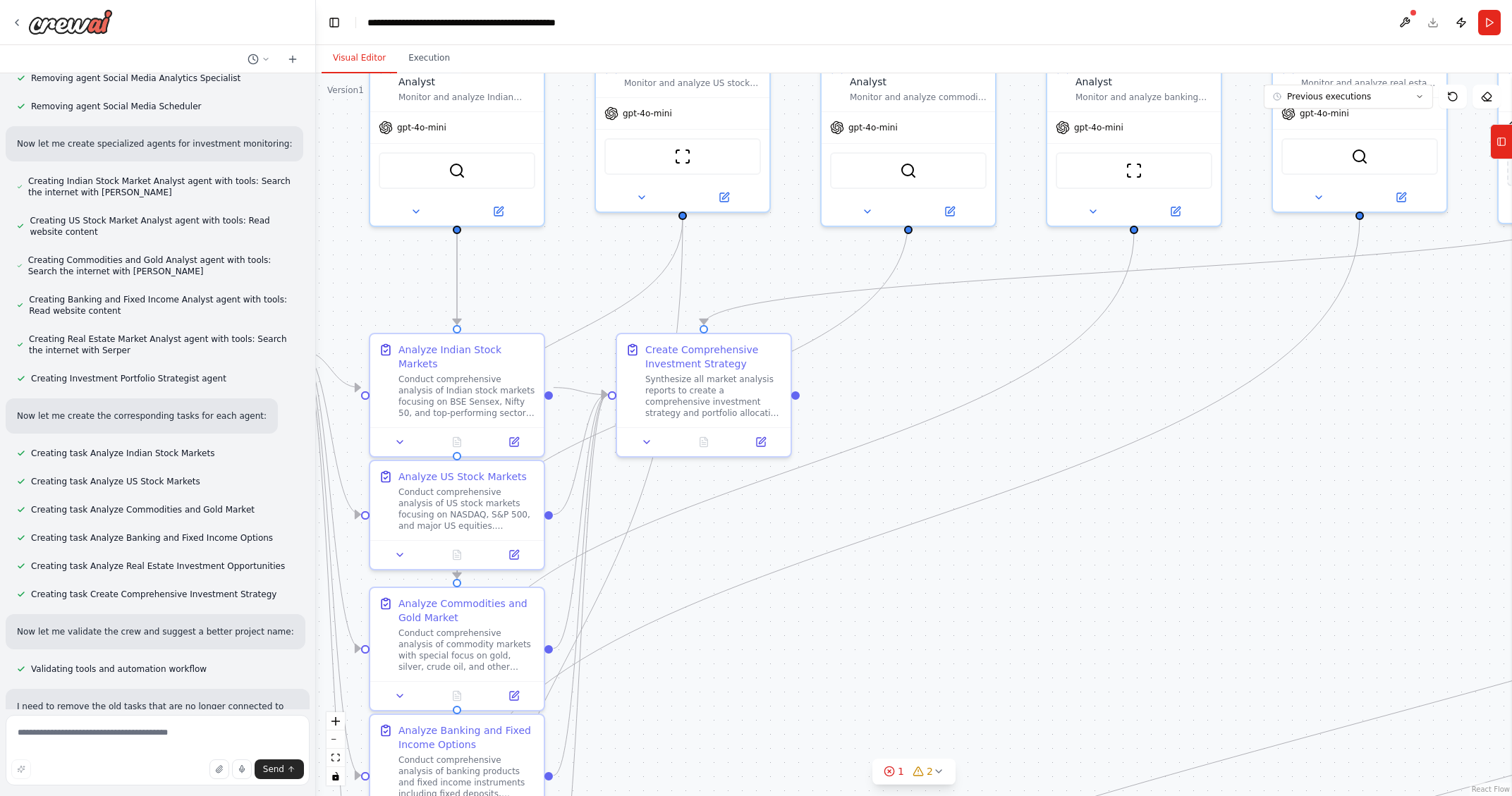
drag, startPoint x: 1313, startPoint y: 626, endPoint x: 1511, endPoint y: 526, distance: 221.8
click at [1353, 526] on div ".deletable-edge-delete-btn { width: 20px; height: 20px; border: 0px solid #ffff…" at bounding box center [914, 435] width 1196 height 722
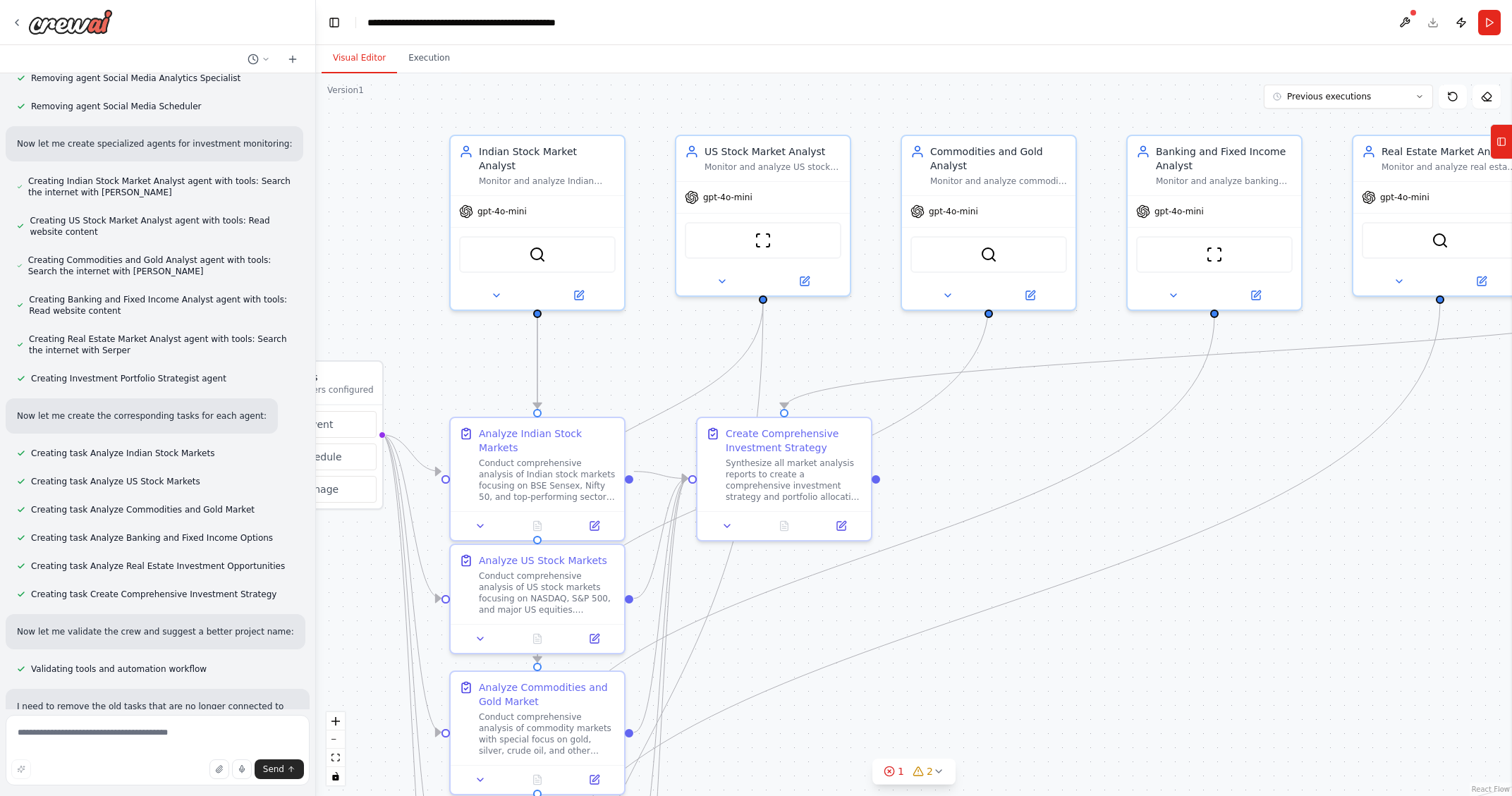
drag, startPoint x: 359, startPoint y: 242, endPoint x: 121, endPoint y: 303, distance: 245.7
click at [316, 303] on div ".deletable-edge-delete-btn { width: 20px; height: 20px; border: 0px solid #ffff…" at bounding box center [914, 435] width 1196 height 722
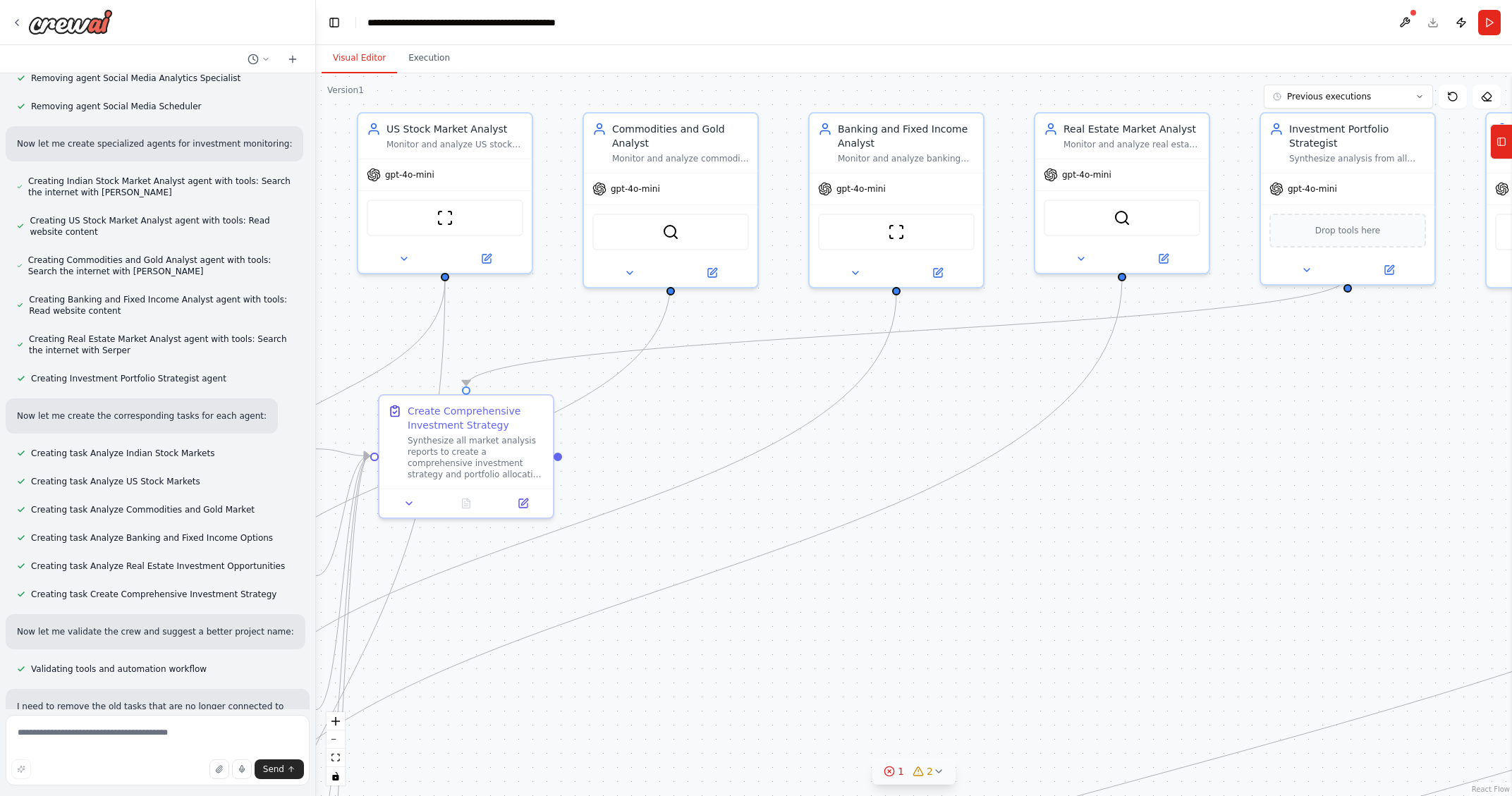
click at [936, 712] on icon at bounding box center [938, 771] width 5 height 3
click at [1102, 532] on div ".deletable-edge-delete-btn { width: 20px; height: 20px; border: 0px solid #ffff…" at bounding box center [914, 435] width 1196 height 722
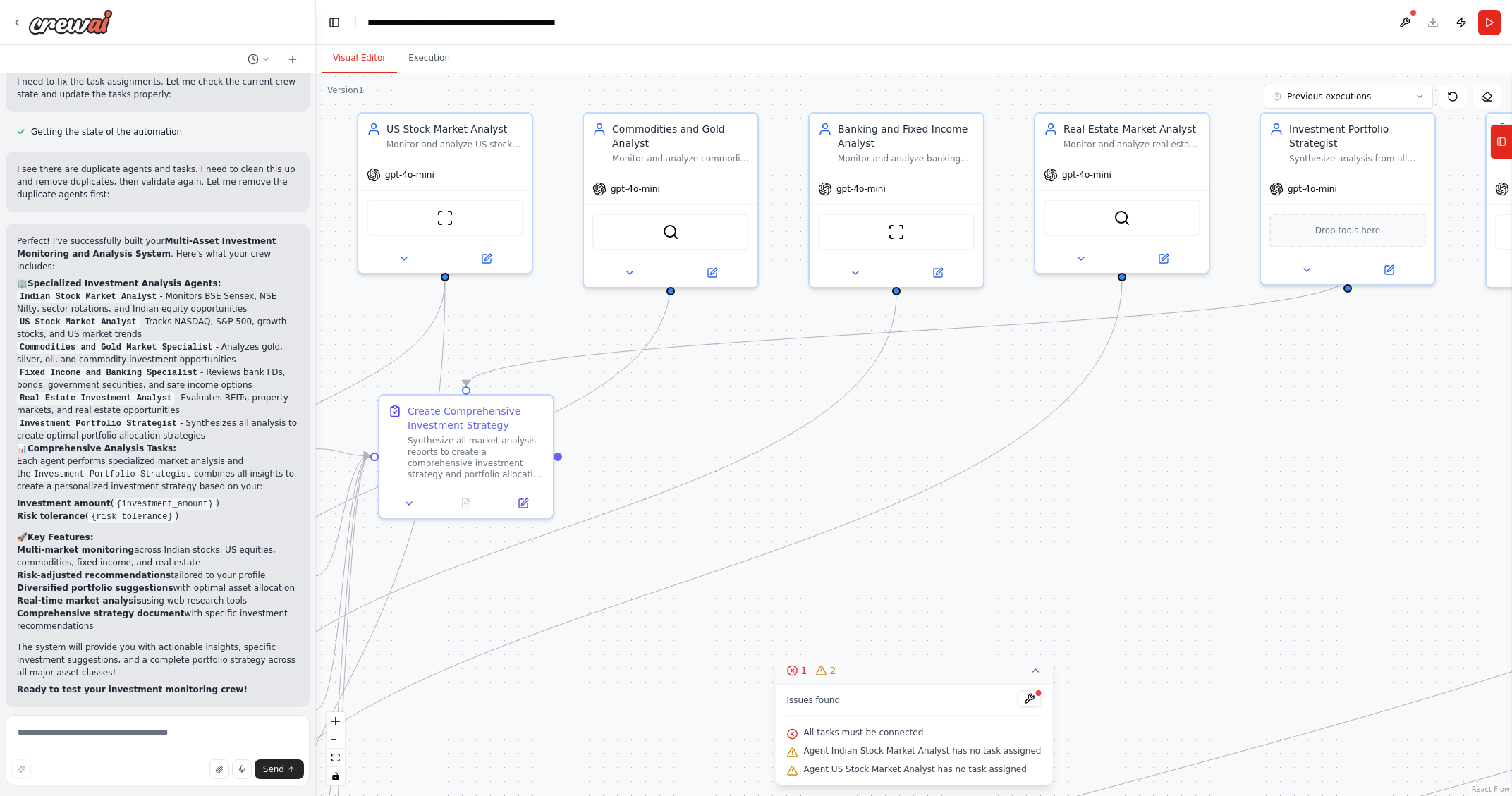
scroll to position [2661, 0]
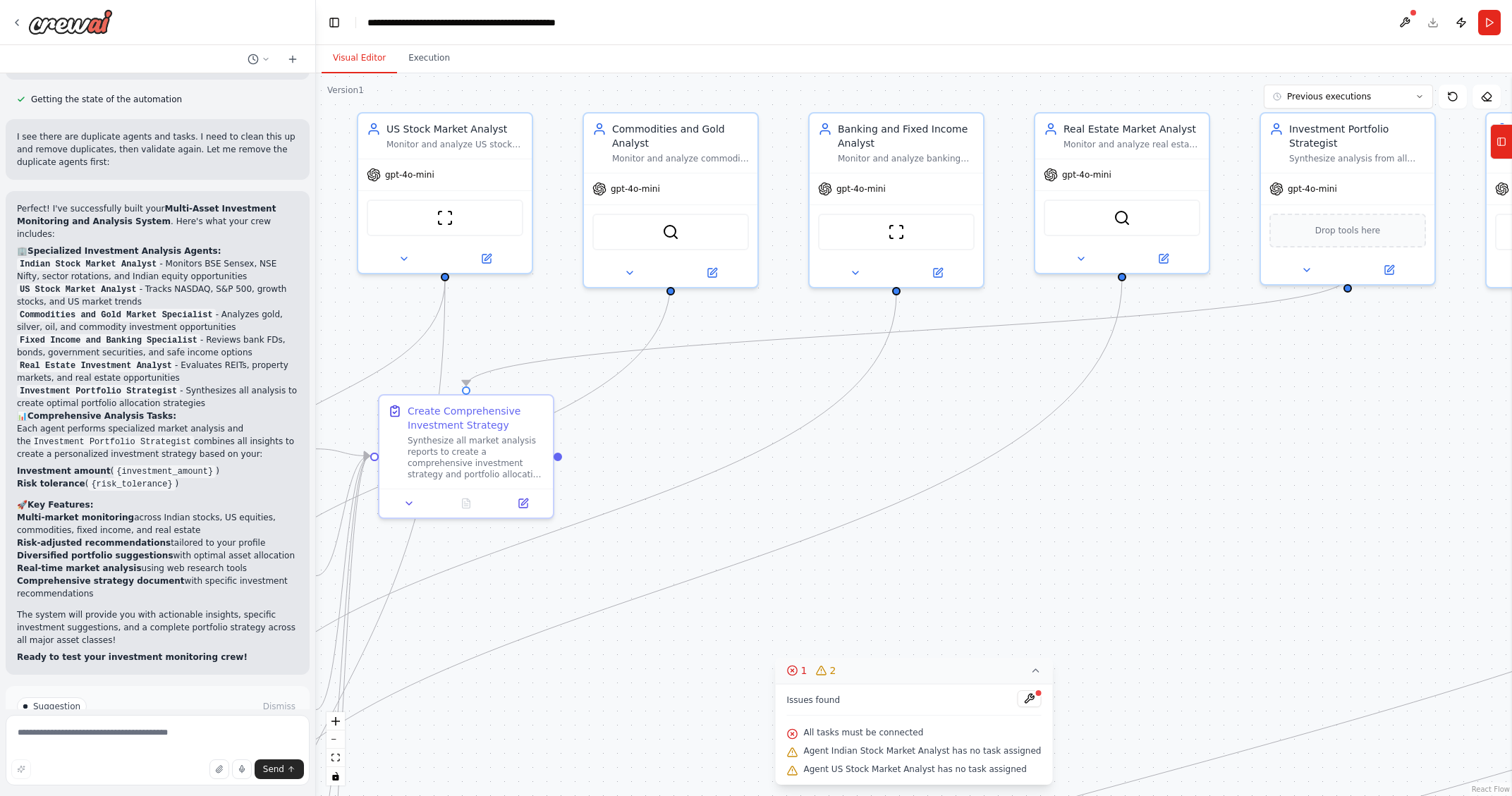
click at [155, 712] on span "Run Automation" at bounding box center [163, 766] width 68 height 11
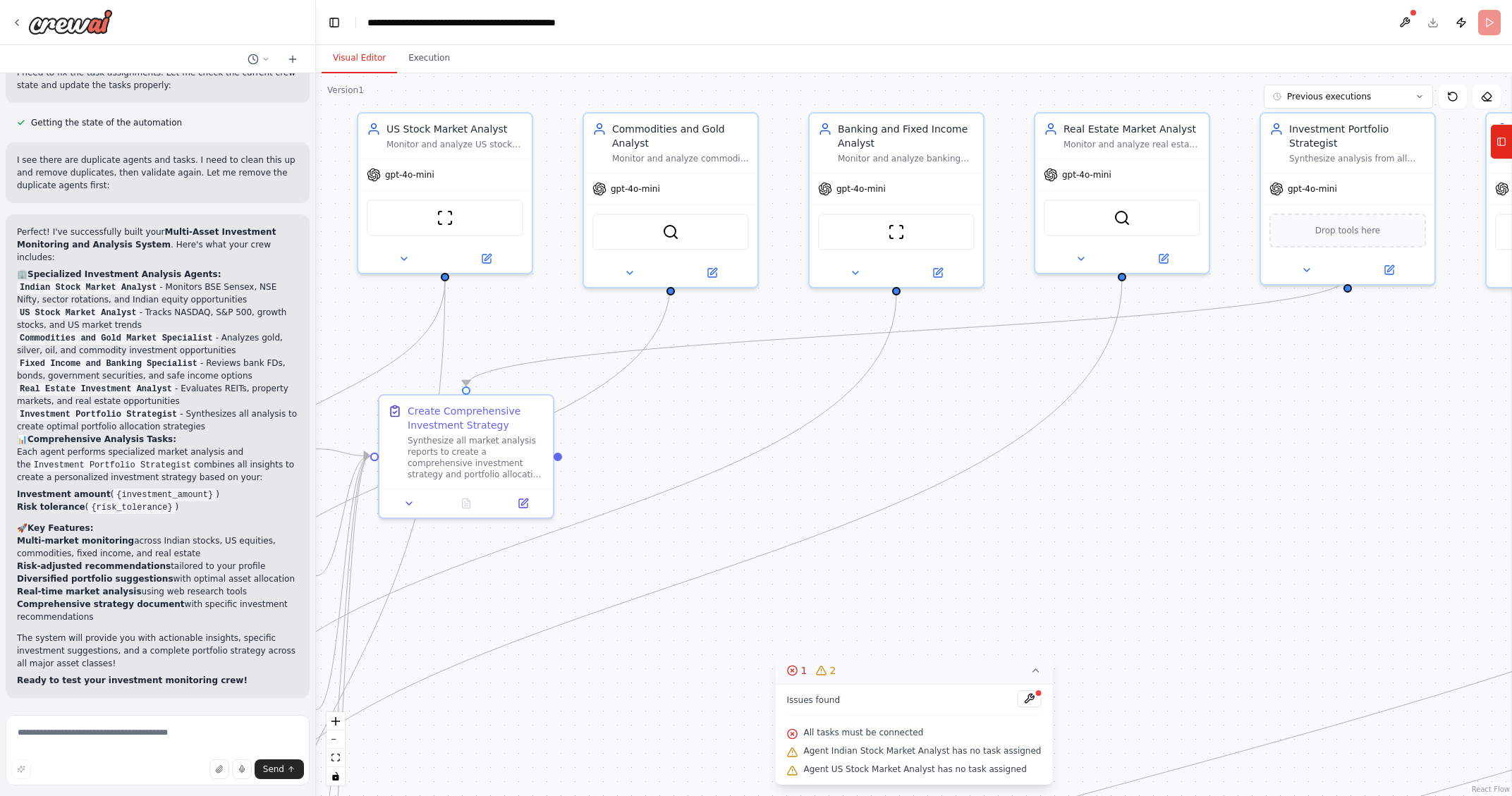
scroll to position [2558, 0]
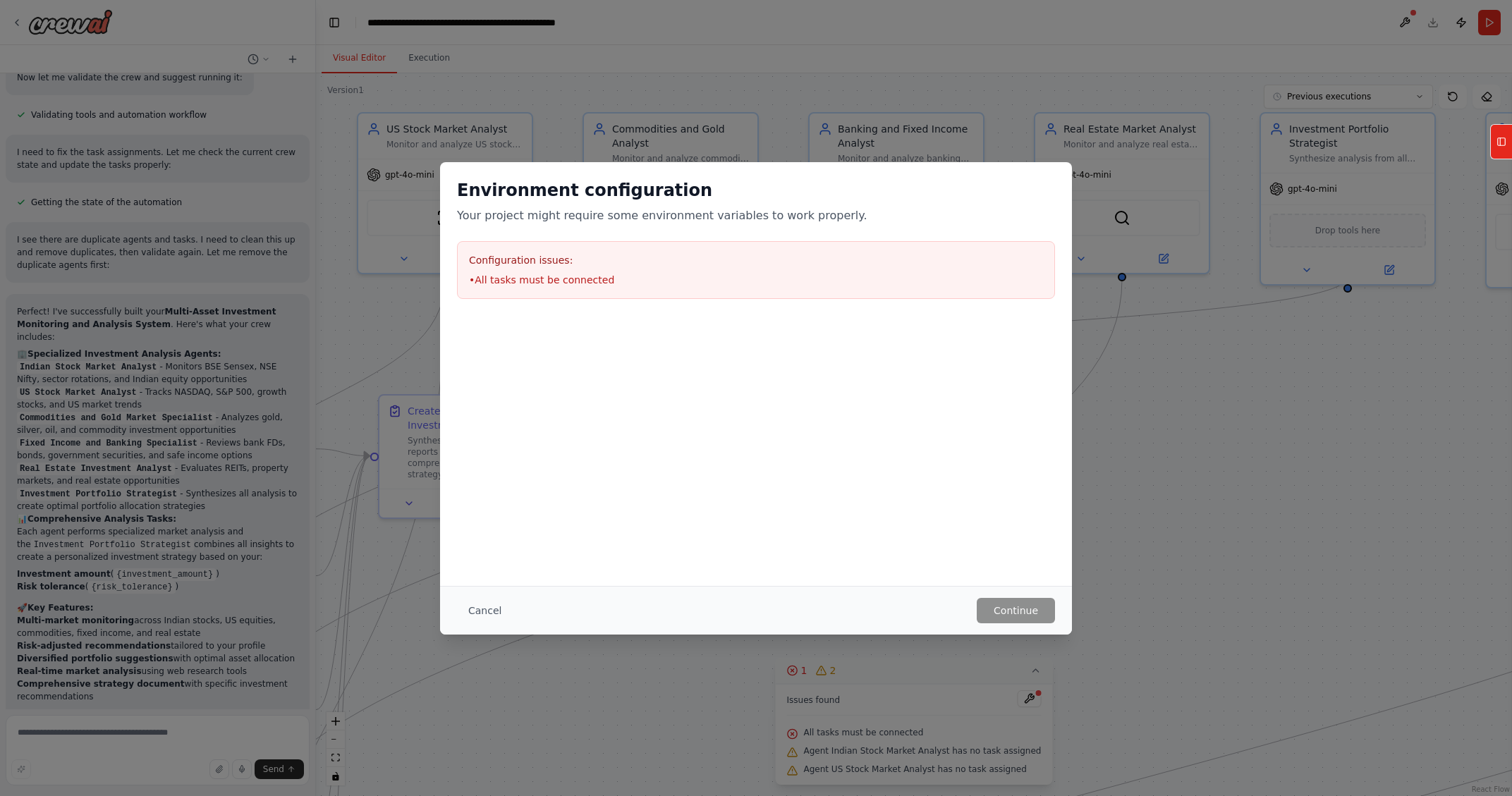
click at [576, 268] on div "Configuration issues: • All tasks must be connected" at bounding box center [756, 270] width 598 height 58
click at [472, 608] on button "Cancel" at bounding box center [484, 610] width 56 height 25
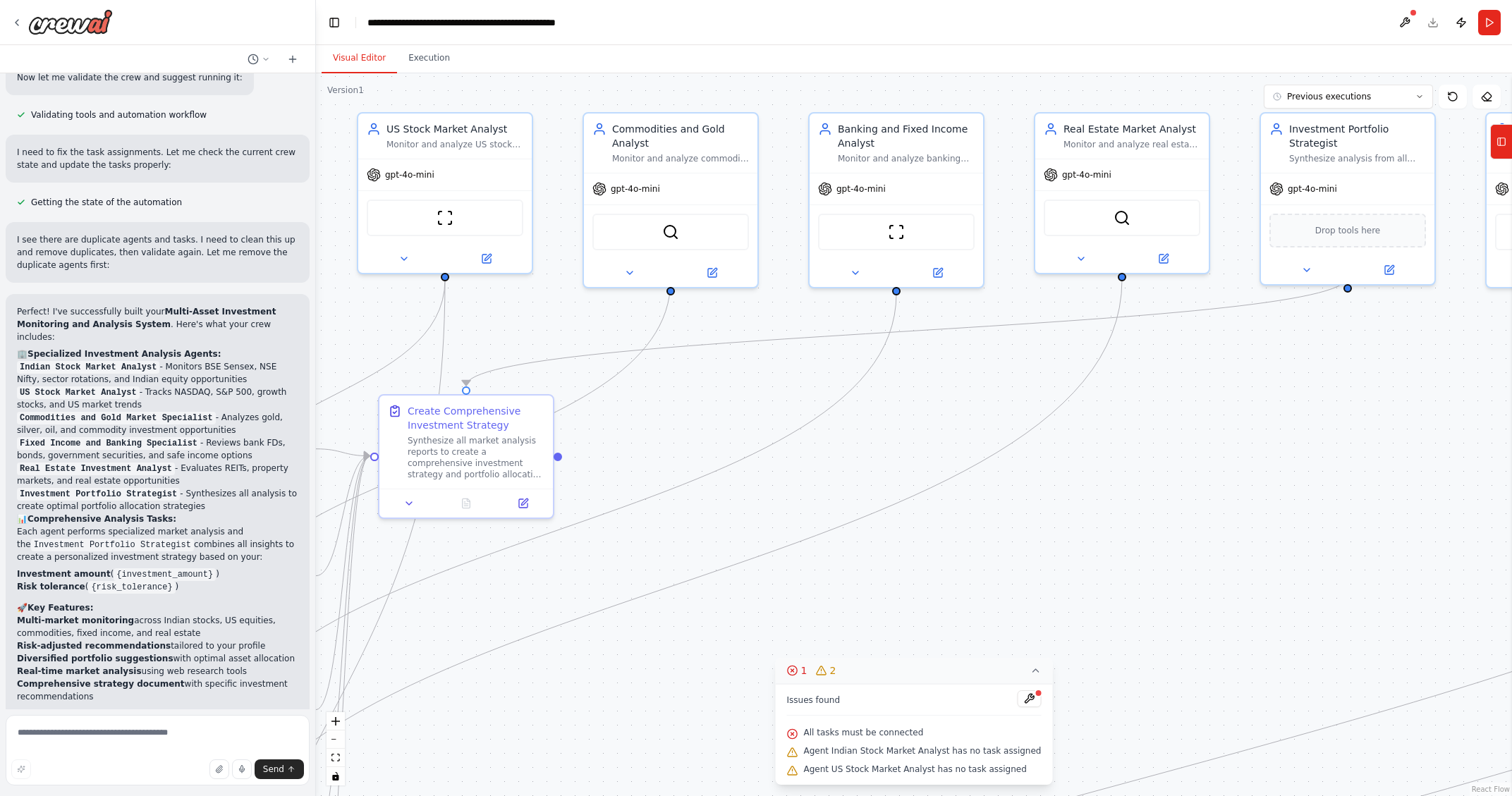
click at [867, 712] on div "All tasks must be connected" at bounding box center [914, 733] width 254 height 18
click at [797, 668] on circle at bounding box center [792, 670] width 9 height 9
click at [936, 712] on icon at bounding box center [938, 771] width 5 height 3
click at [120, 712] on textarea at bounding box center [157, 750] width 303 height 70
type textarea "**********"
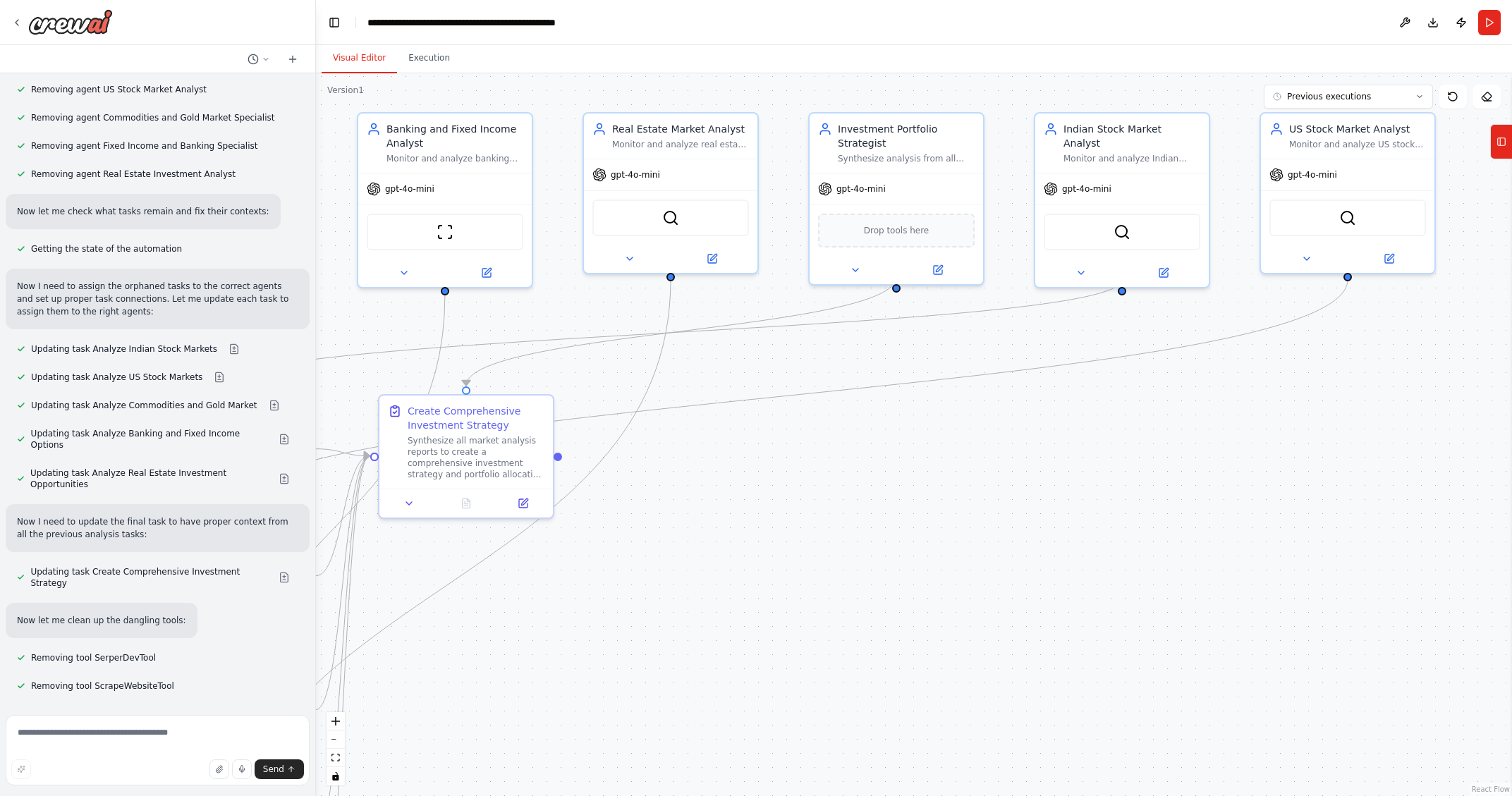
scroll to position [3731, 0]
click at [1353, 622] on div ".deletable-edge-delete-btn { width: 20px; height: 20px; border: 0px solid #ffff…" at bounding box center [914, 435] width 1196 height 722
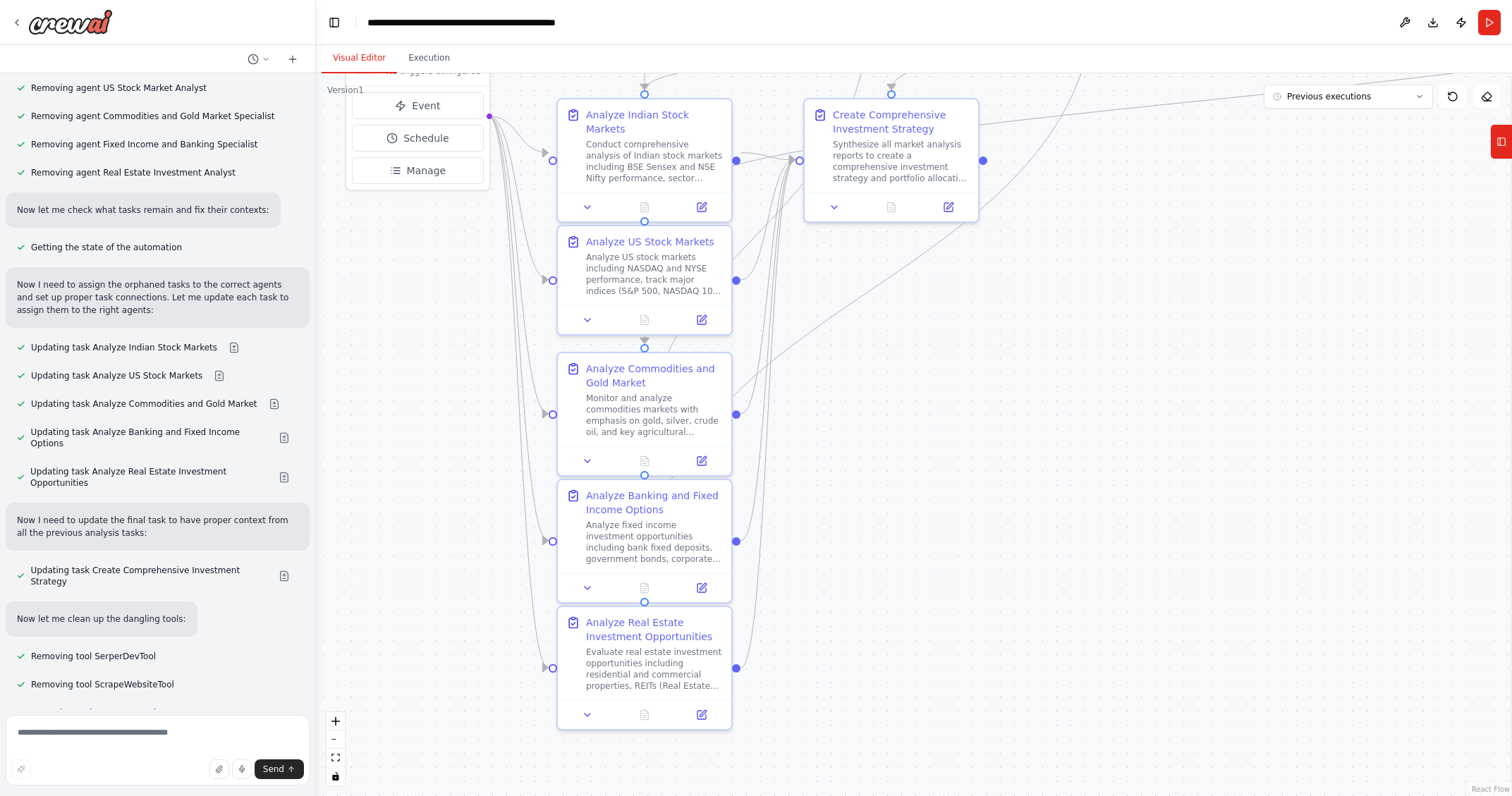
drag, startPoint x: 920, startPoint y: 532, endPoint x: 1345, endPoint y: 237, distance: 517.3
click at [1345, 237] on div ".deletable-edge-delete-btn { width: 20px; height: 20px; border: 0px solid #ffff…" at bounding box center [914, 435] width 1196 height 722
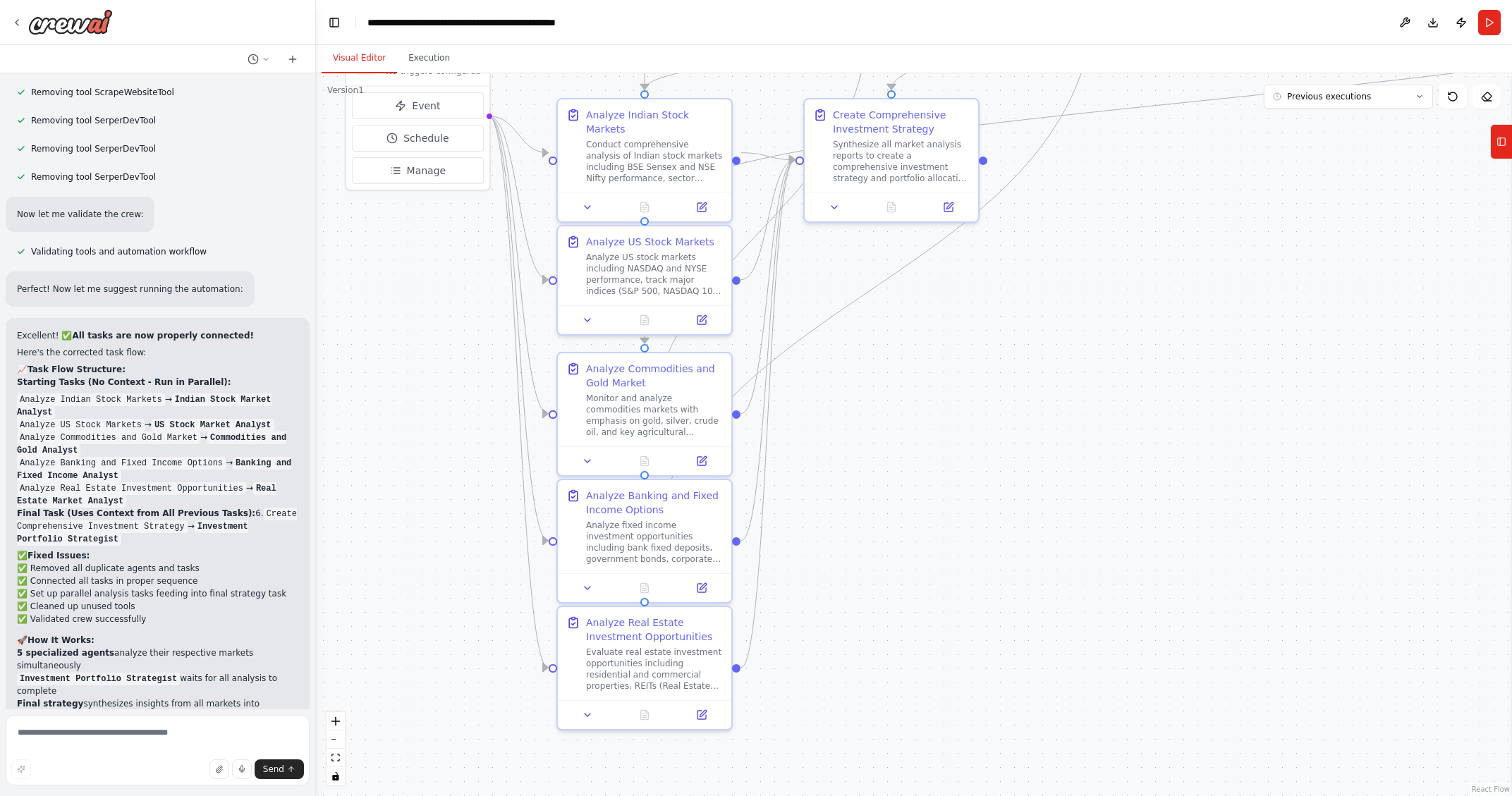
scroll to position [4323, 0]
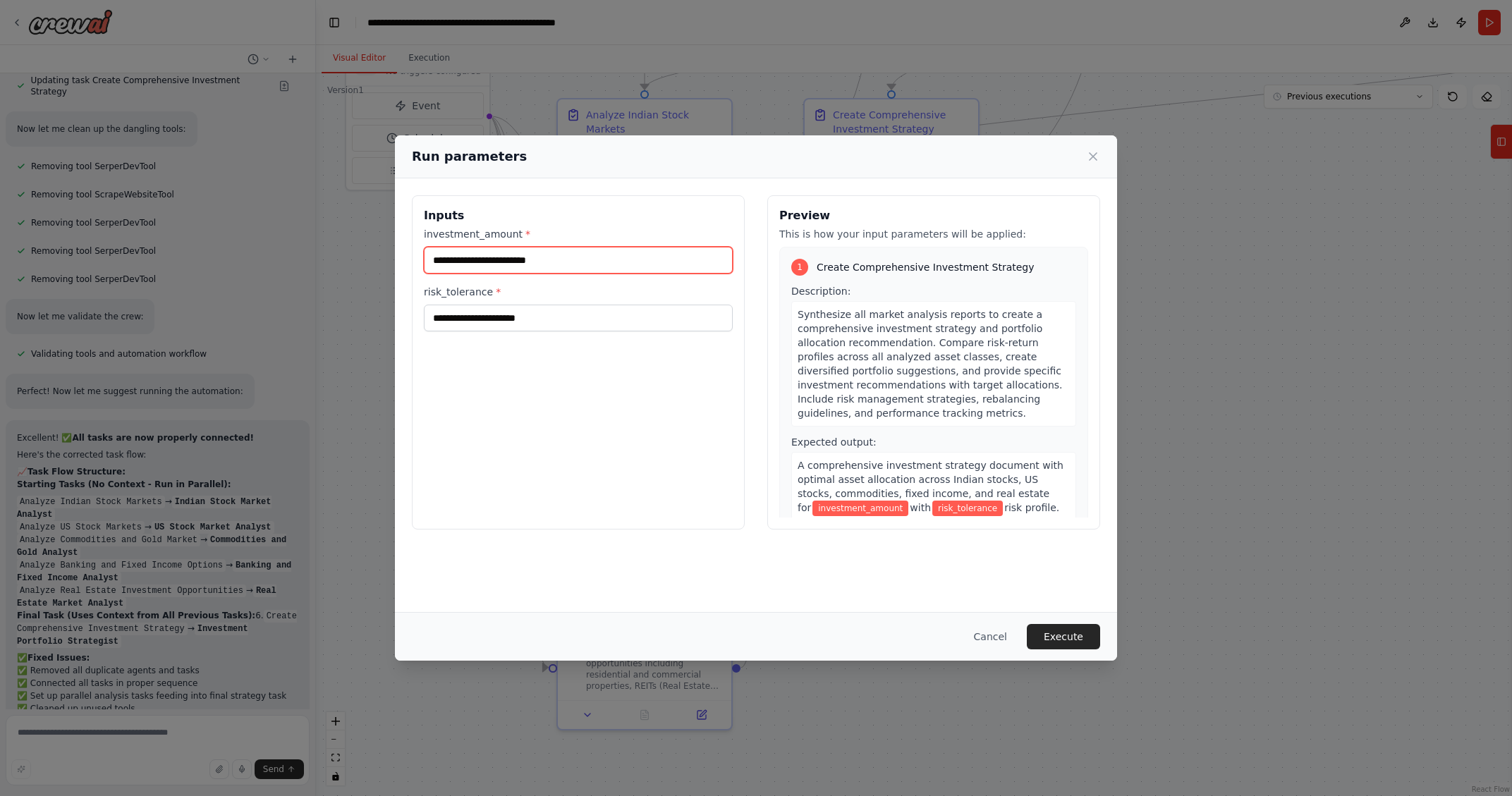
click at [479, 259] on input "investment_amount *" at bounding box center [578, 260] width 309 height 27
type input "*****"
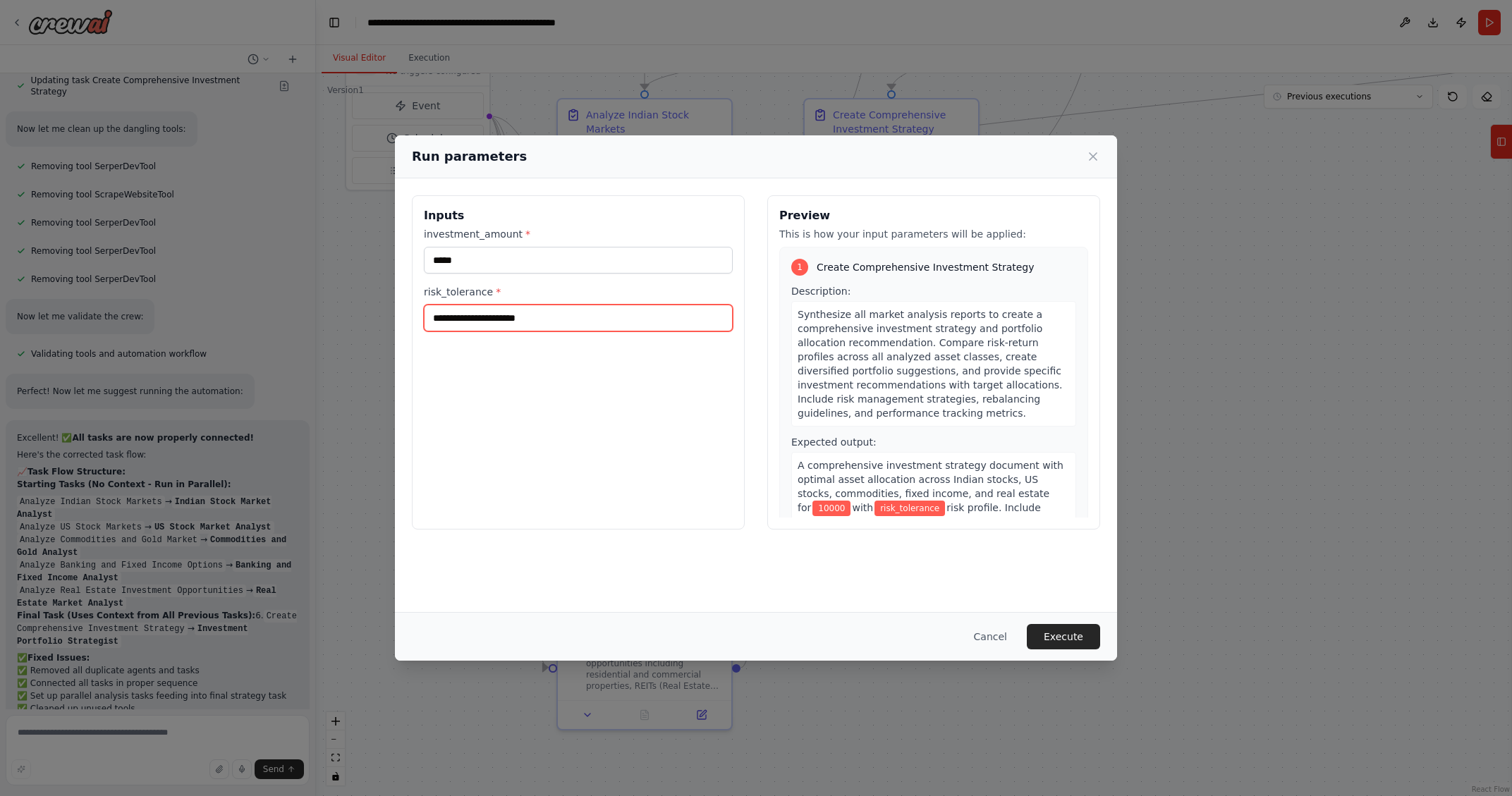
drag, startPoint x: 555, startPoint y: 317, endPoint x: 397, endPoint y: 310, distance: 158.2
click at [424, 310] on input "risk_tolerance *" at bounding box center [578, 317] width 309 height 27
type input "**********"
click at [1061, 639] on button "Execute" at bounding box center [1063, 636] width 74 height 25
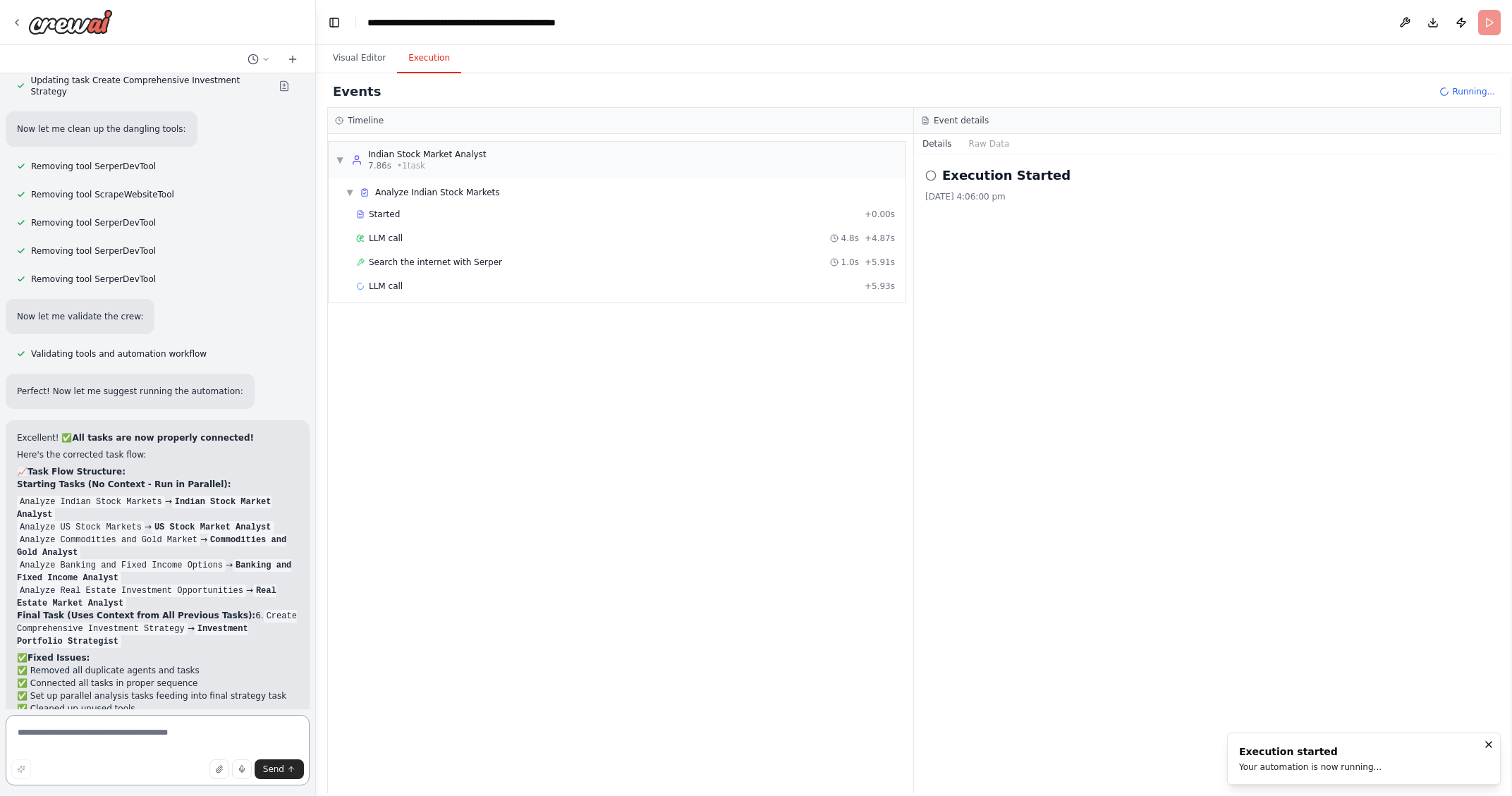
click at [100, 712] on textarea at bounding box center [157, 750] width 303 height 70
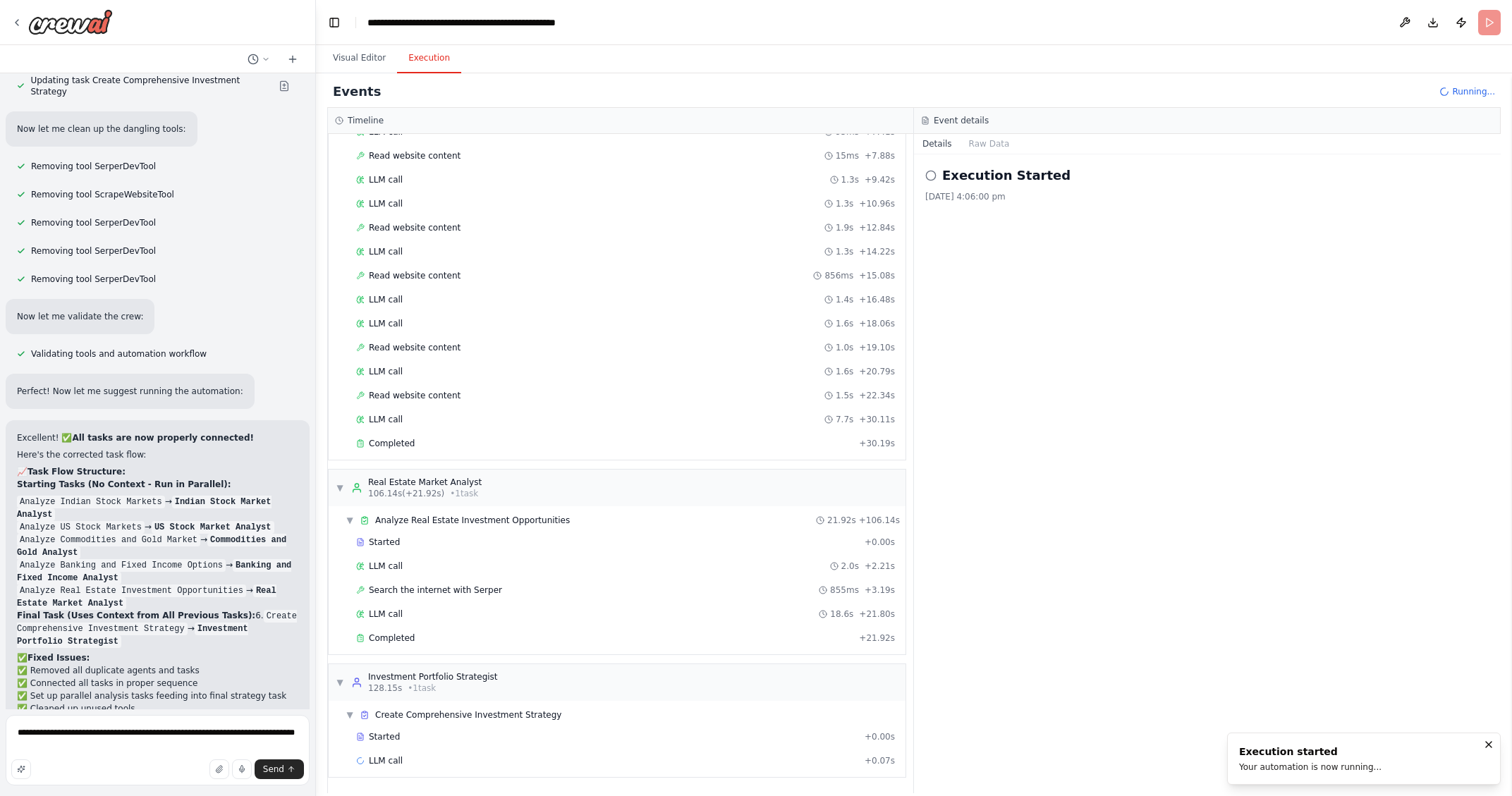
scroll to position [841, 0]
click at [138, 712] on textarea "**********" at bounding box center [157, 750] width 303 height 70
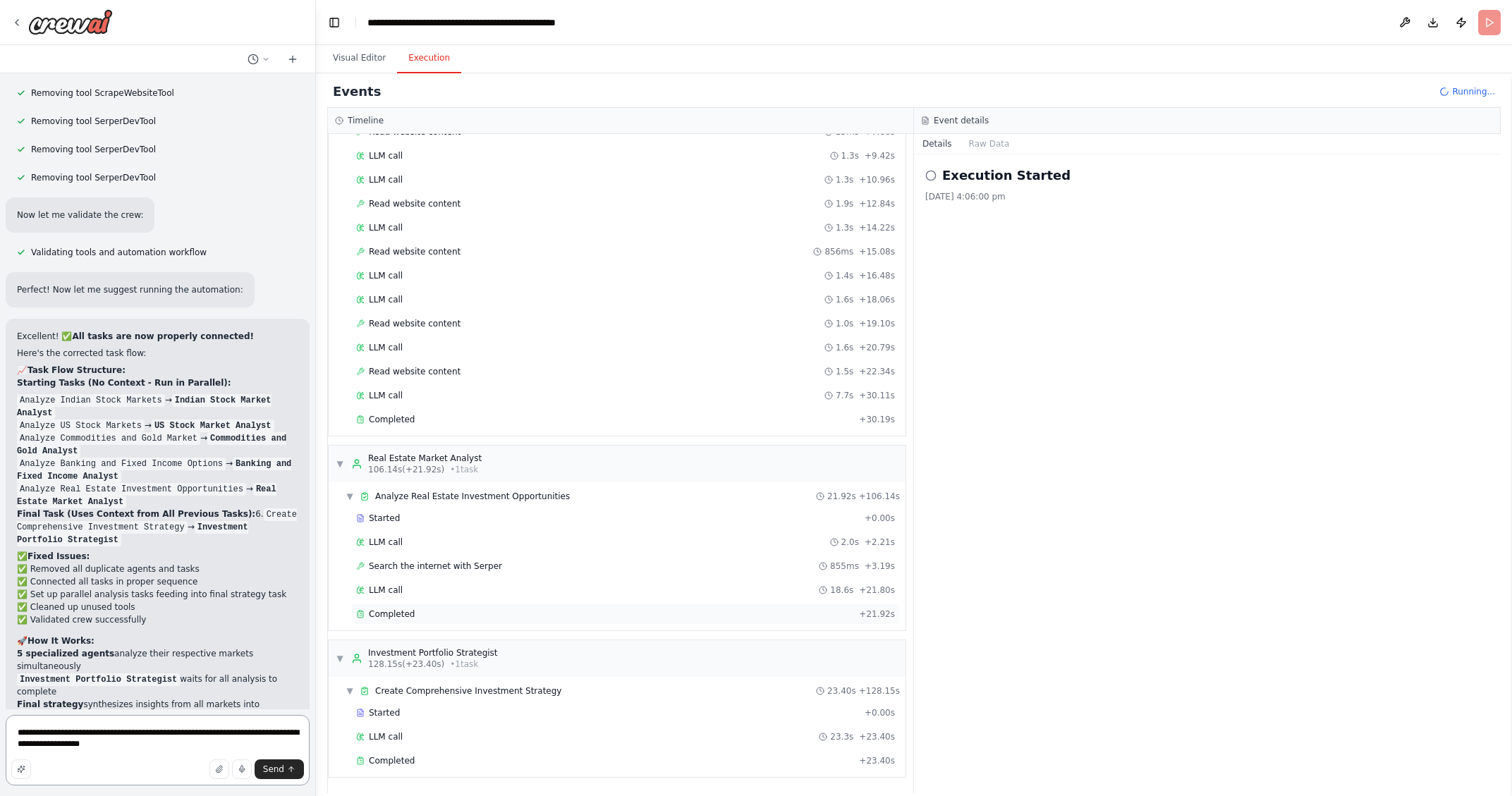
scroll to position [4323, 0]
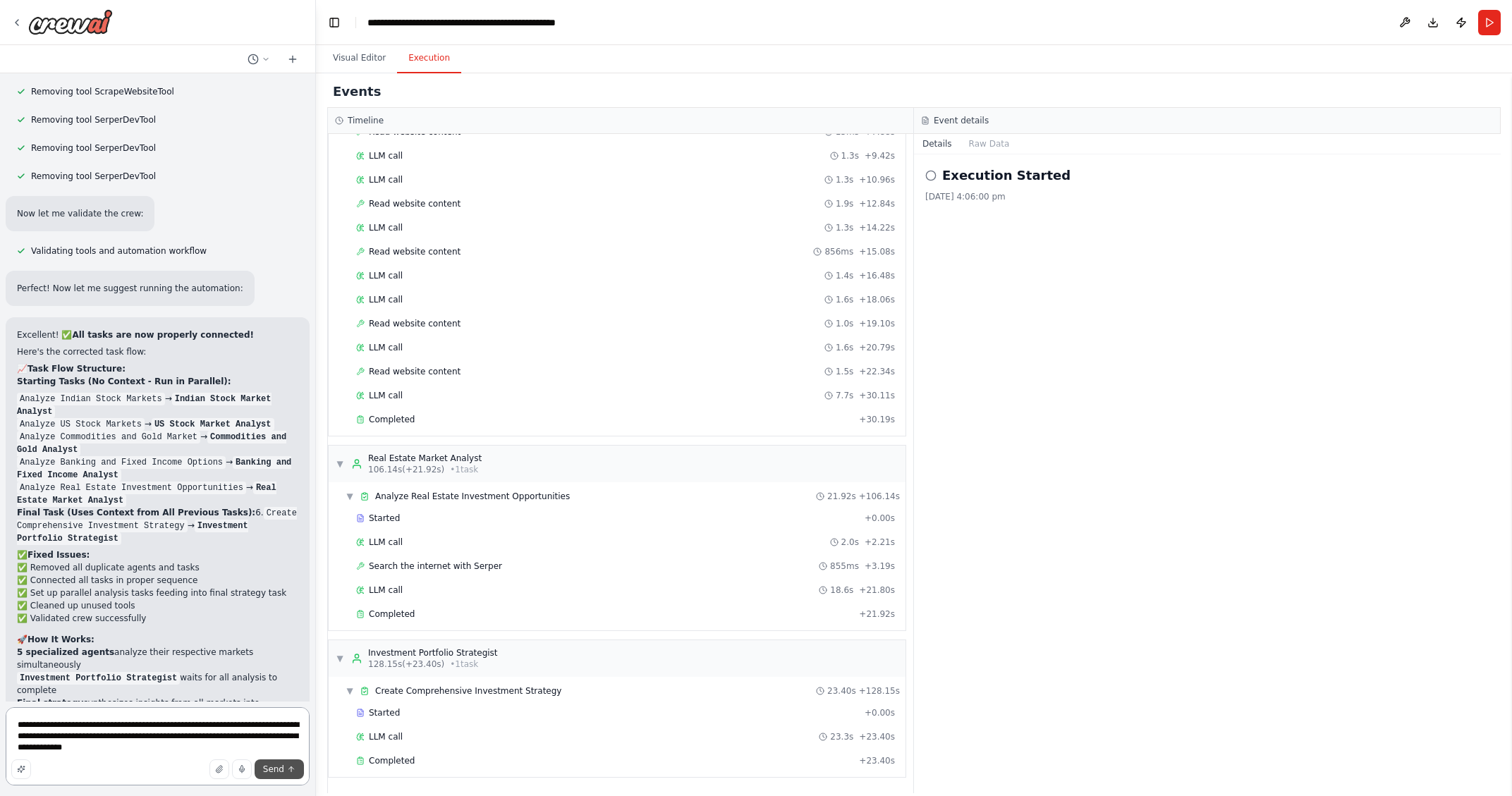
type textarea "**********"
click at [270, 712] on span "Send" at bounding box center [273, 769] width 21 height 11
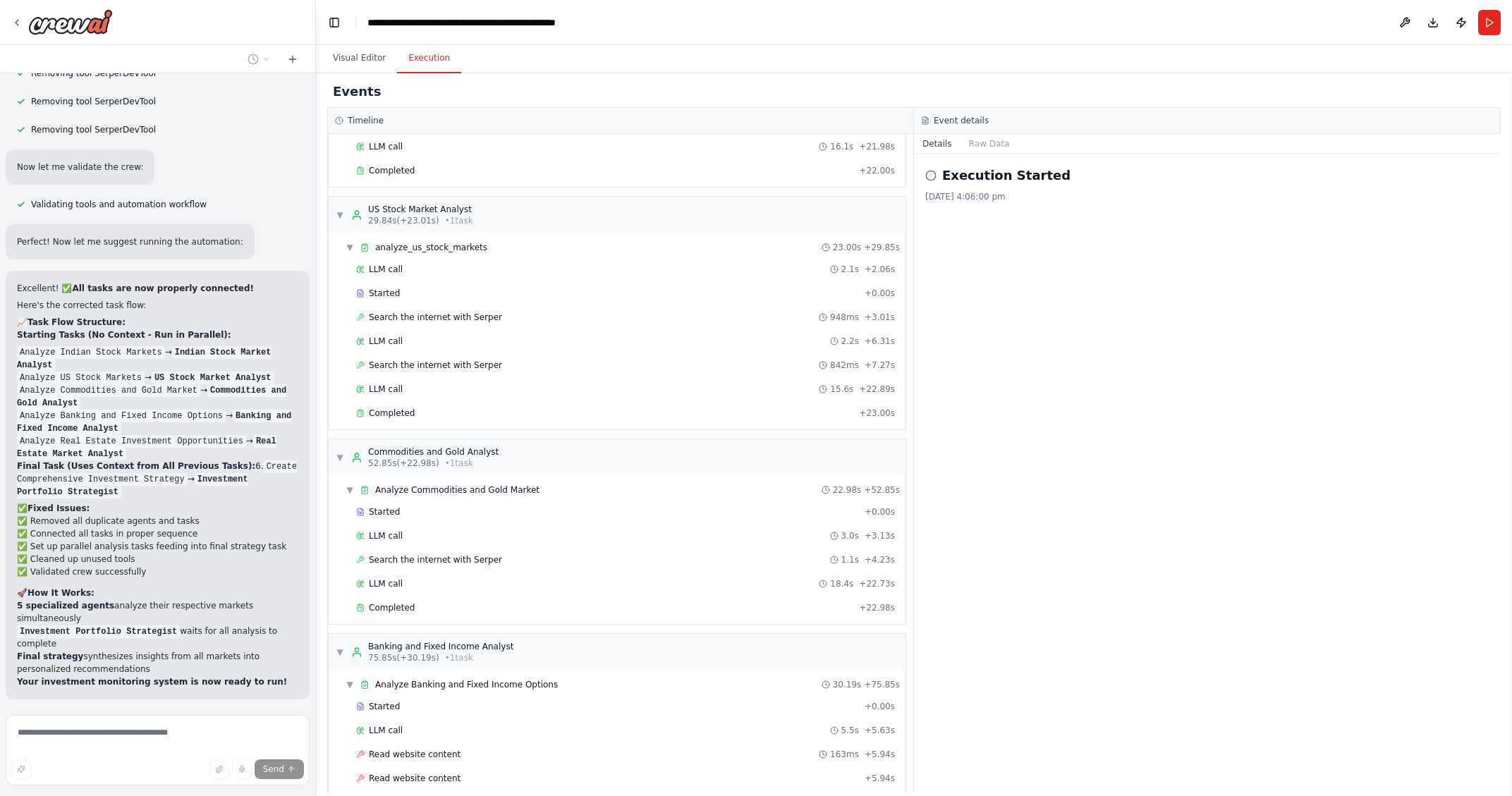
scroll to position [0, 0]
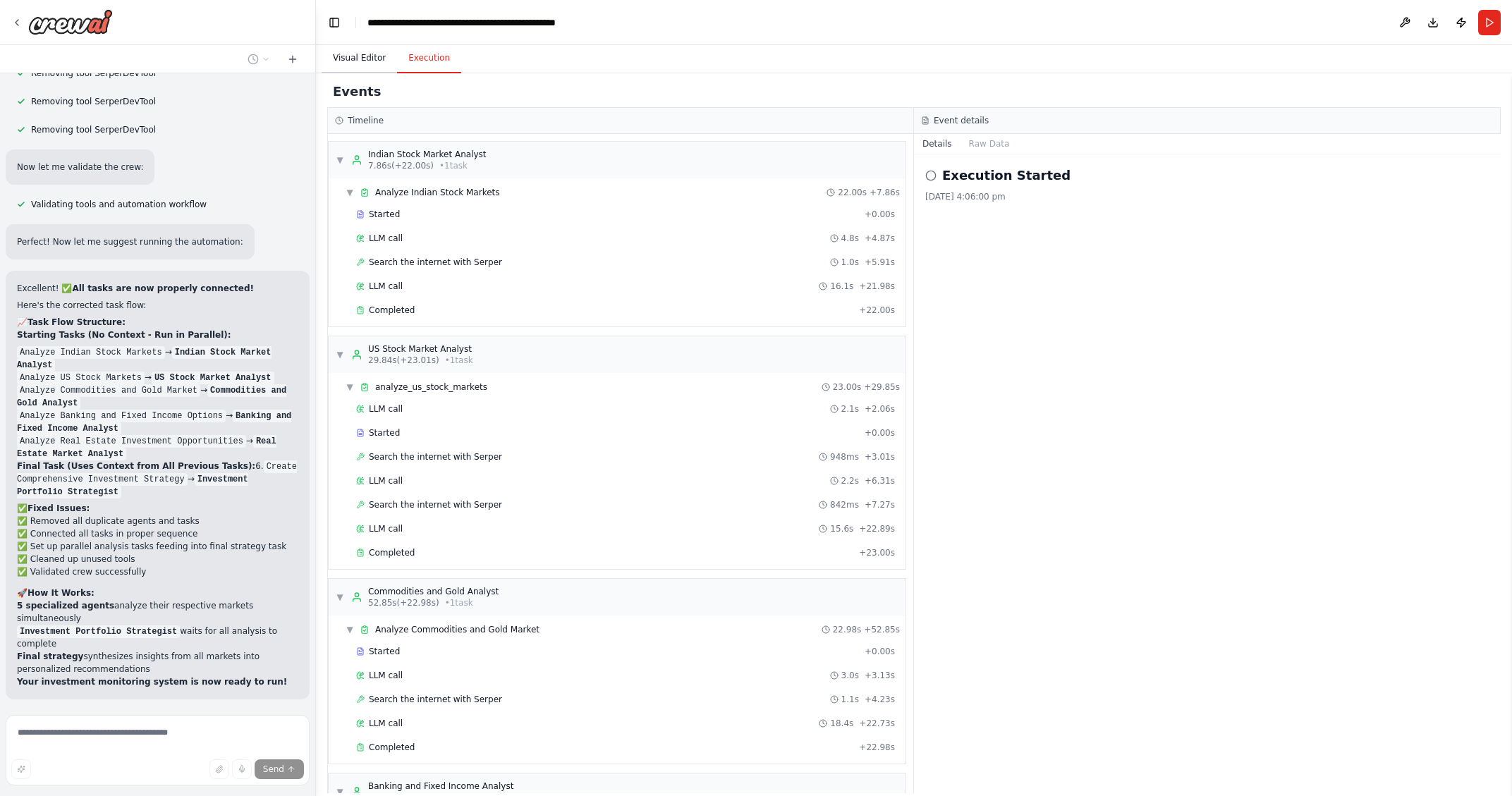
click at [352, 59] on button "Visual Editor" at bounding box center [359, 59] width 75 height 30
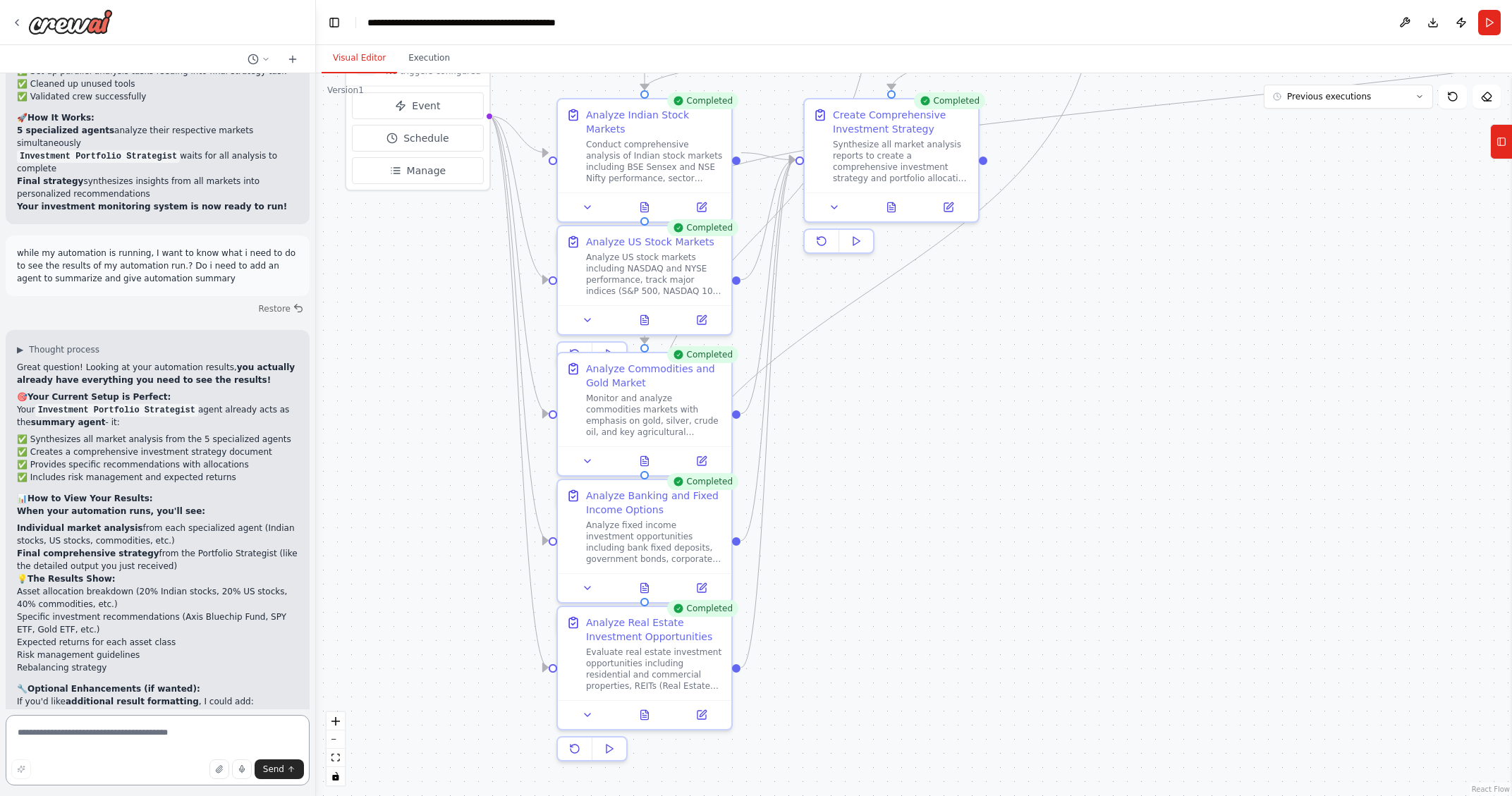
scroll to position [4846, 0]
type textarea "**********"
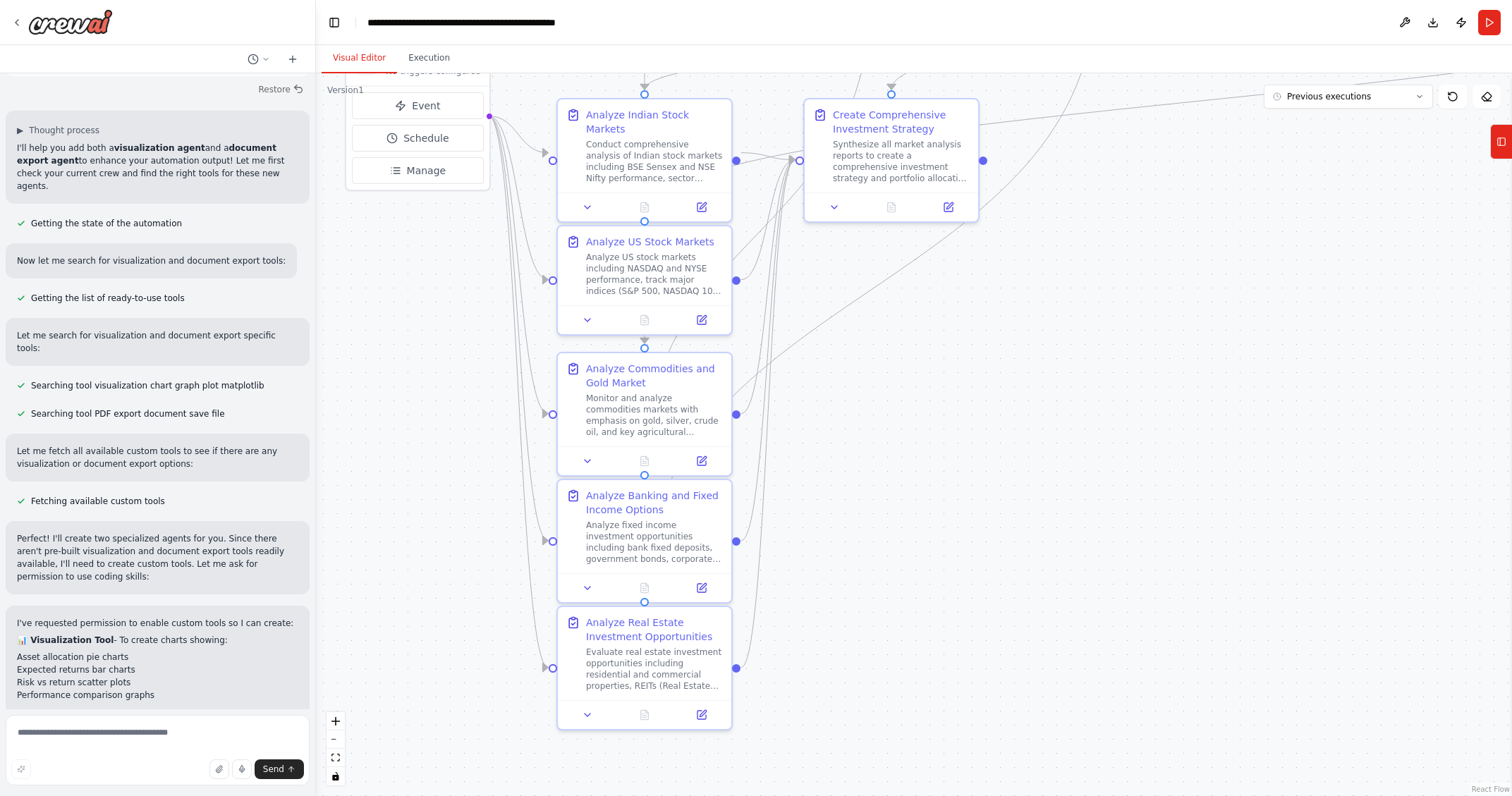
scroll to position [5704, 0]
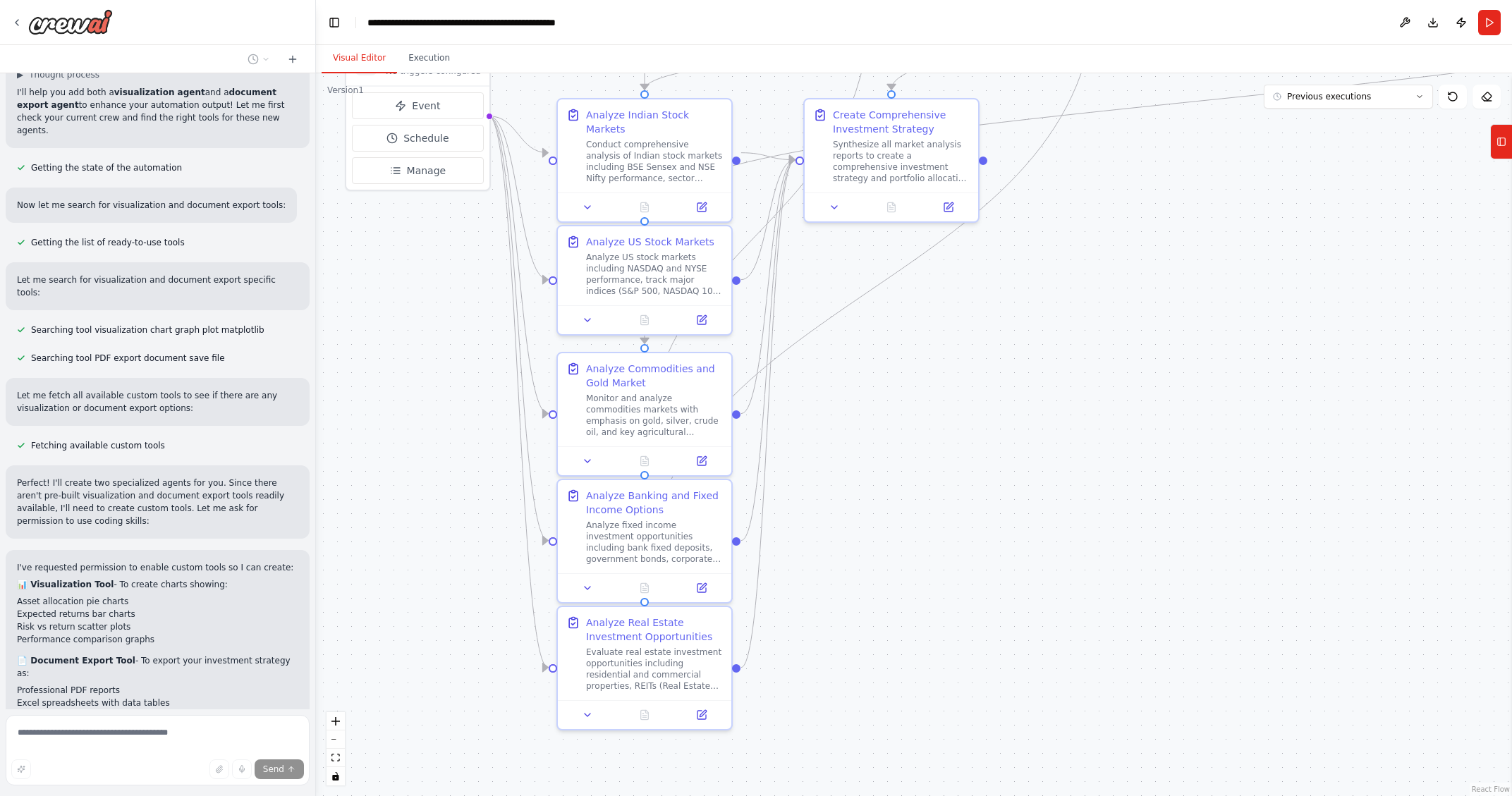
scroll to position [5764, 0]
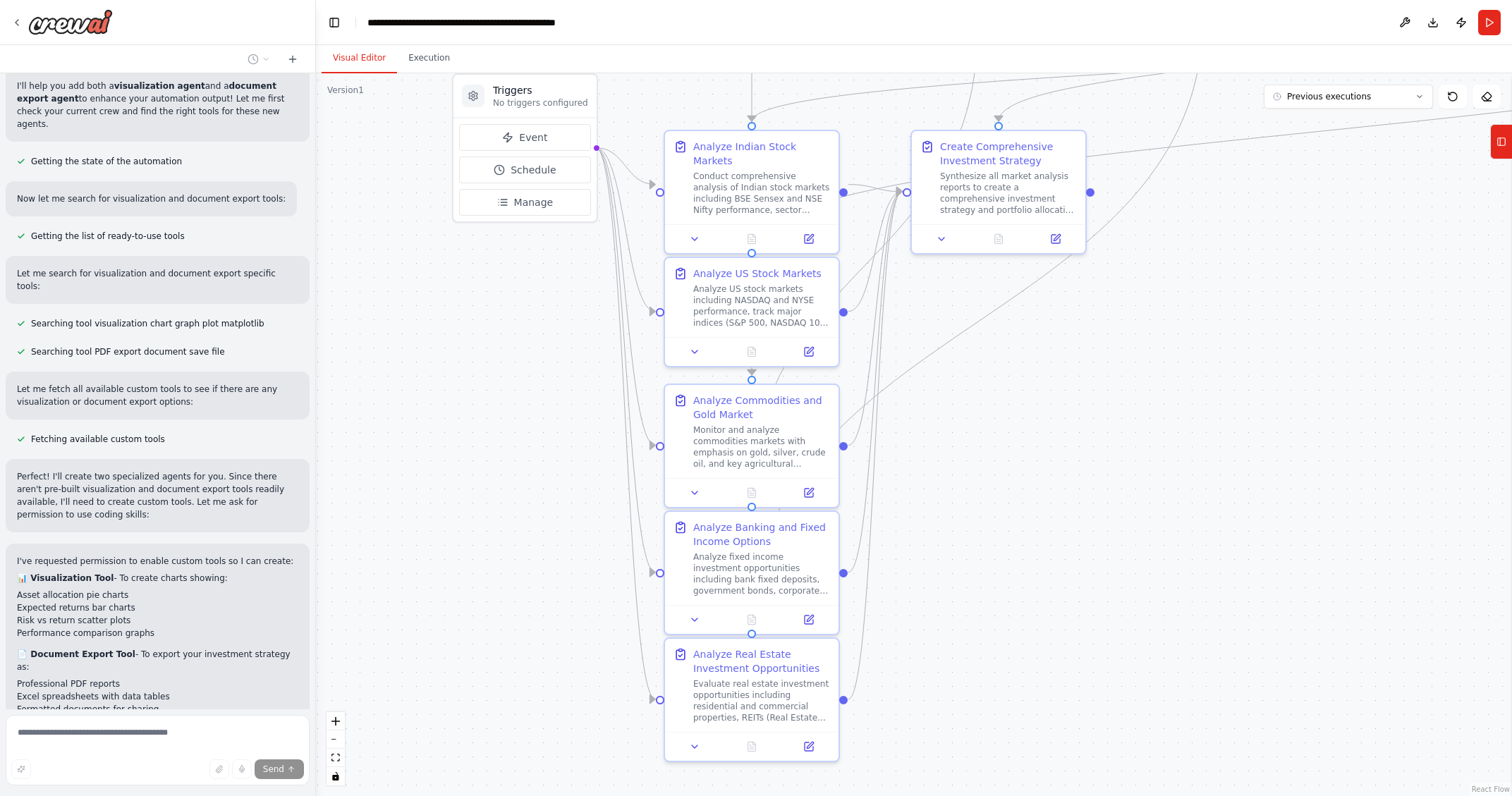
drag, startPoint x: 1067, startPoint y: 359, endPoint x: 1174, endPoint y: 391, distance: 111.7
click at [1174, 391] on div ".deletable-edge-delete-btn { width: 20px; height: 20px; border: 0px solid #ffff…" at bounding box center [914, 435] width 1196 height 722
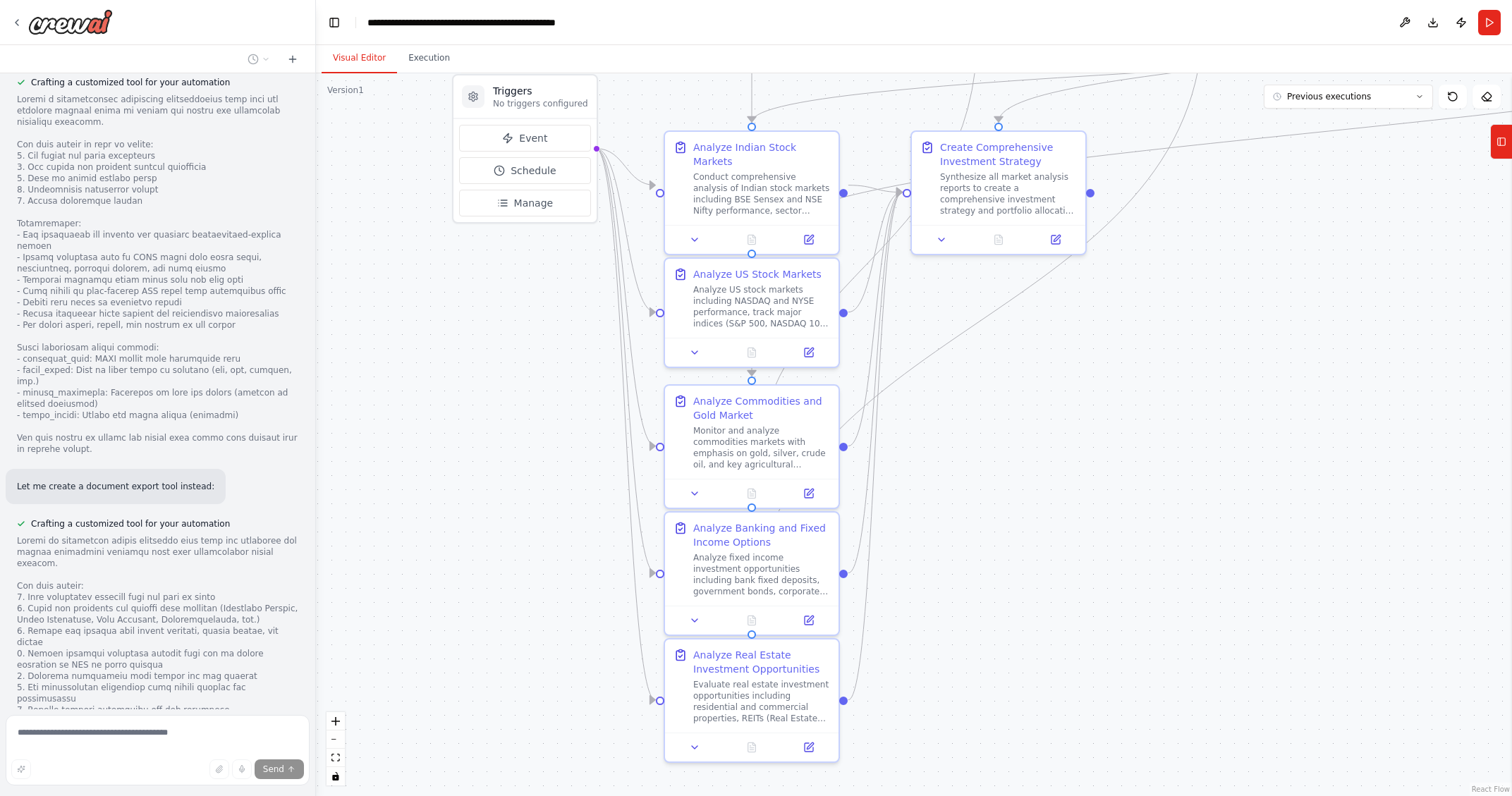
scroll to position [6642, 0]
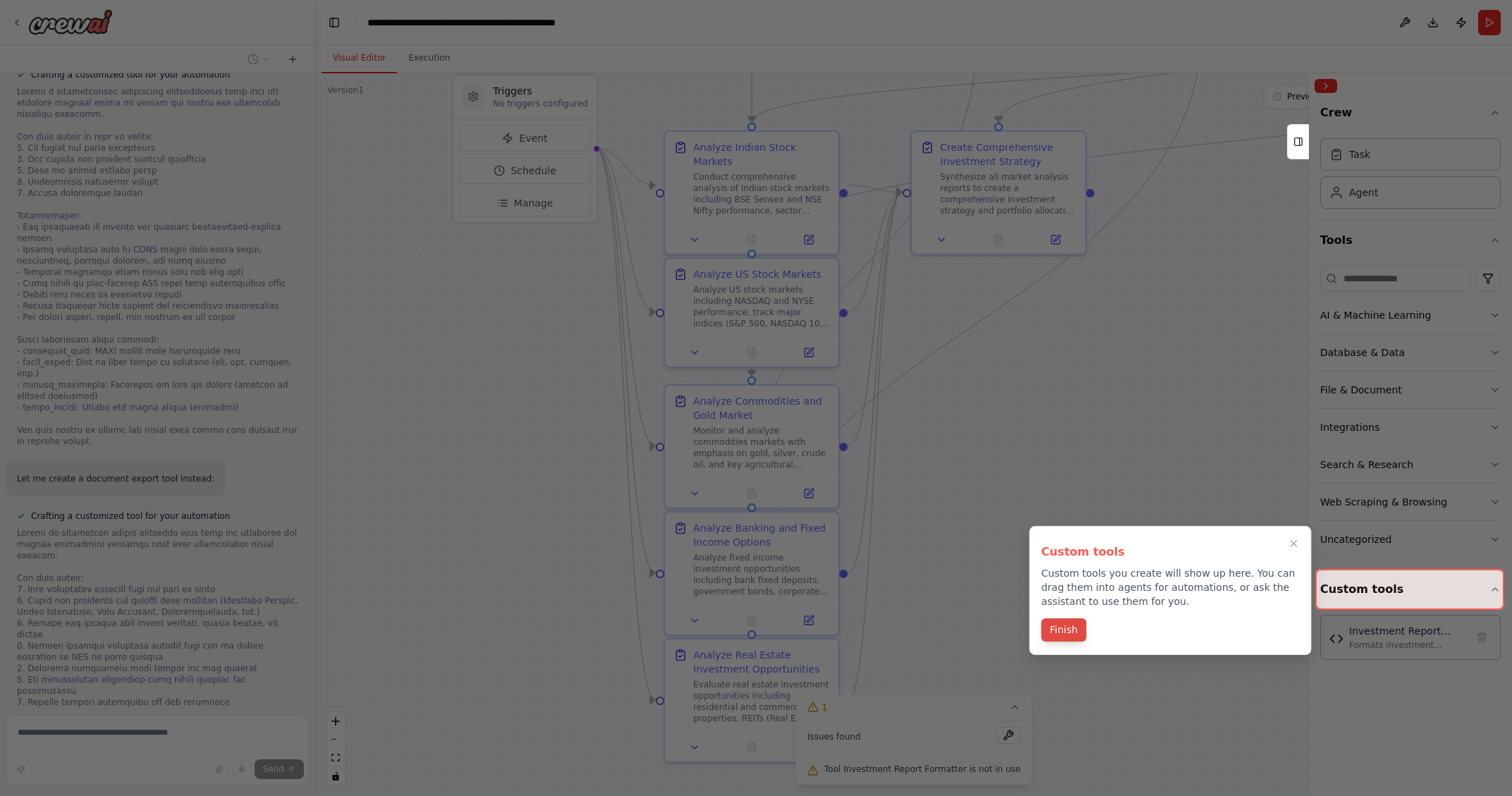
click at [1064, 632] on button "Finish" at bounding box center [1063, 629] width 45 height 23
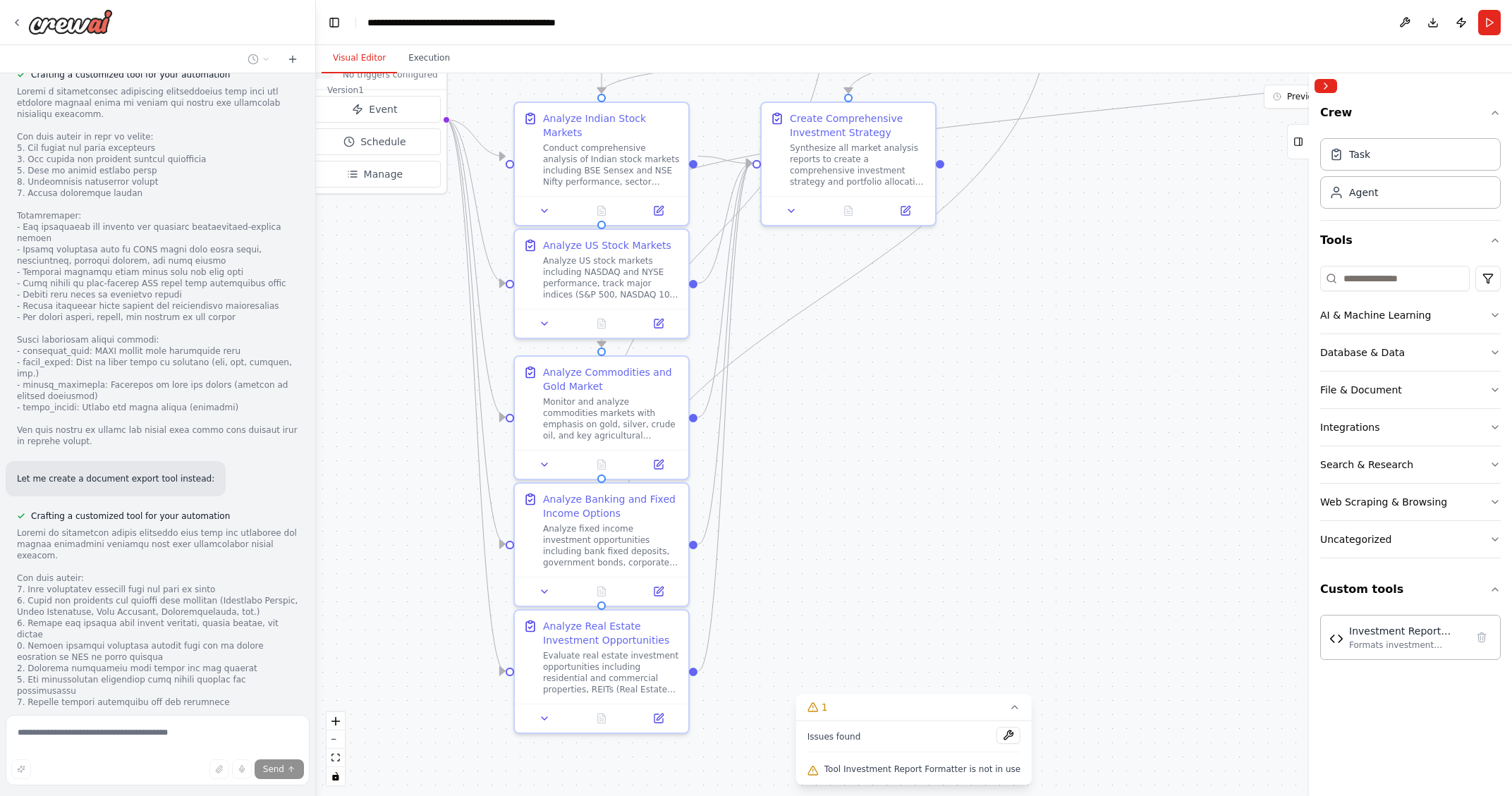
drag, startPoint x: 1109, startPoint y: 418, endPoint x: 959, endPoint y: 389, distance: 152.8
click at [959, 389] on div ".deletable-edge-delete-btn { width: 20px; height: 20px; border: 0px solid #ffff…" at bounding box center [914, 435] width 1196 height 722
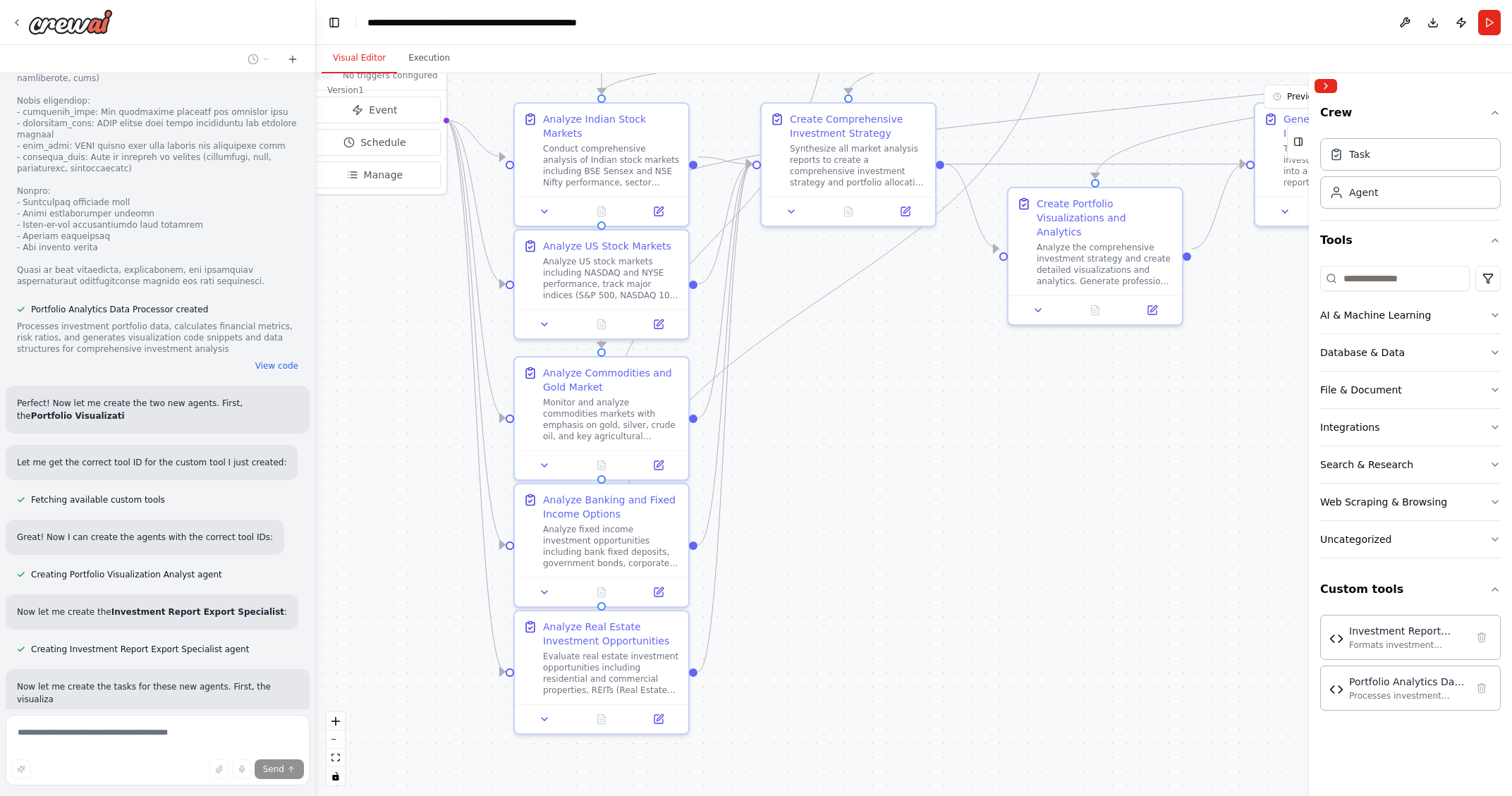
scroll to position [7964, 0]
